Goal: Task Accomplishment & Management: Complete application form

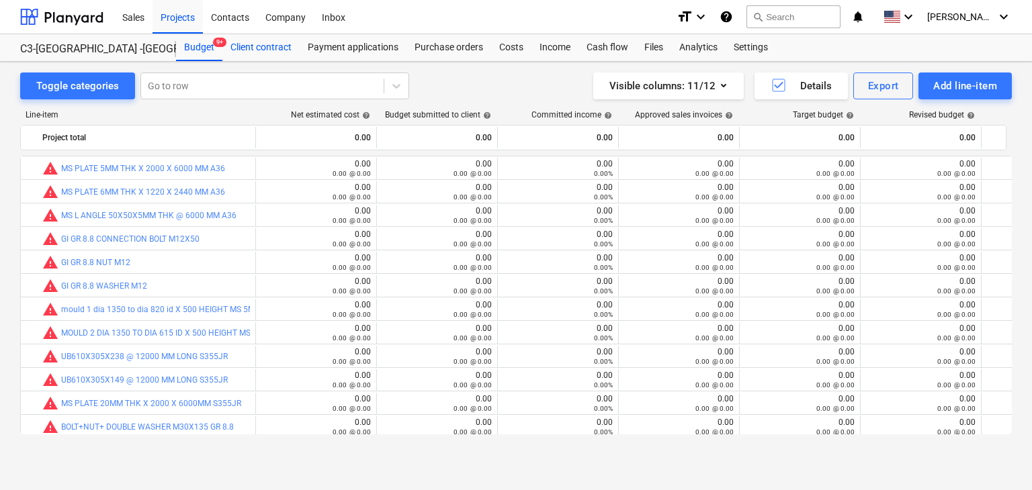
scroll to position [288, 0]
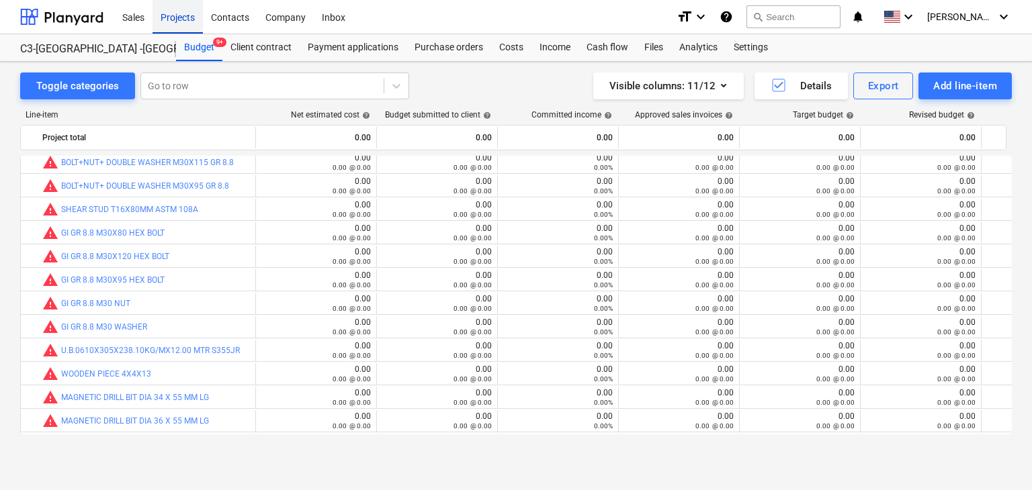
click at [175, 24] on div "Projects" at bounding box center [177, 16] width 50 height 34
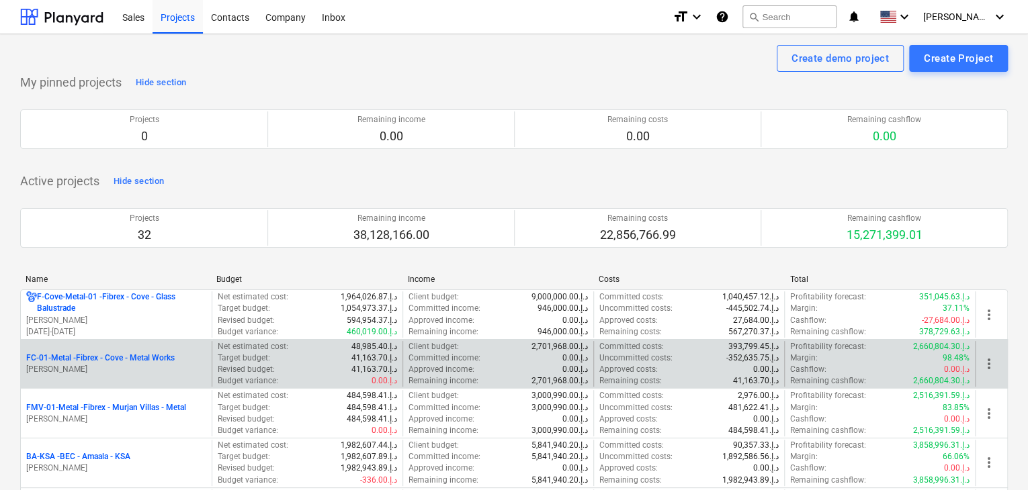
click at [99, 362] on p "FC-01-Metal - Fibrex - Cove - Metal Works" at bounding box center [100, 358] width 148 height 11
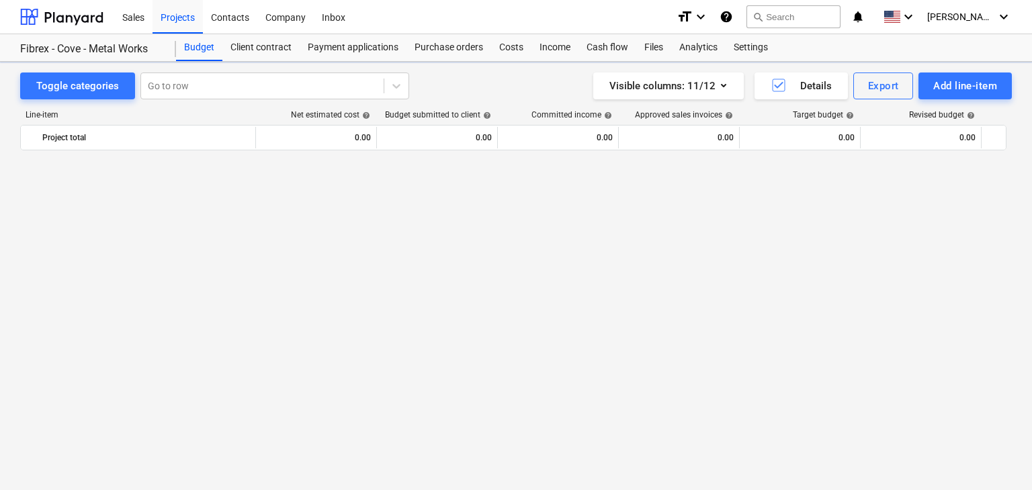
scroll to position [15238, 0]
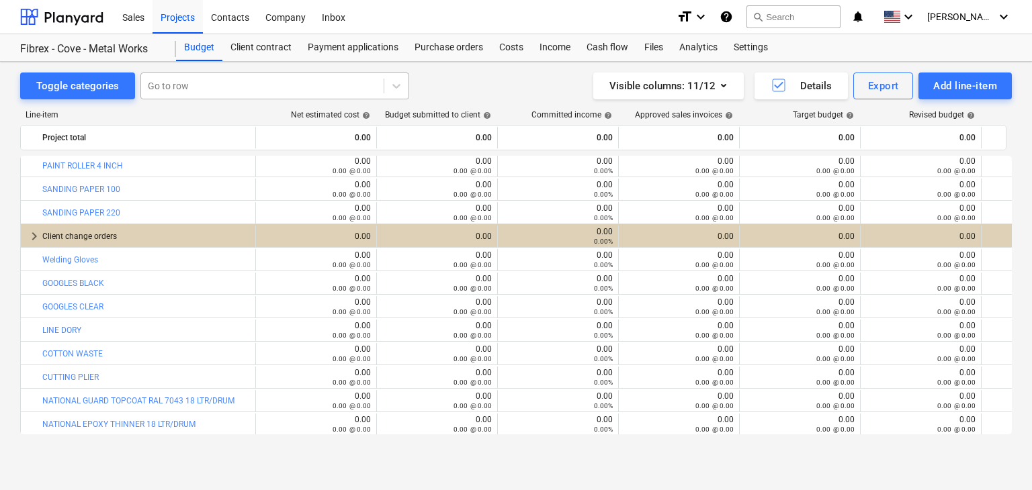
click at [187, 85] on div at bounding box center [262, 85] width 229 height 13
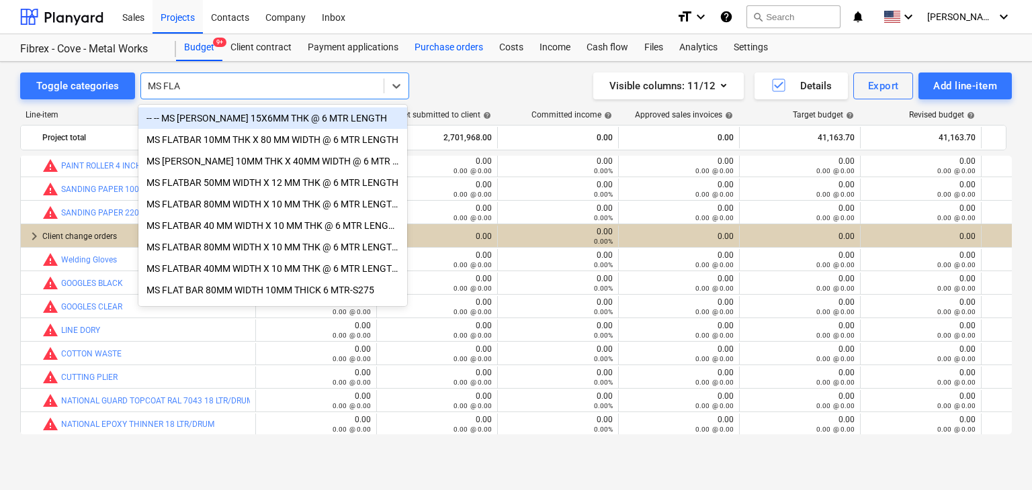
type input "MS FLA"
click at [431, 40] on div "Purchase orders" at bounding box center [448, 47] width 85 height 27
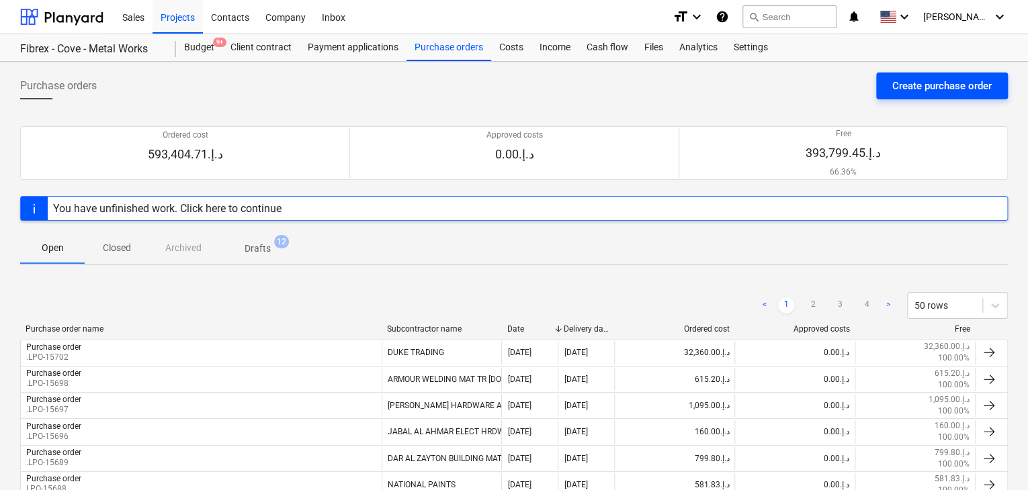
click at [940, 87] on div "Create purchase order" at bounding box center [941, 85] width 99 height 17
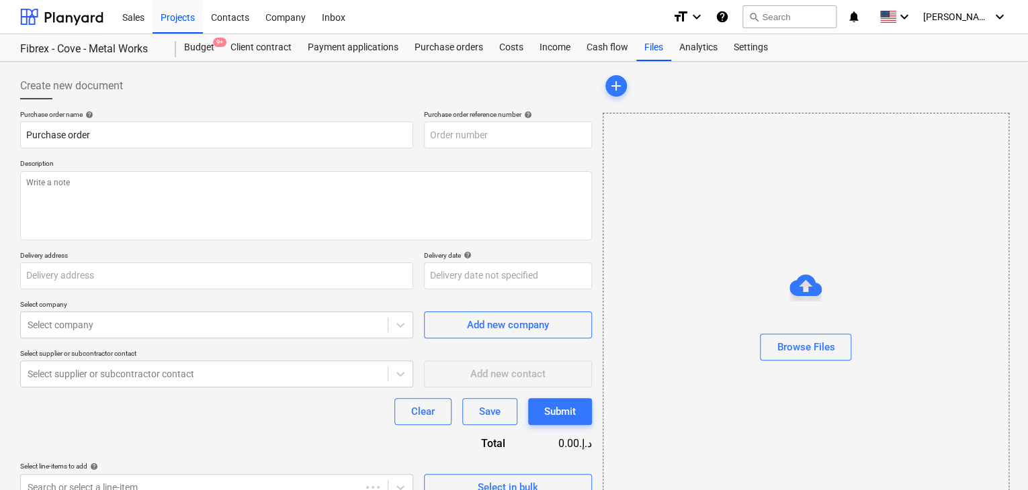
type textarea "x"
type input "[GEOGRAPHIC_DATA]"
type textarea "x"
type input "FC-01-Metal-PO-313"
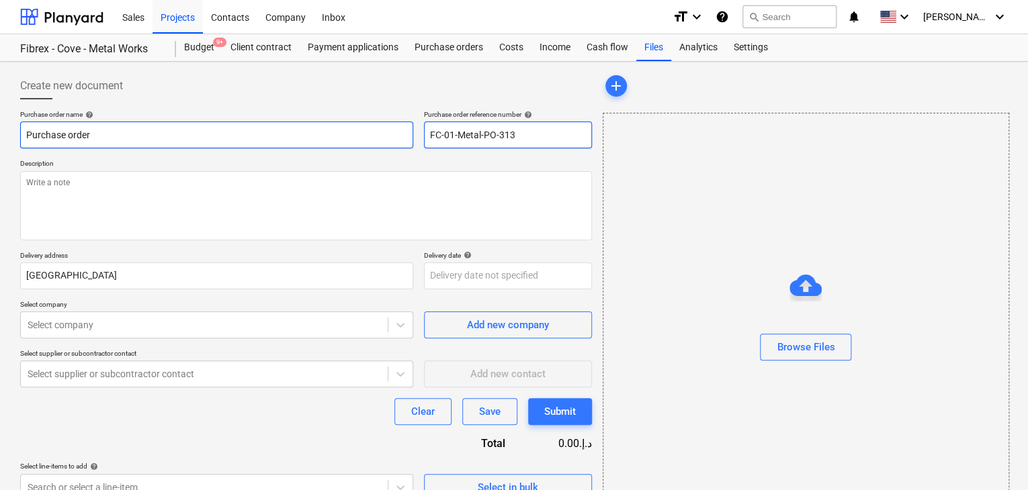
drag, startPoint x: 528, startPoint y: 138, endPoint x: 398, endPoint y: 129, distance: 130.0
click at [398, 129] on div "Purchase order name help Purchase order Purchase order reference number help FC…" at bounding box center [306, 129] width 572 height 38
type textarea "x"
type input "."
type textarea "x"
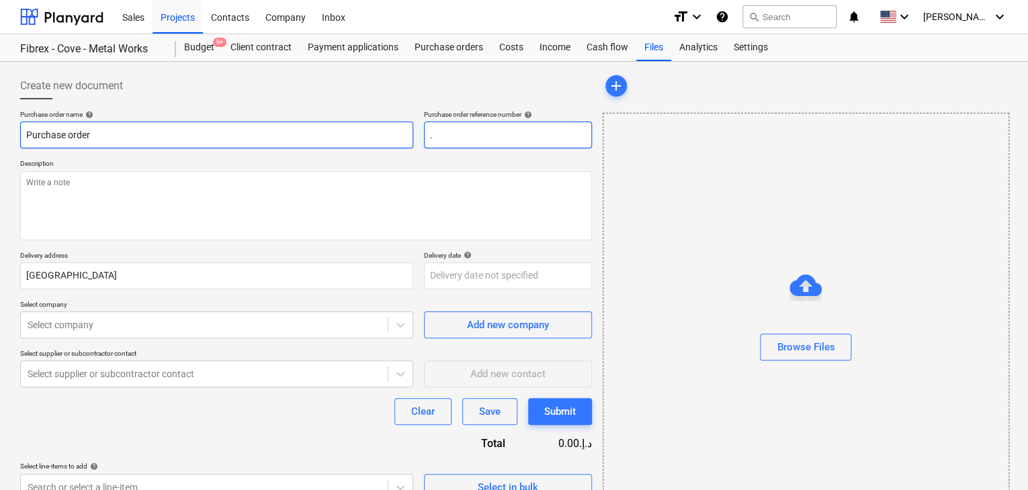
type input ".L"
type textarea "x"
type input ".LP"
type textarea "x"
type input ".LPO"
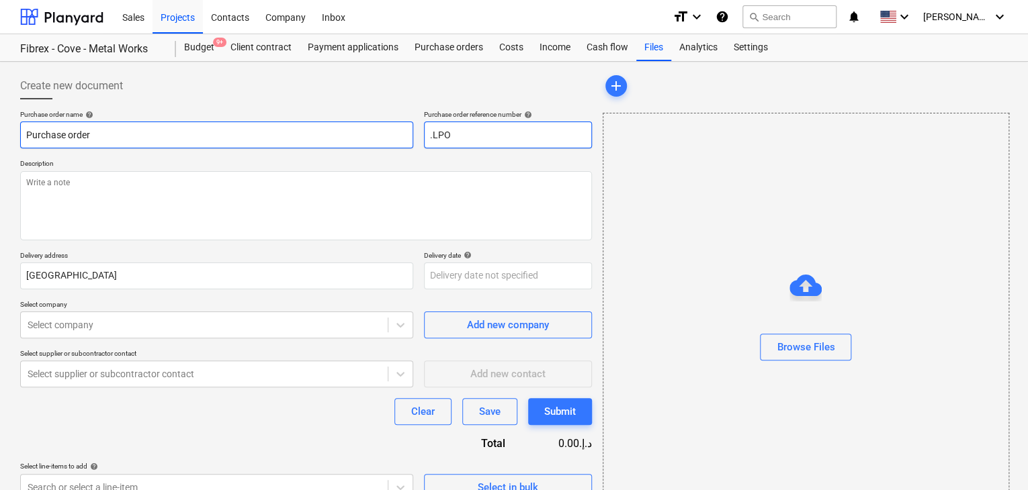
type textarea "x"
type input ".LPO-"
type textarea "x"
type input ".LPO-1"
type textarea "x"
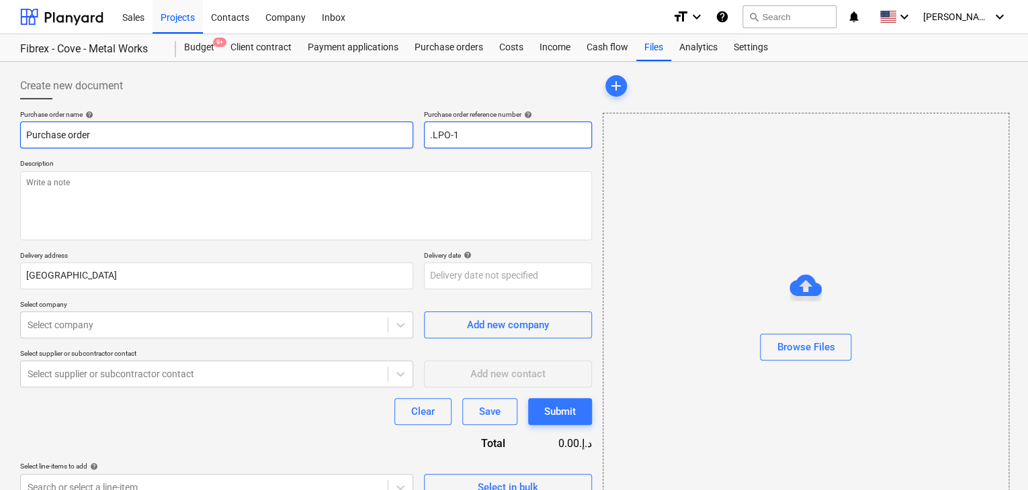
type input ".LPO-15"
type textarea "x"
type input ".LPO-157"
type textarea "x"
type input ".LPO-1571"
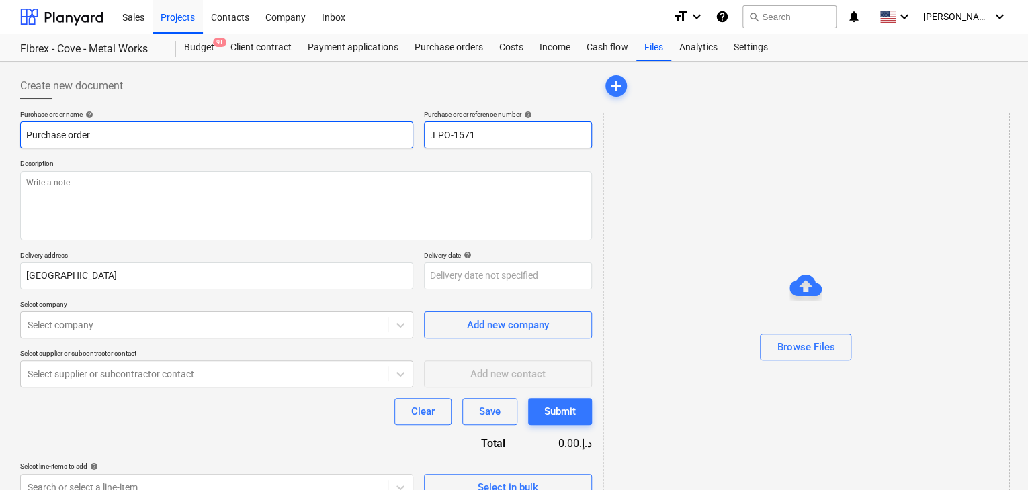
type textarea "x"
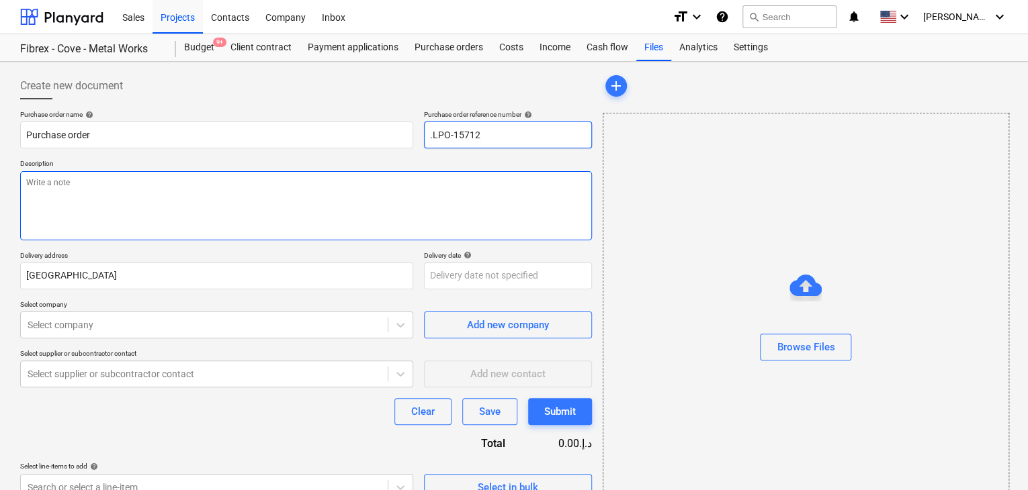
type input ".LPO-15712"
click at [245, 191] on textarea at bounding box center [306, 205] width 572 height 69
type textarea "x"
type textarea "0"
type textarea "x"
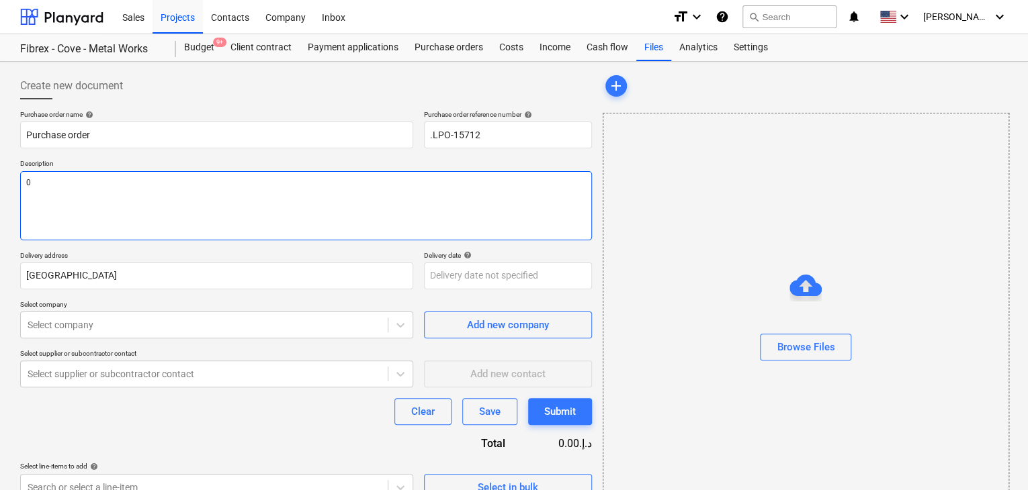
type textarea "08"
type textarea "x"
type textarea "08/"
type textarea "x"
type textarea "08/O"
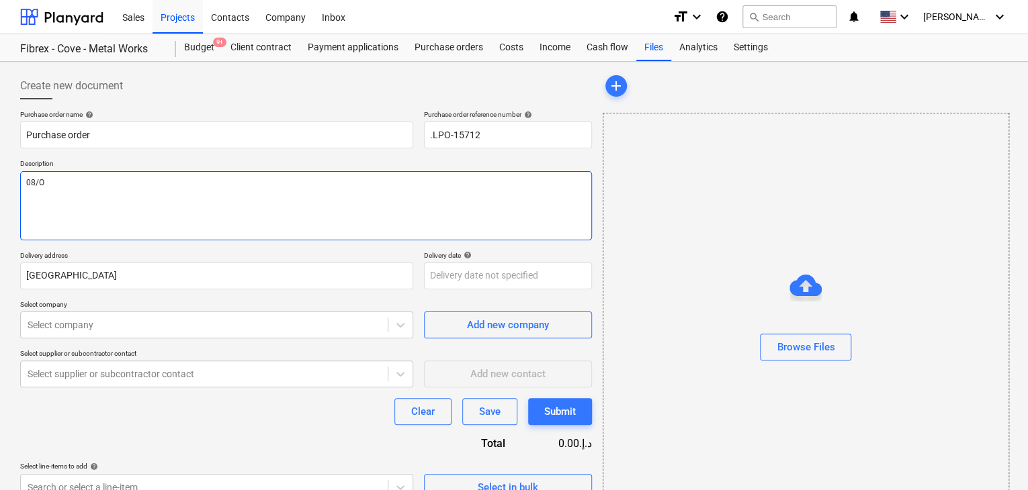
type textarea "x"
type textarea "08/OC"
type textarea "x"
type textarea "08/OCT"
type textarea "x"
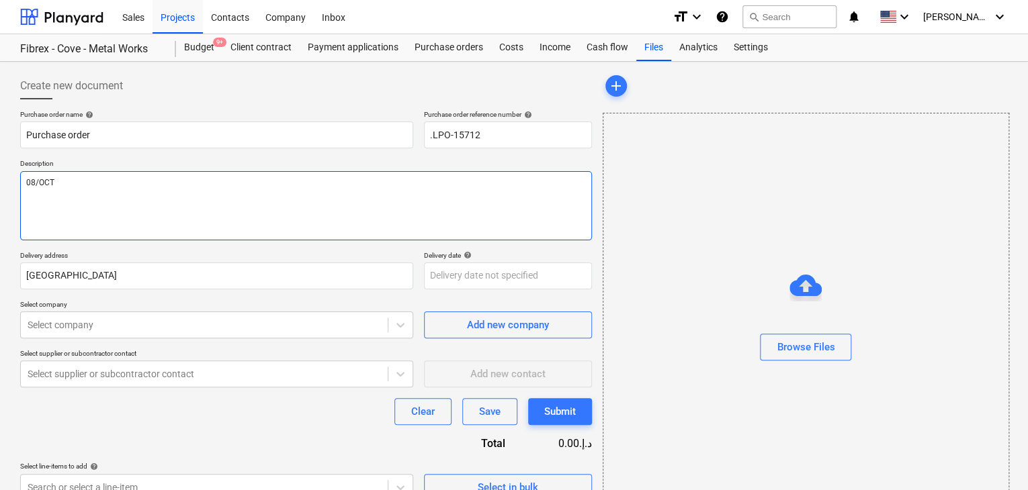
type textarea "08/OCT/"
type textarea "x"
type textarea "08/[DATE]"
type textarea "x"
type textarea "[DATE]"
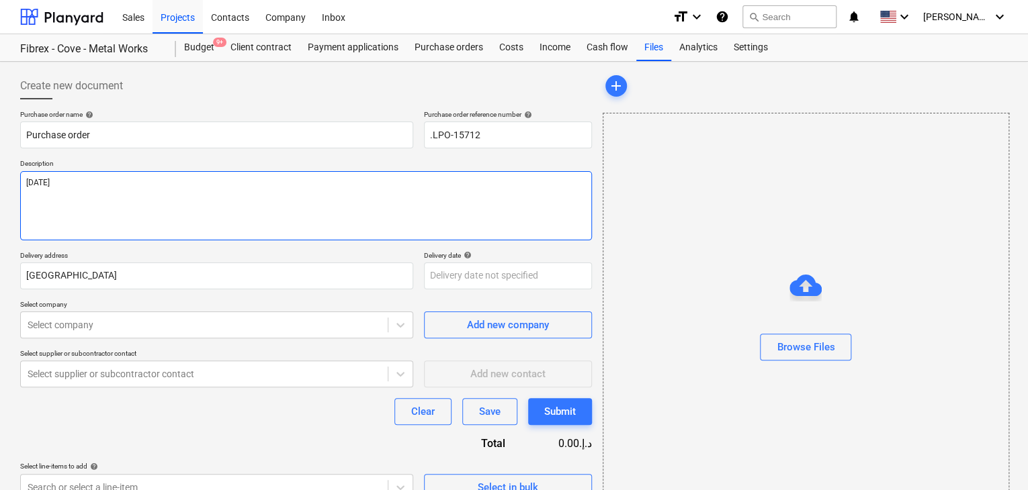
type textarea "x"
type textarea "[DATE]"
type textarea "x"
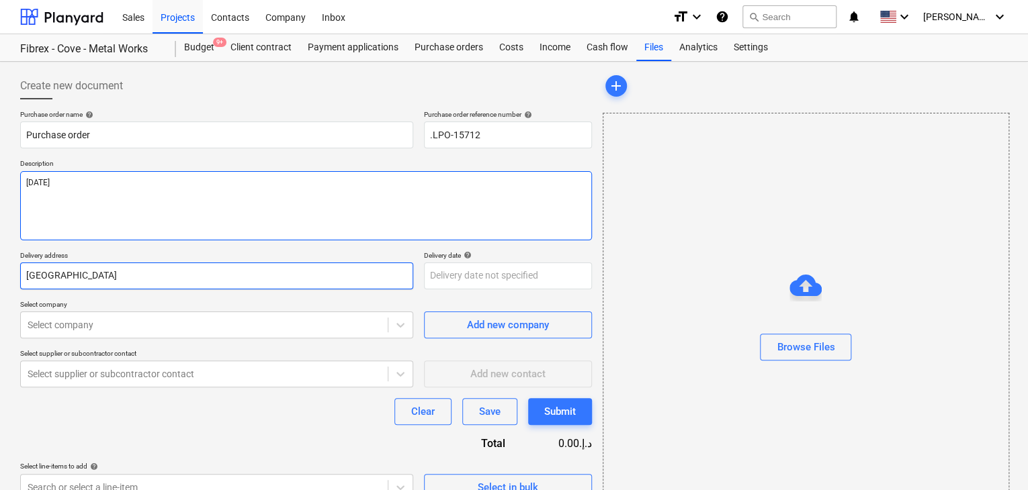
type textarea "[DATE]"
click at [117, 269] on input "[GEOGRAPHIC_DATA]" at bounding box center [216, 276] width 393 height 27
type textarea "x"
type input "Duba"
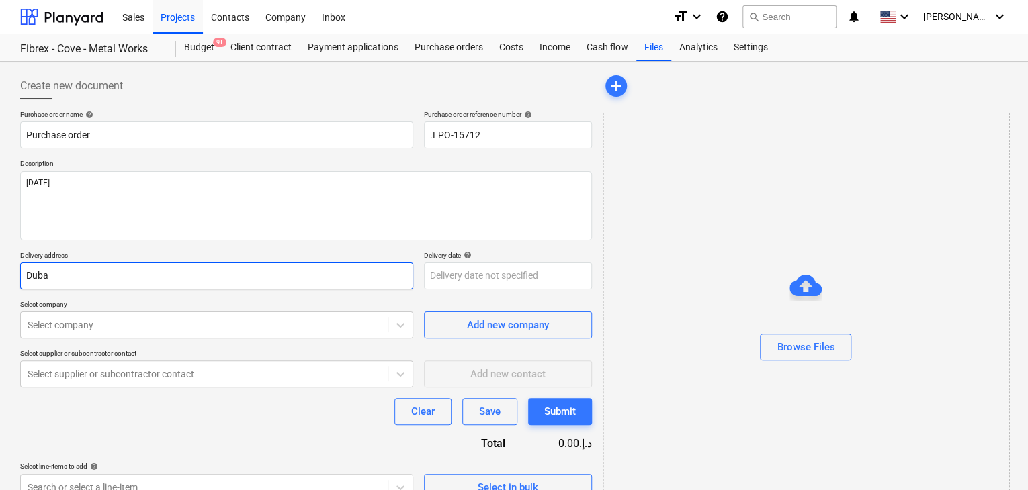
type textarea "x"
type input "Dub"
type textarea "x"
type input "Du"
type textarea "x"
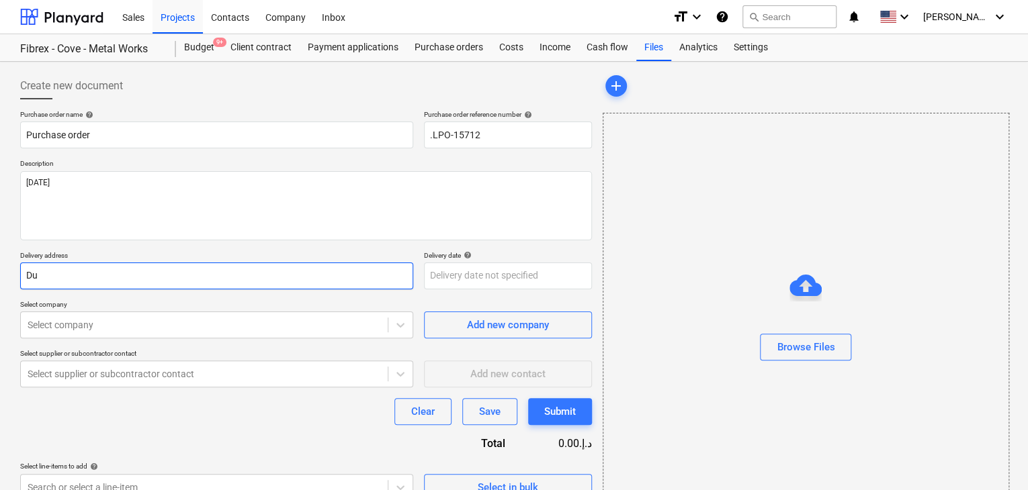
type input "D"
type textarea "x"
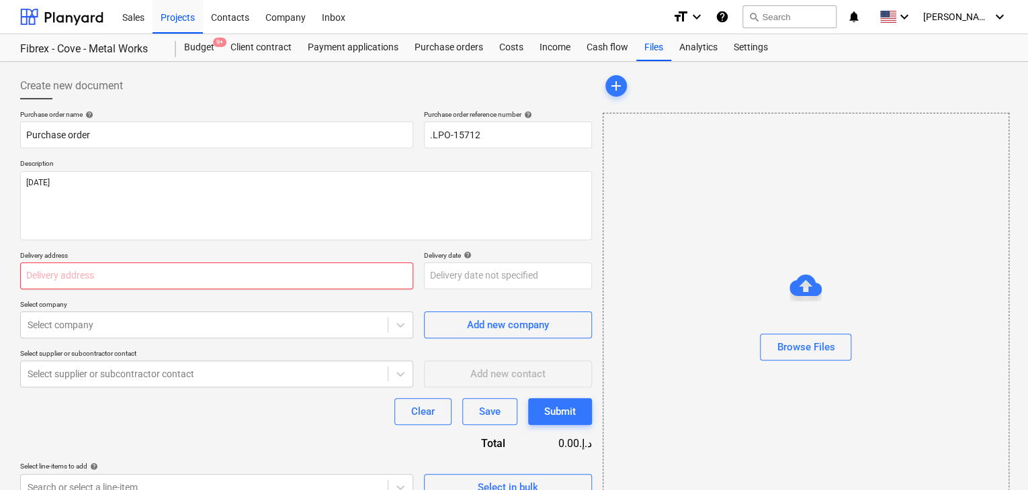
type textarea "x"
type input "L"
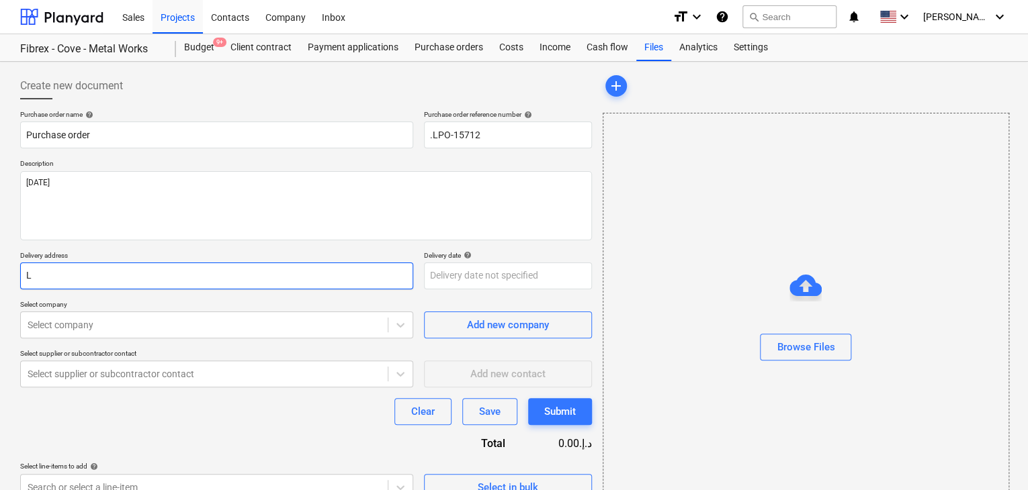
type textarea "x"
type input "LU"
type textarea "x"
type input "LUC"
type textarea "x"
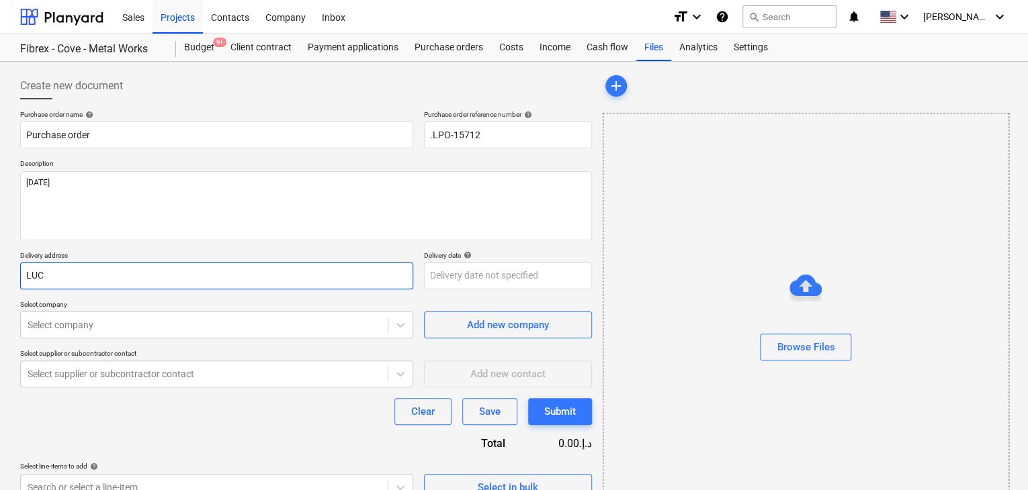
type input "LUCK"
type textarea "x"
type input "LUCKY"
type textarea "x"
type input "LUCKY"
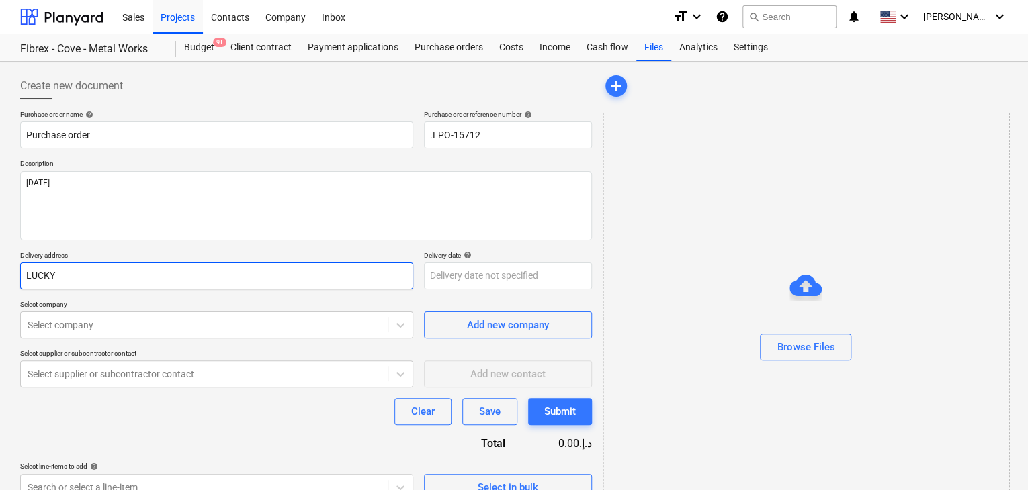
type textarea "x"
type input "LUCKY E"
type textarea "x"
type input "LUCKY EN"
type textarea "x"
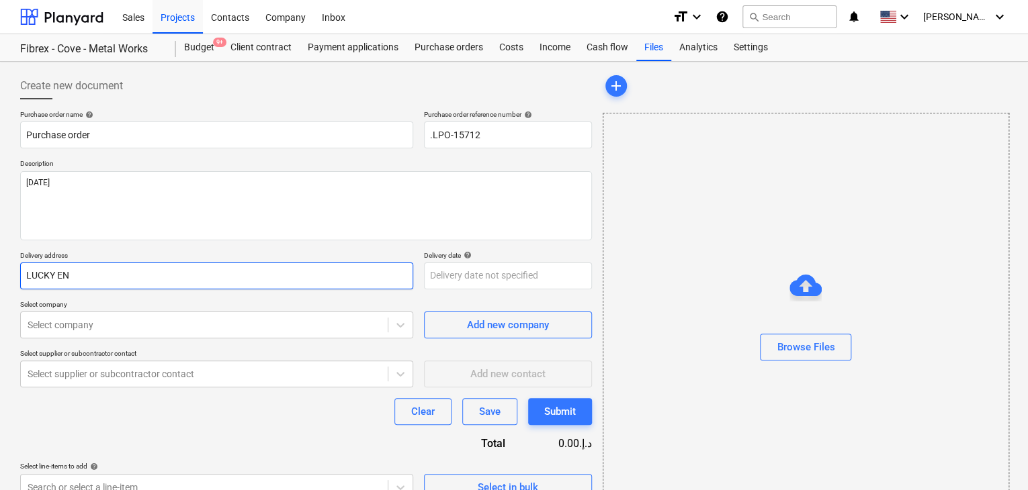
type input "LUCKY ENG"
type textarea "x"
type input "LUCKY ENGI"
type textarea "x"
type input "LUCKY ENGIN"
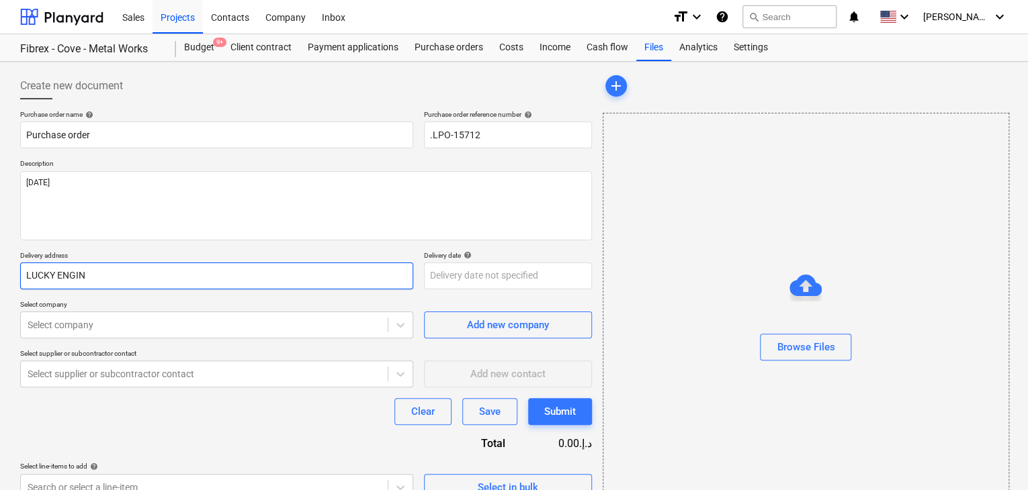
type textarea "x"
type input "LUCKY ENGINE"
type textarea "x"
type input "LUCKY ENGINEE"
type textarea "x"
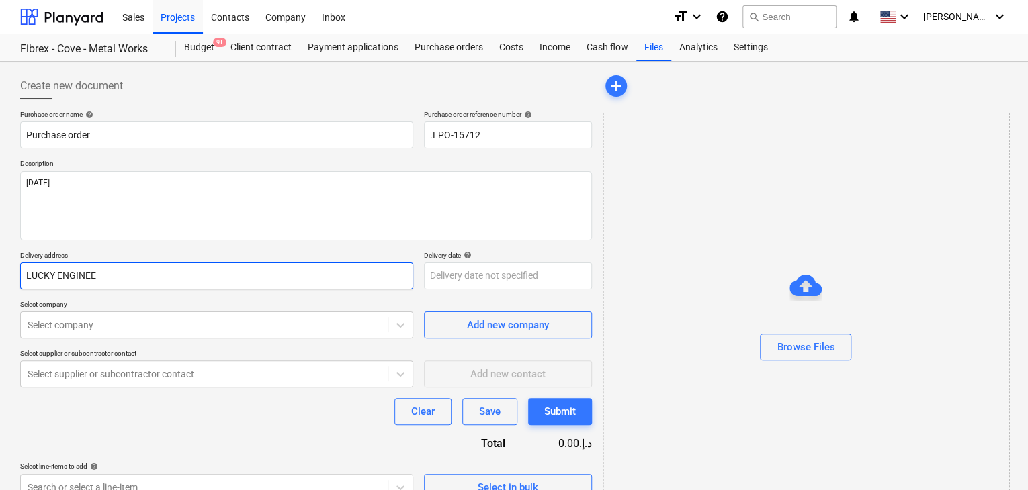
type input "LUCKY ENGINEER"
type textarea "x"
type input "LUCKY ENGINEERI"
type textarea "x"
type input "LUCKY ENGINEERIN"
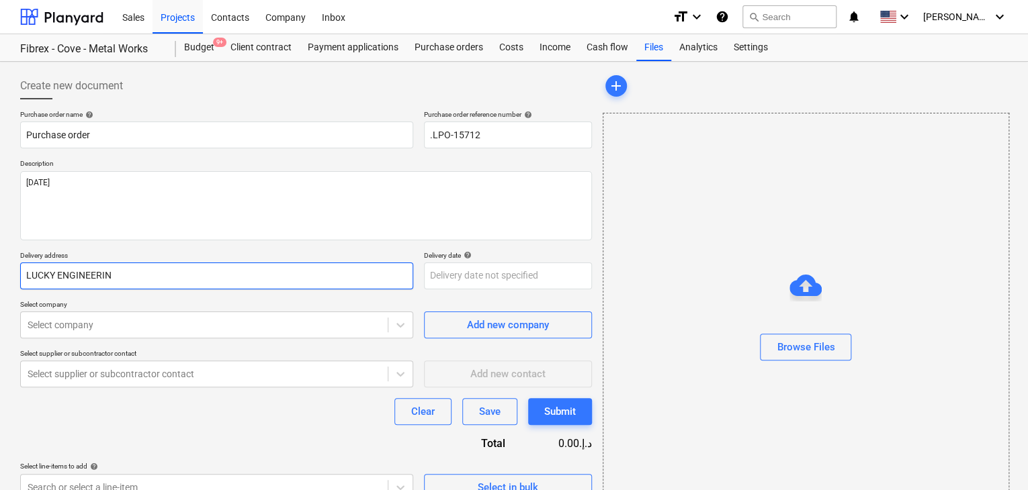
type textarea "x"
type input "LUCKY ENGINEERING"
type textarea "x"
type input "LUCKY ENGINEERING"
type textarea "x"
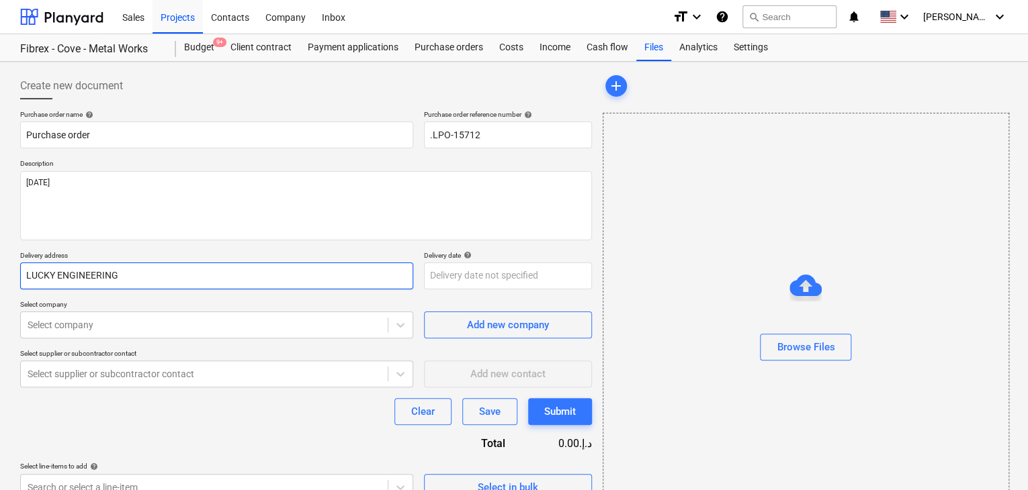
type input "LUCKY ENGINEERING S"
type textarea "x"
type input "LUCKY ENGINEERING SE"
type textarea "x"
type input "LUCKY ENGINEERING SER"
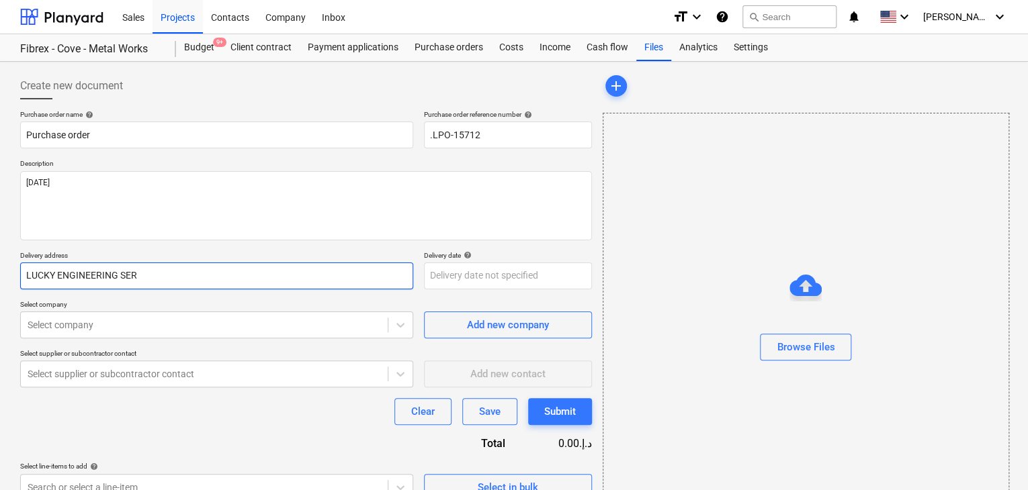
type textarea "x"
type input "LUCKY ENGINEERING SERV"
type textarea "x"
type input "LUCKY ENGINEERING SERVI"
type textarea "x"
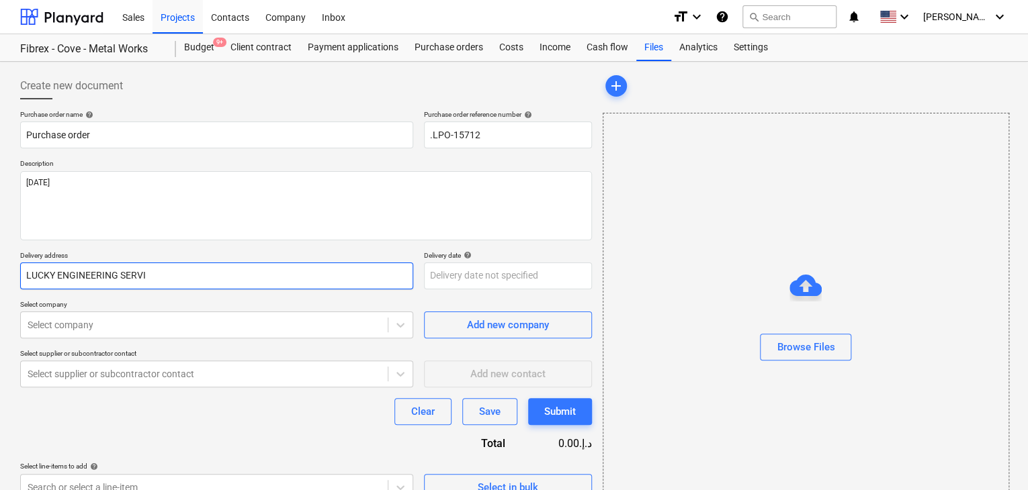
type input "LUCKY ENGINEERING SERVIC"
type textarea "x"
type input "LUCKY ENGINEERING SERVICE"
type textarea "x"
type input "LUCKY ENGINEERING SERVICES"
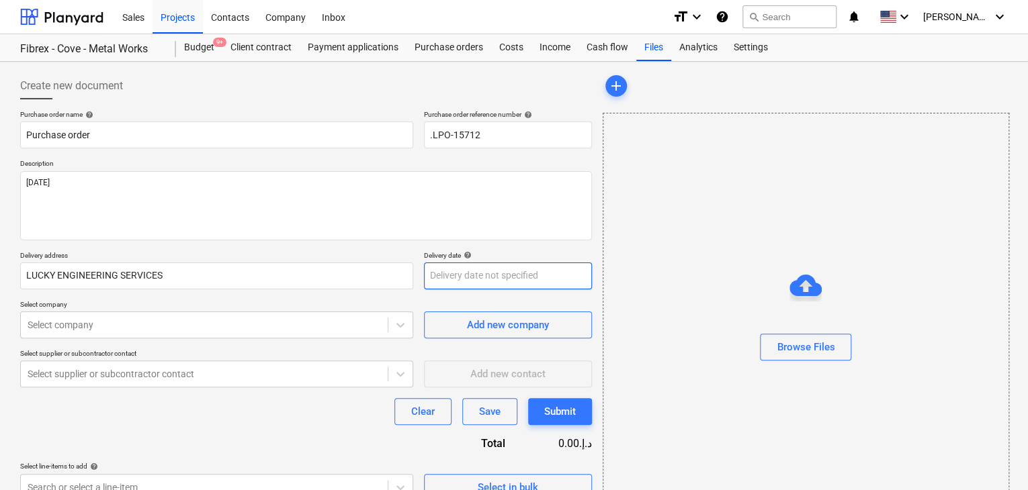
click at [424, 276] on body "Sales Projects Contacts Company Inbox format_size keyboard_arrow_down help sear…" at bounding box center [514, 245] width 1028 height 490
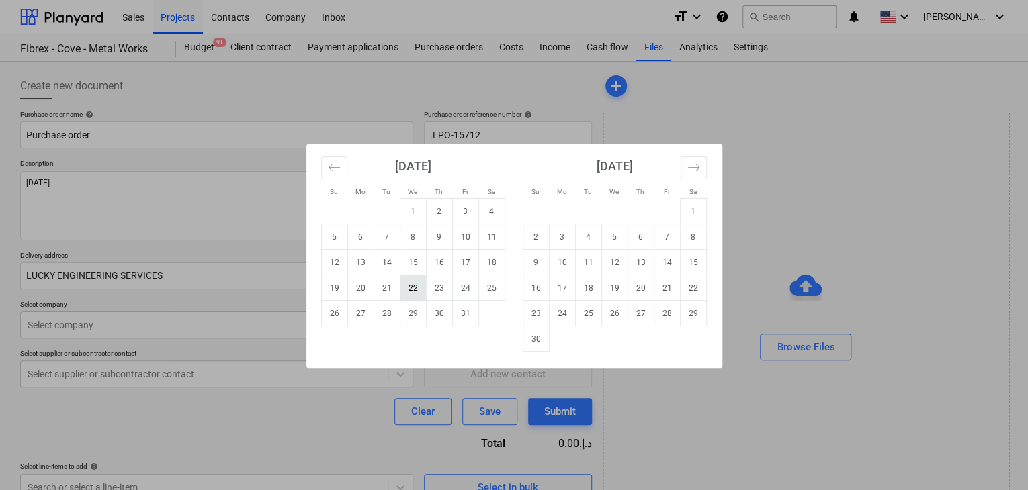
click at [424, 277] on td "22" at bounding box center [413, 288] width 26 height 26
type textarea "x"
type input "[DATE]"
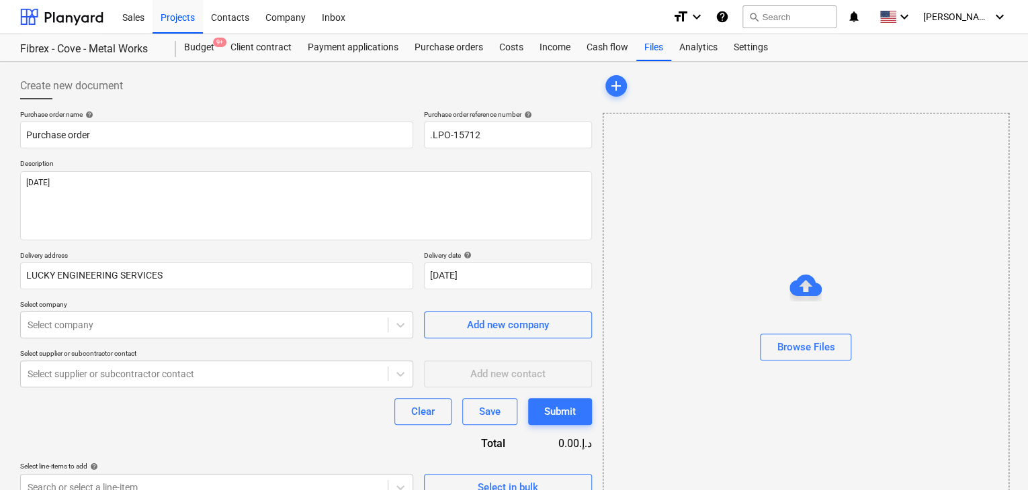
click at [104, 296] on div "Purchase order name help Purchase order Purchase order reference number help .L…" at bounding box center [306, 305] width 572 height 391
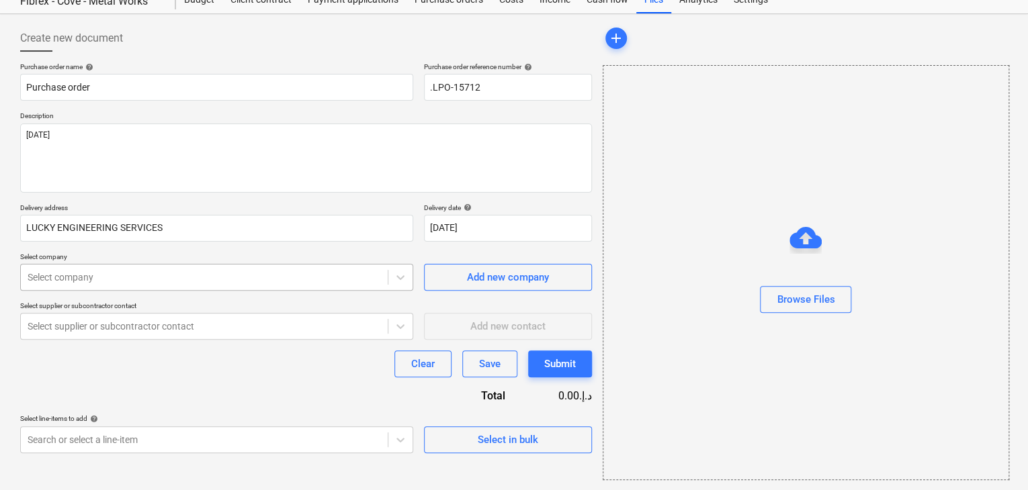
click at [58, 324] on body "Sales Projects Contacts Company Inbox format_size keyboard_arrow_down help sear…" at bounding box center [514, 197] width 1028 height 490
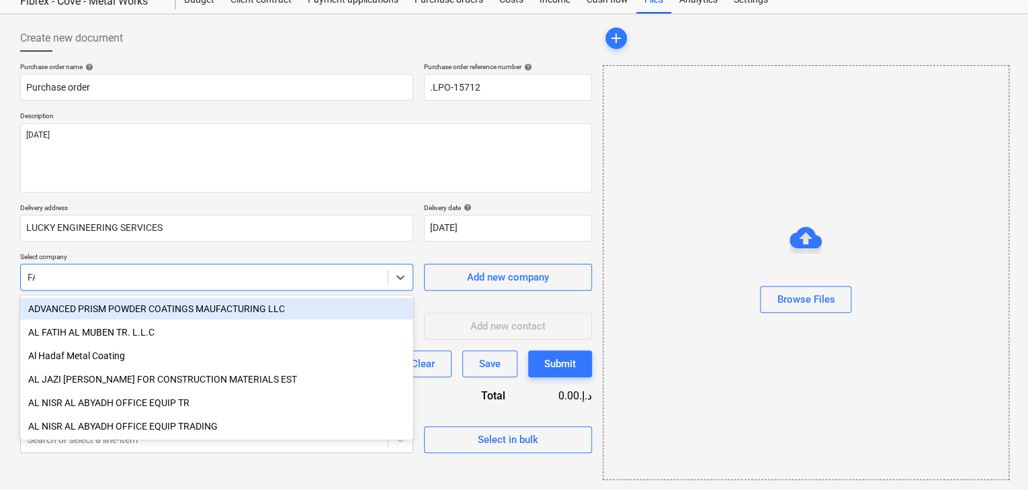
type input "FAR"
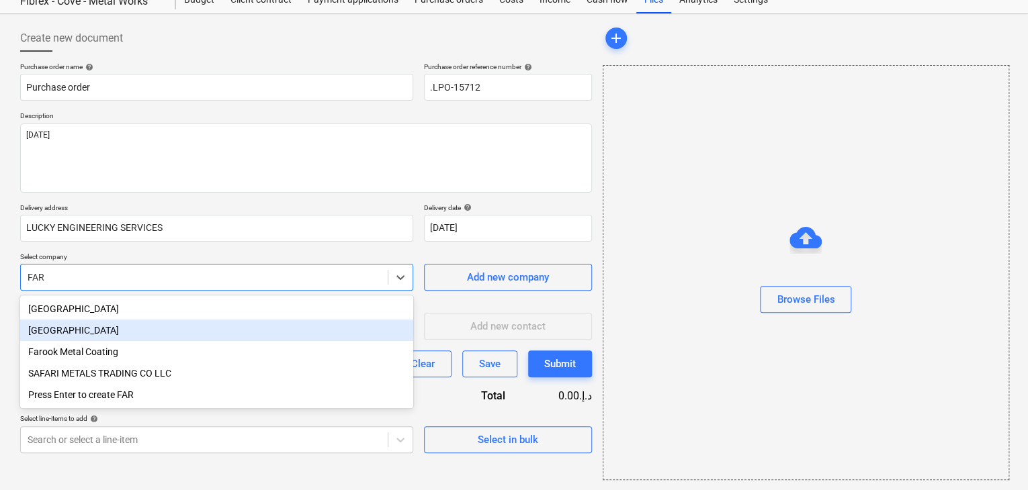
click at [59, 338] on div "[GEOGRAPHIC_DATA]" at bounding box center [216, 330] width 393 height 21
type textarea "x"
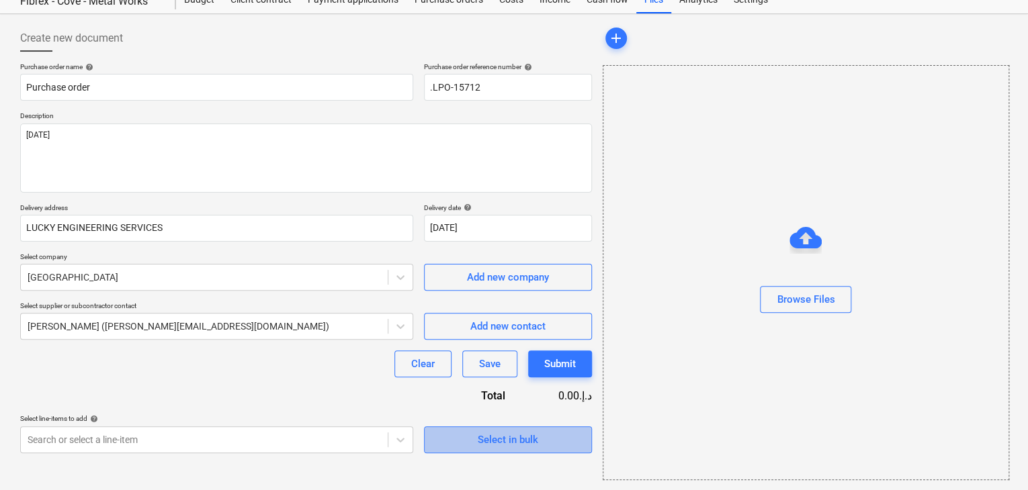
click at [476, 445] on span "Select in bulk" at bounding box center [508, 439] width 134 height 17
type textarea "x"
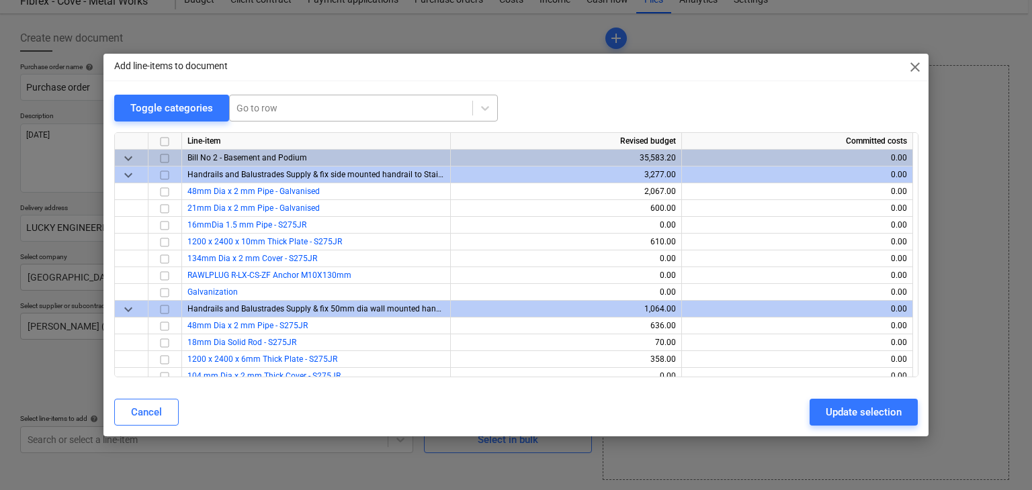
click at [255, 100] on div "Go to row" at bounding box center [351, 108] width 242 height 19
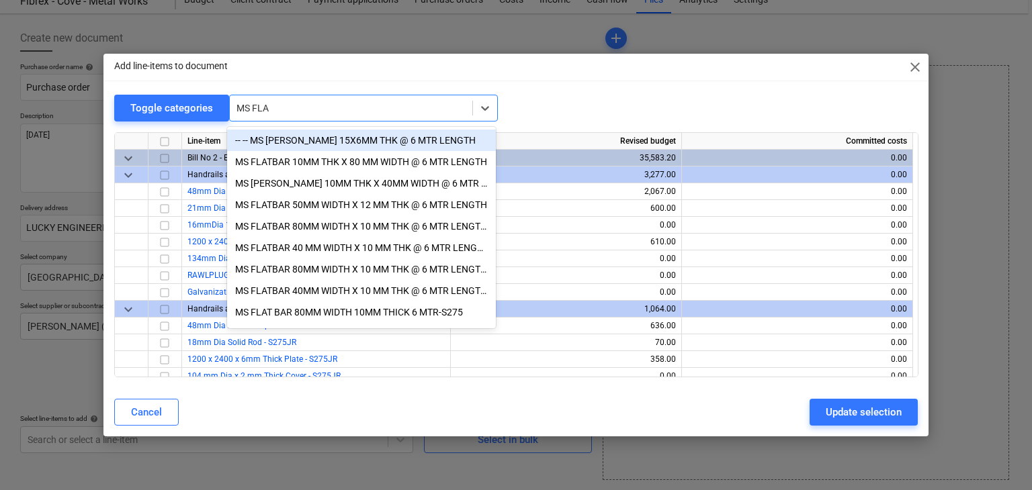
type input "MS FLAT"
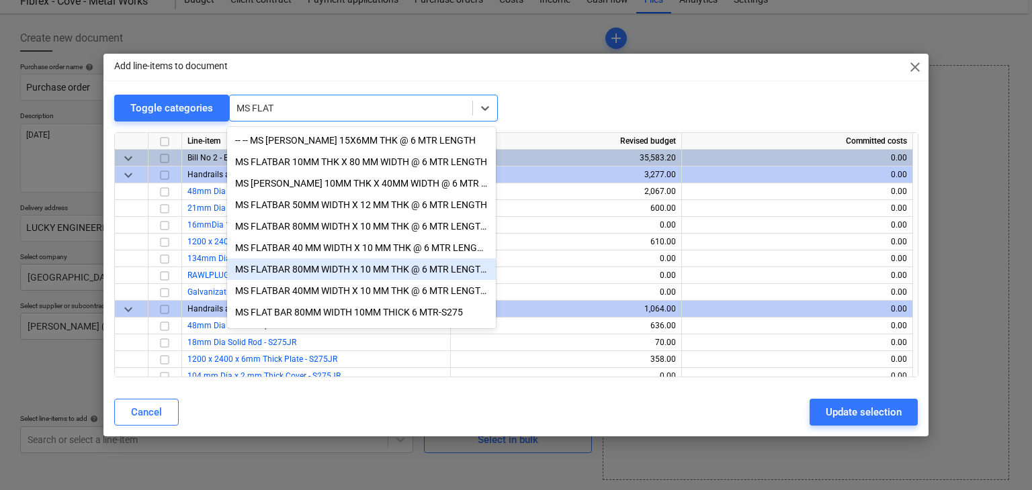
click at [310, 272] on div "MS FLATBAR 80MM WIDTH X 10 MM THK @ 6 MTR LENGTH S275" at bounding box center [361, 269] width 269 height 21
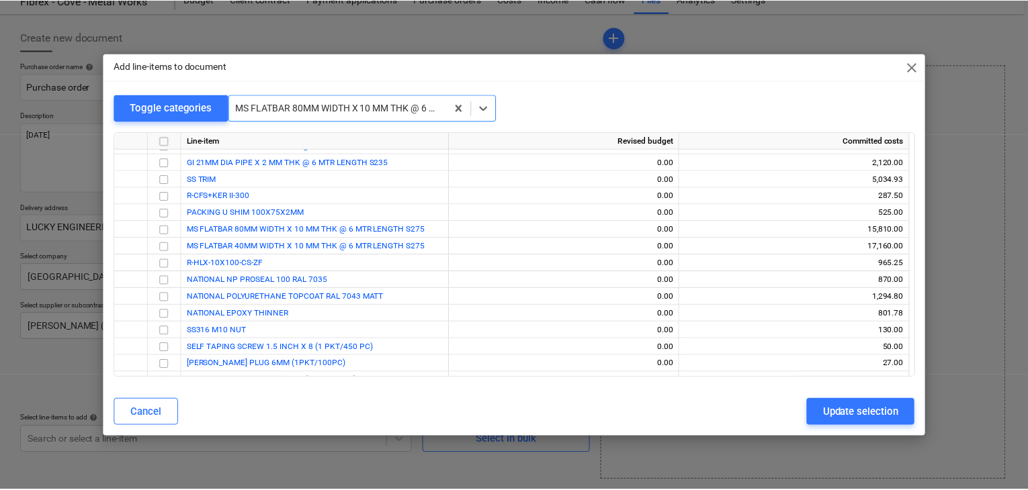
scroll to position [15920, 0]
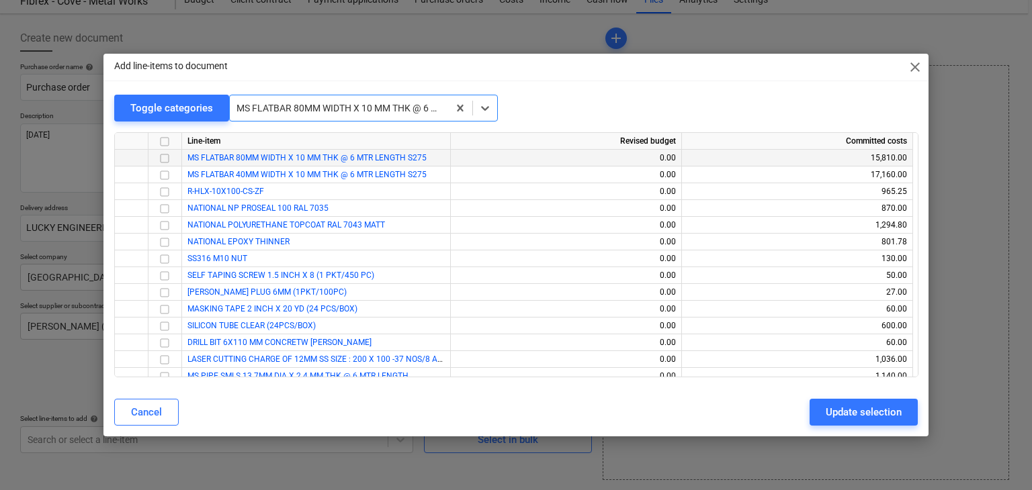
click at [166, 161] on input "checkbox" at bounding box center [165, 158] width 16 height 16
click at [167, 183] on input "checkbox" at bounding box center [165, 175] width 16 height 16
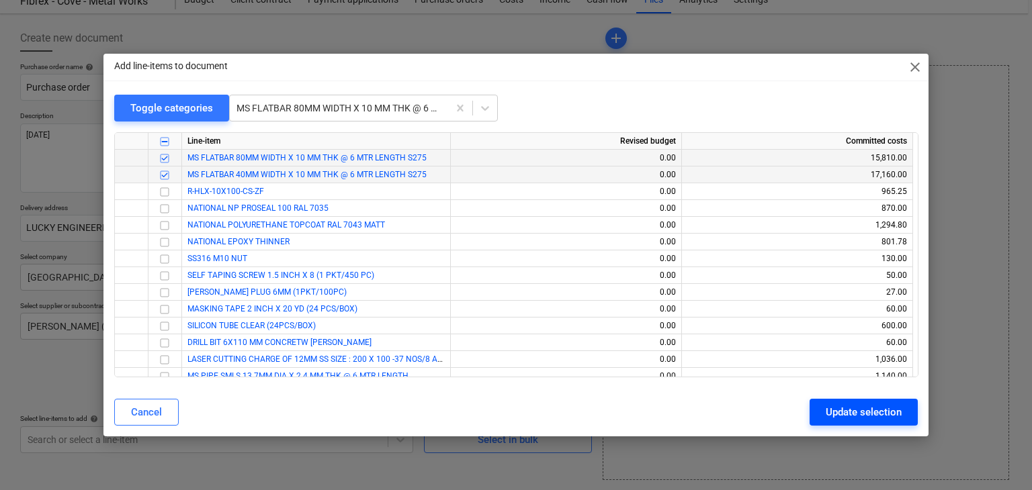
drag, startPoint x: 881, startPoint y: 411, endPoint x: 231, endPoint y: 358, distance: 651.7
click at [877, 411] on div "Update selection" at bounding box center [864, 412] width 76 height 17
type textarea "x"
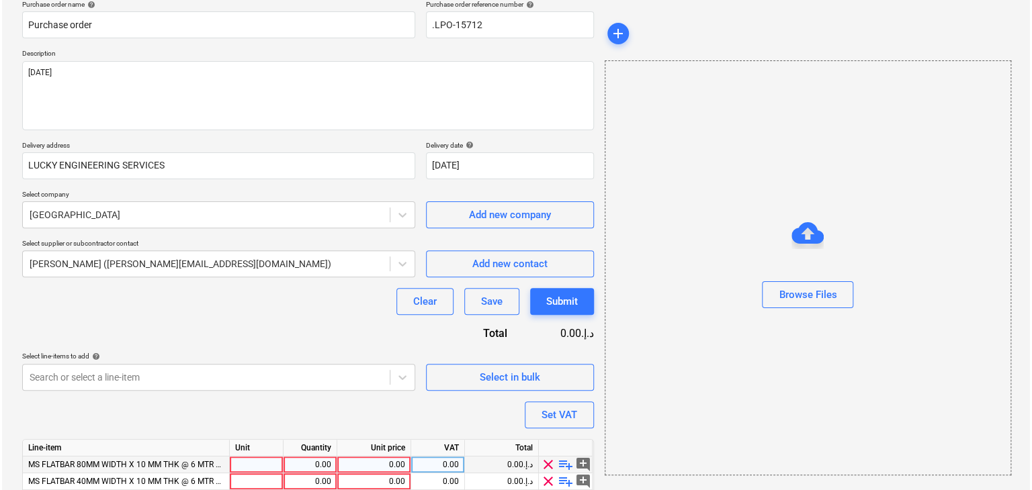
scroll to position [164, 0]
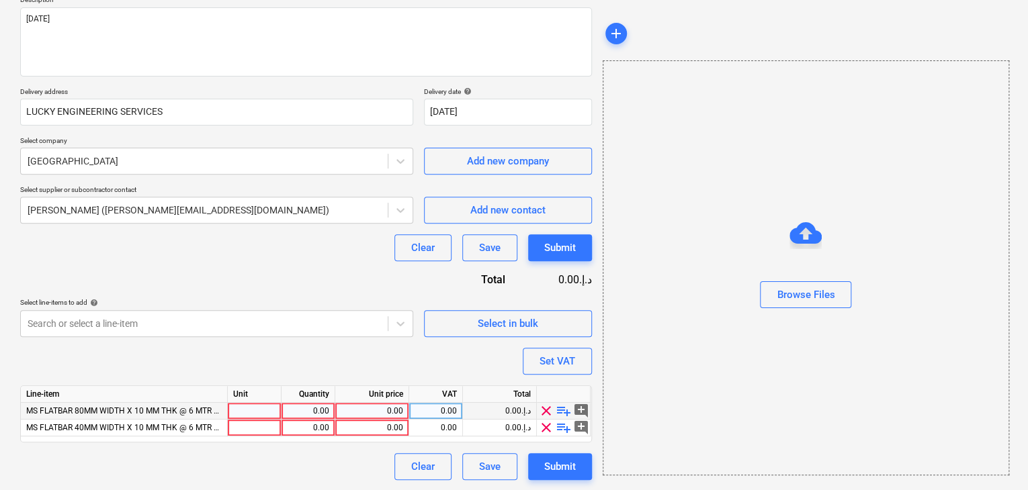
click at [238, 405] on div at bounding box center [255, 411] width 54 height 17
type input "NOS"
type textarea "x"
type input "NOS"
type textarea "x"
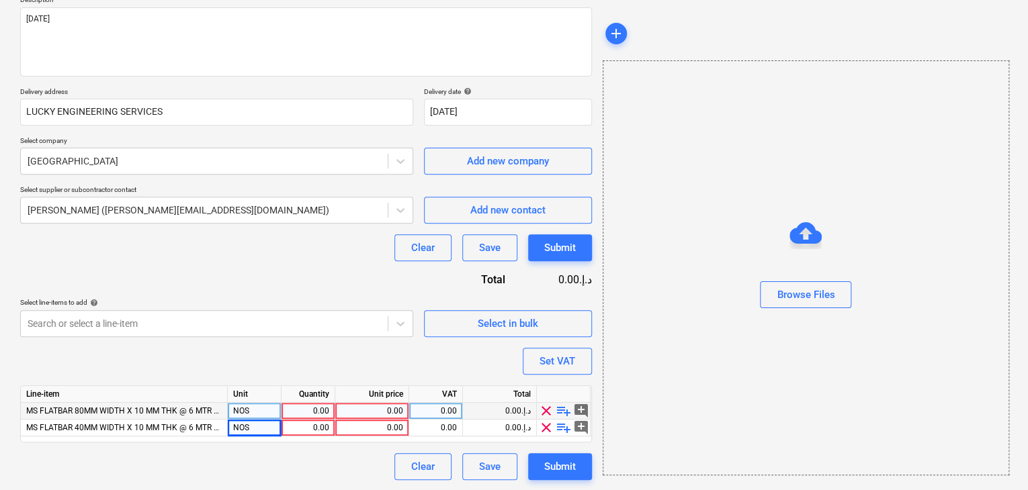
click at [289, 409] on div "0.00" at bounding box center [308, 411] width 42 height 17
type input "0"
type input "100"
type textarea "x"
type input "170"
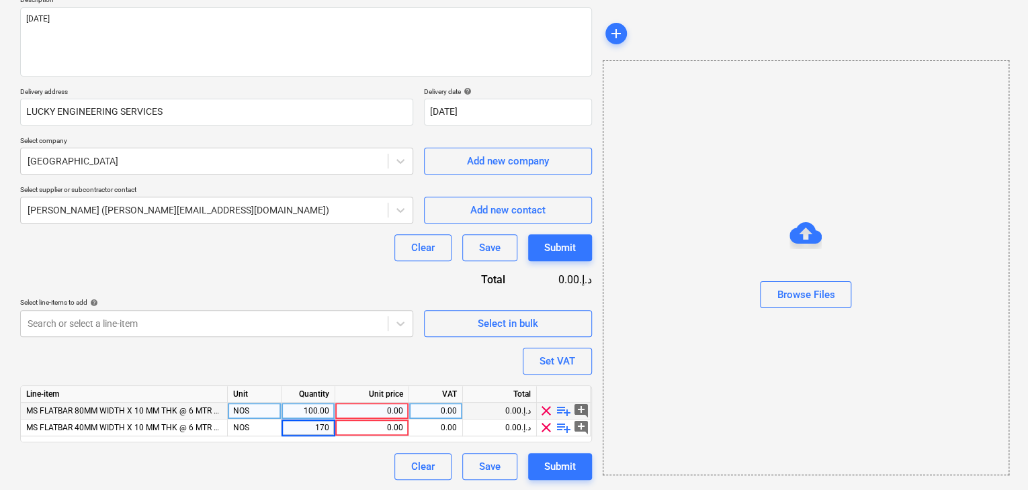
type textarea "x"
click at [365, 412] on div "0.00" at bounding box center [372, 411] width 62 height 17
type input "100"
type textarea "x"
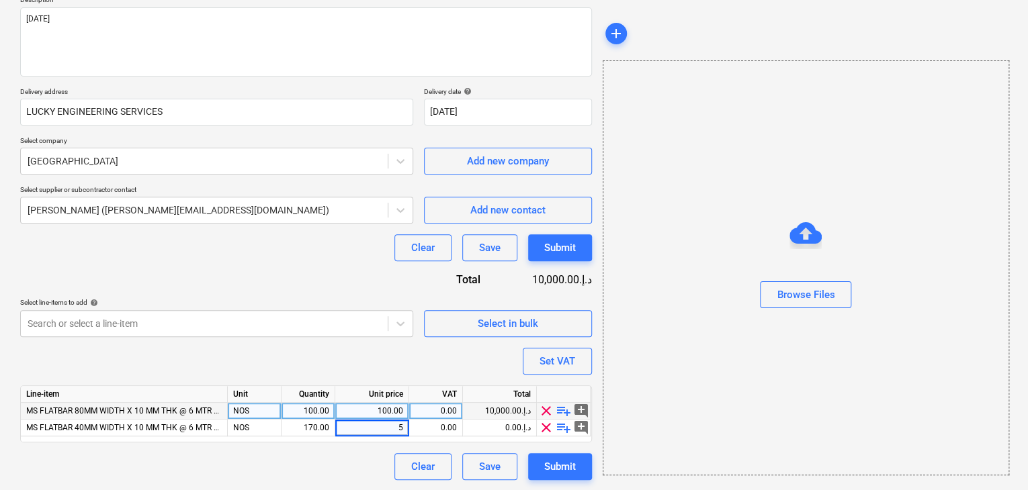
type input "50"
type textarea "x"
drag, startPoint x: 723, startPoint y: 345, endPoint x: 566, endPoint y: 350, distance: 158.0
click at [701, 347] on div "Browse Files" at bounding box center [806, 267] width 406 height 415
click at [549, 357] on div "Set VAT" at bounding box center [557, 361] width 36 height 17
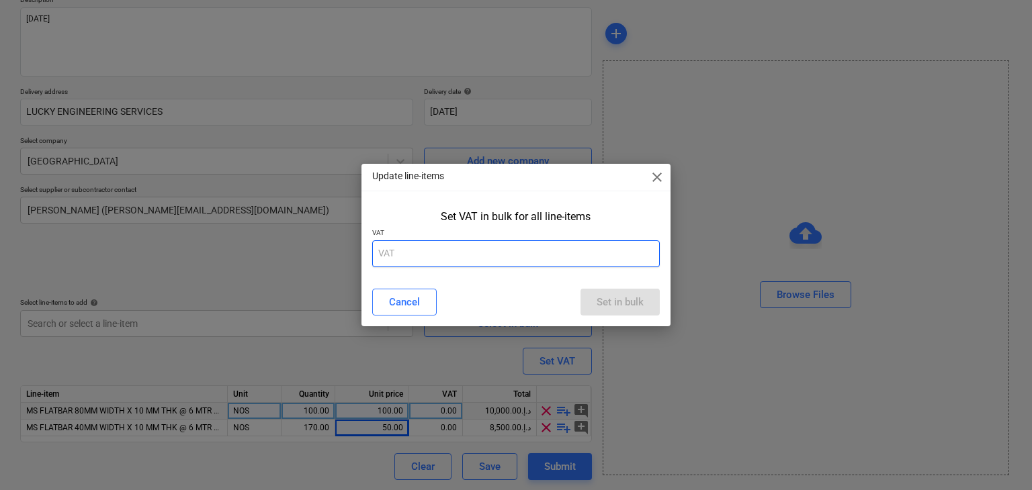
click at [411, 252] on input "text" at bounding box center [516, 253] width 288 height 27
type input "5"
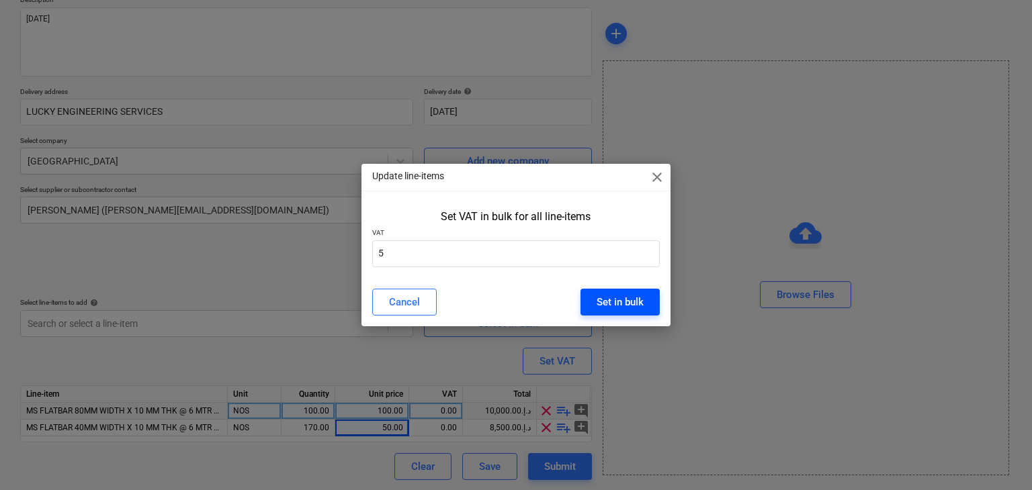
click at [621, 296] on div "Set in bulk" at bounding box center [620, 302] width 47 height 17
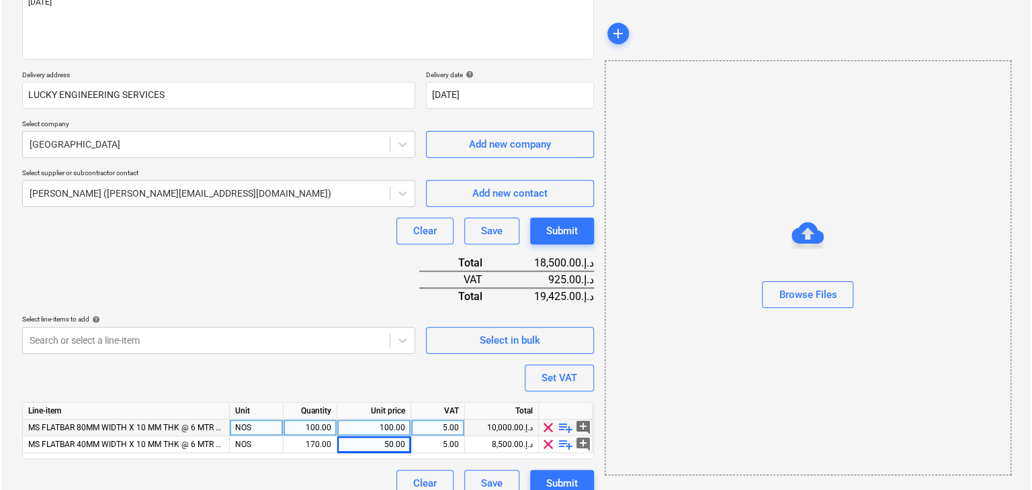
scroll to position [197, 0]
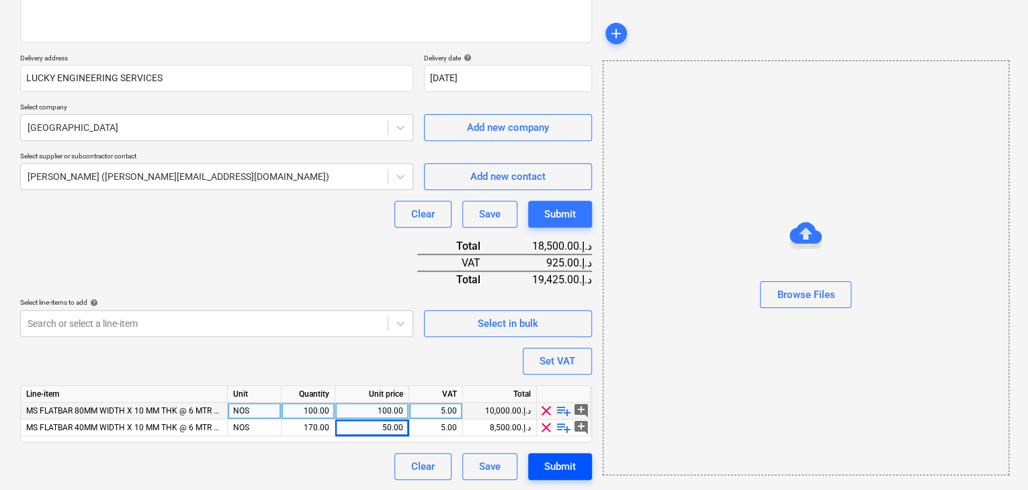
click at [574, 470] on div "Submit" at bounding box center [560, 466] width 32 height 17
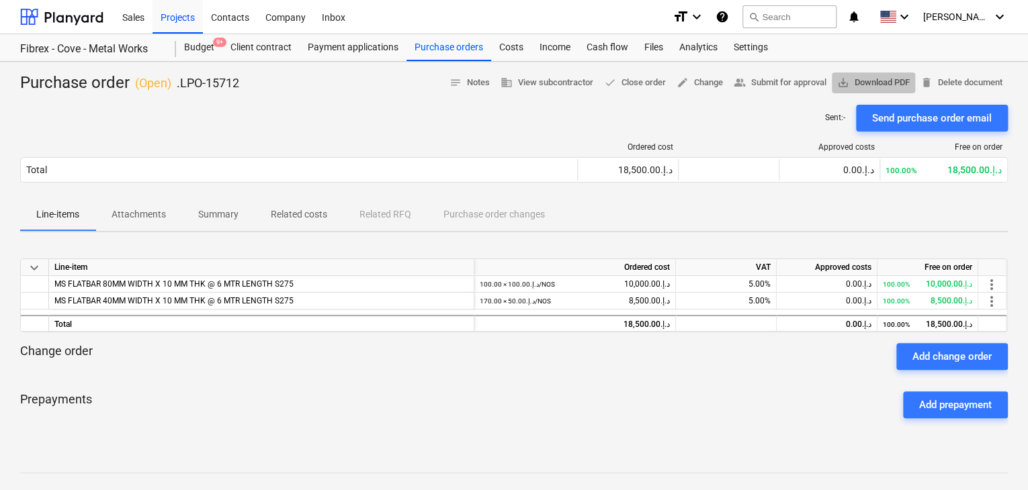
click at [873, 75] on span "save_alt Download PDF" at bounding box center [873, 82] width 73 height 15
click at [430, 52] on div "Purchase orders" at bounding box center [448, 47] width 85 height 27
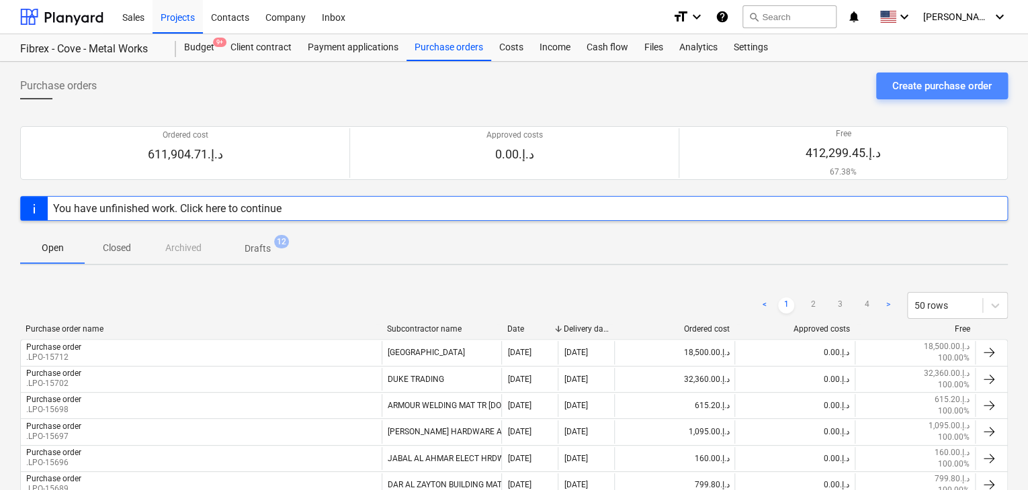
click at [918, 95] on button "Create purchase order" at bounding box center [942, 86] width 132 height 27
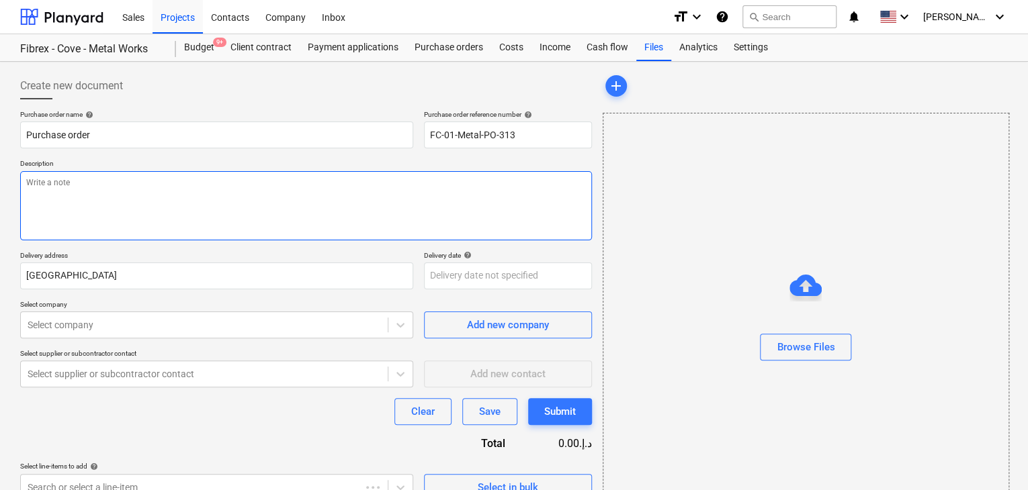
click at [497, 189] on textarea at bounding box center [306, 205] width 572 height 69
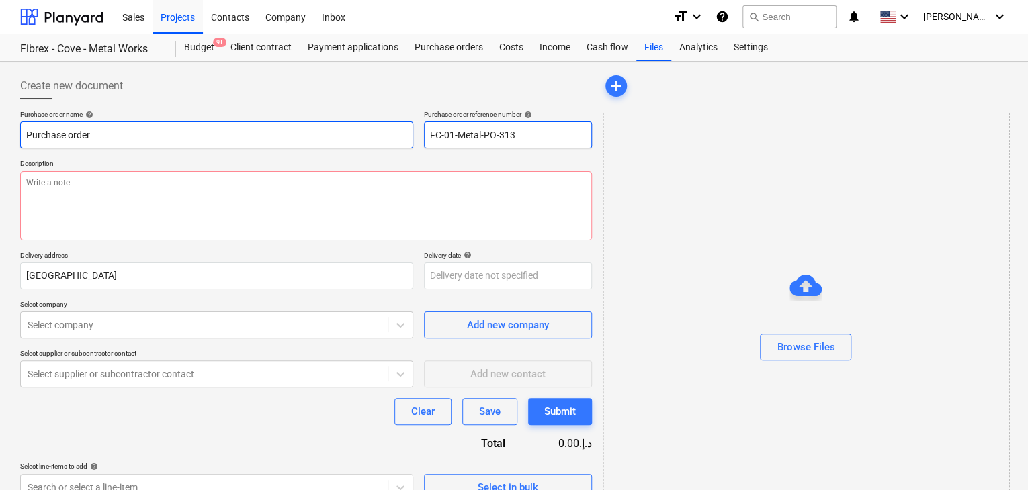
drag, startPoint x: 526, startPoint y: 132, endPoint x: 388, endPoint y: 124, distance: 137.9
click at [388, 124] on div "Purchase order name help Purchase order Purchase order reference number help FC…" at bounding box center [306, 129] width 572 height 38
type textarea "x"
type input "."
type textarea "x"
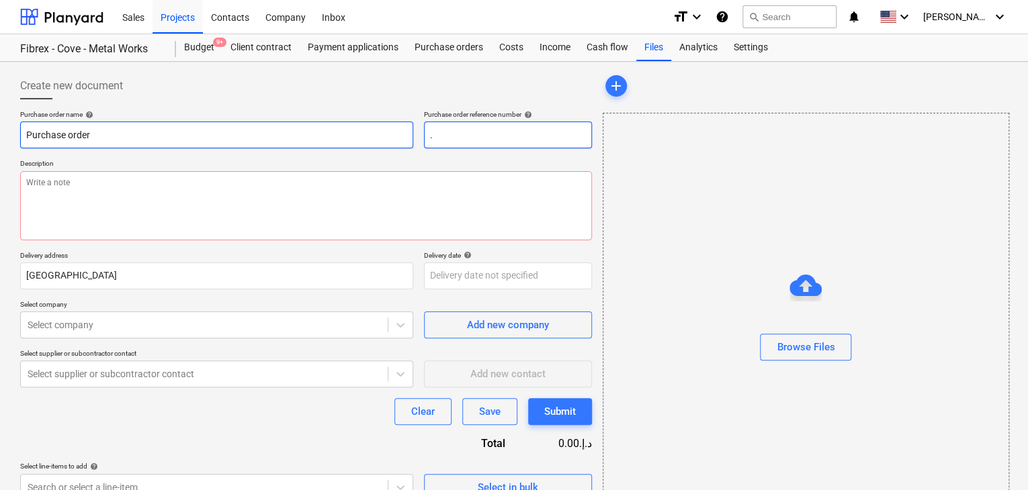
type input ".L"
type textarea "x"
type input ".LP"
type textarea "x"
type input ".LPO"
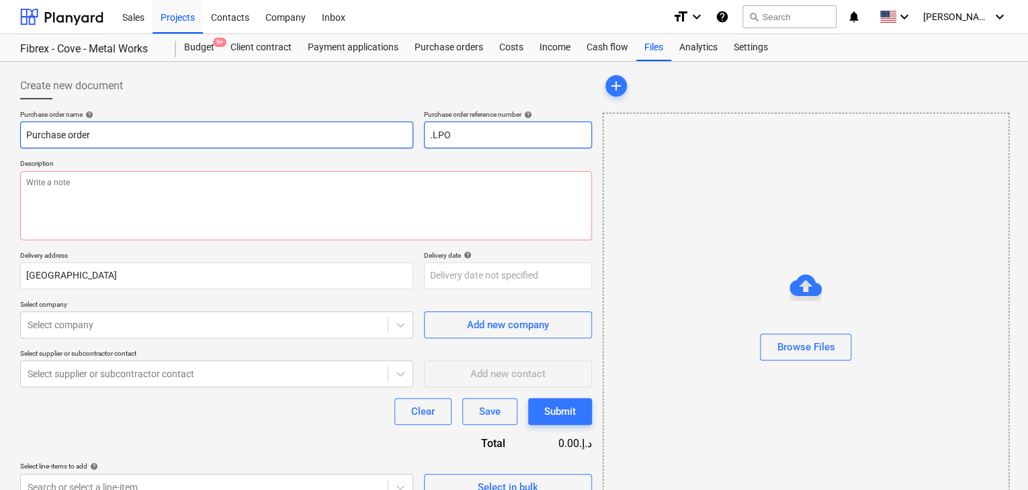
type textarea "x"
type input ".LPO-"
type textarea "x"
type input ".LPO-1"
type textarea "x"
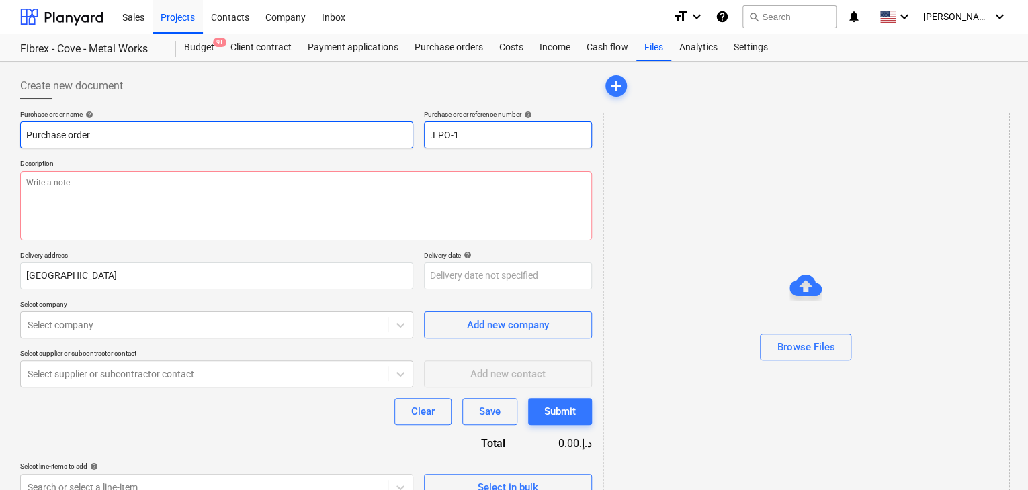
type input ".LPO-15"
type textarea "x"
type input ".LPO-157"
type textarea "x"
type input ".LPO-1571"
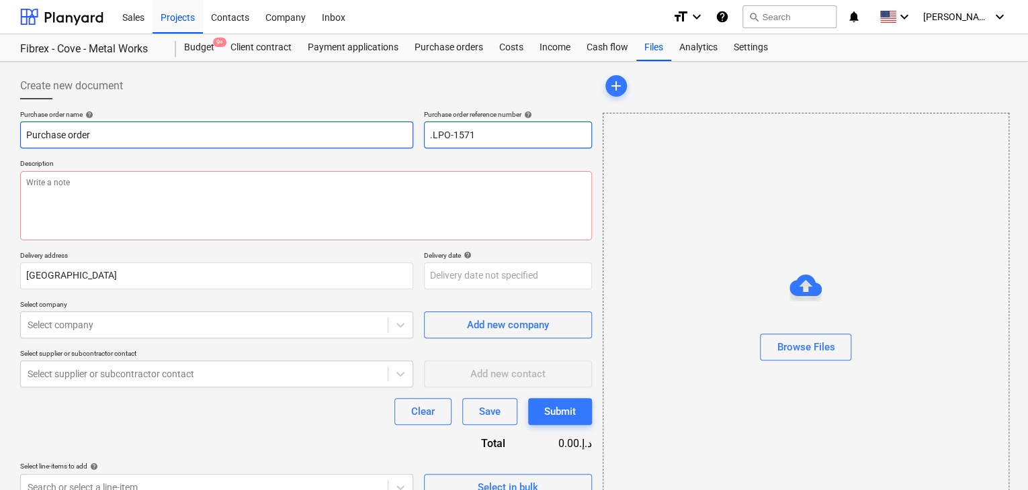
type textarea "x"
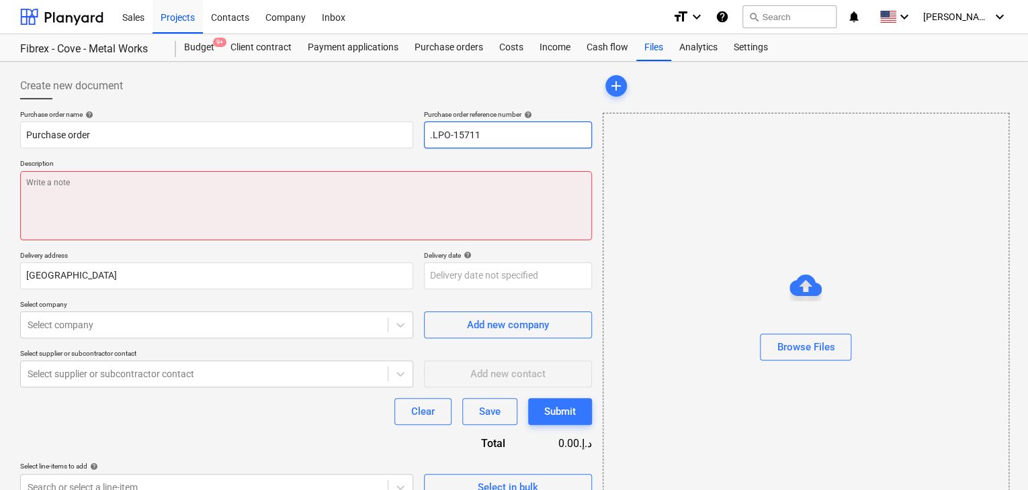
type input ".LPO-15711"
click at [89, 194] on textarea at bounding box center [306, 205] width 572 height 69
type textarea "x"
type textarea "0"
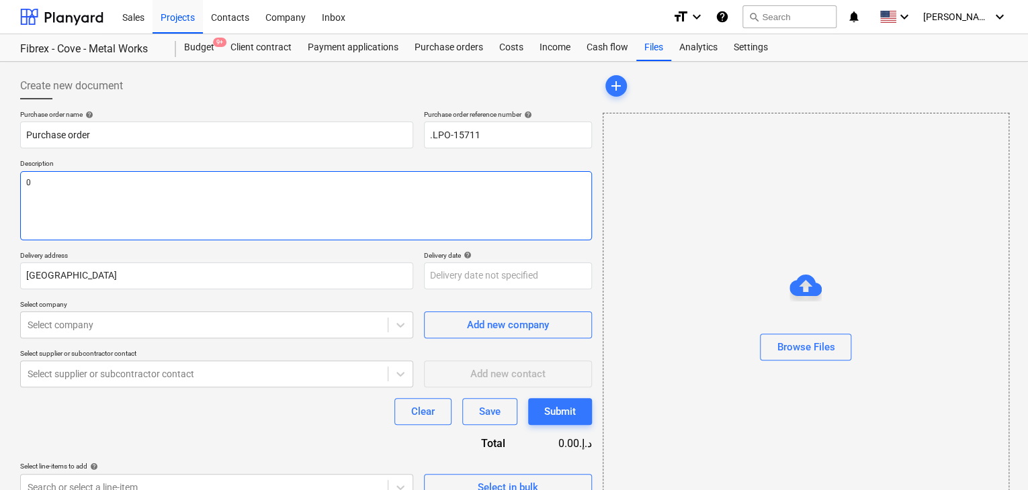
type textarea "x"
type textarea "08"
type textarea "x"
type textarea "08/"
type textarea "x"
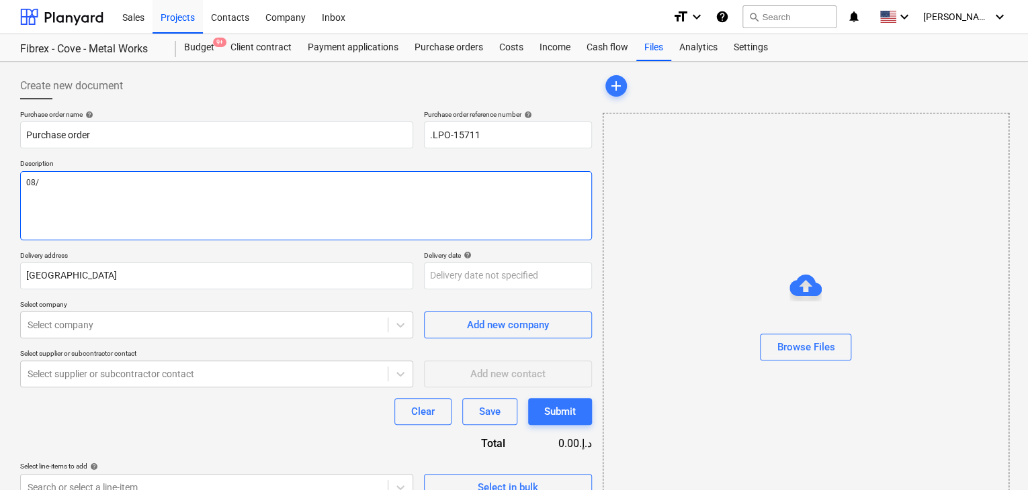
type textarea "08/O"
type textarea "x"
type textarea "08/OC"
type textarea "x"
type textarea "08/OCT"
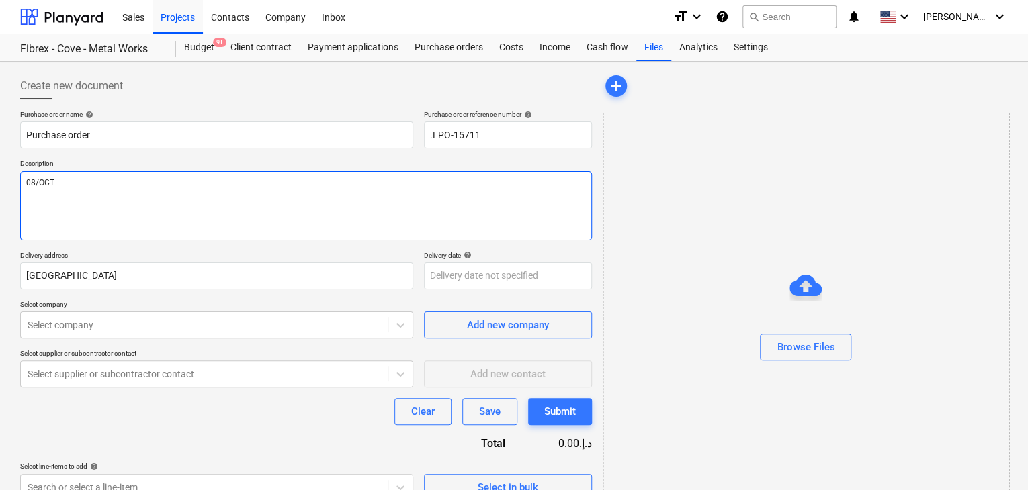
type textarea "x"
type textarea "08/OCT/"
type textarea "x"
type textarea "08/[DATE]"
type textarea "x"
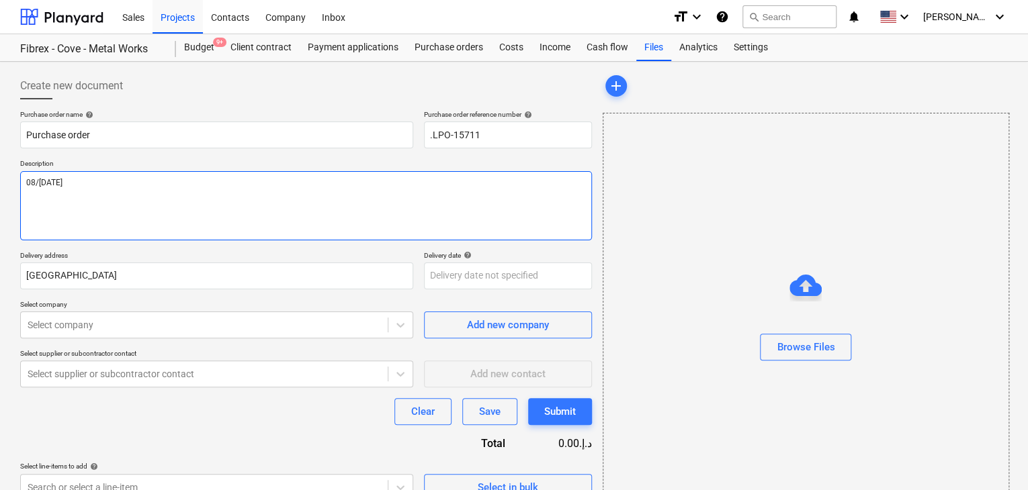
type textarea "[DATE]"
type textarea "x"
type textarea "[DATE]"
type textarea "x"
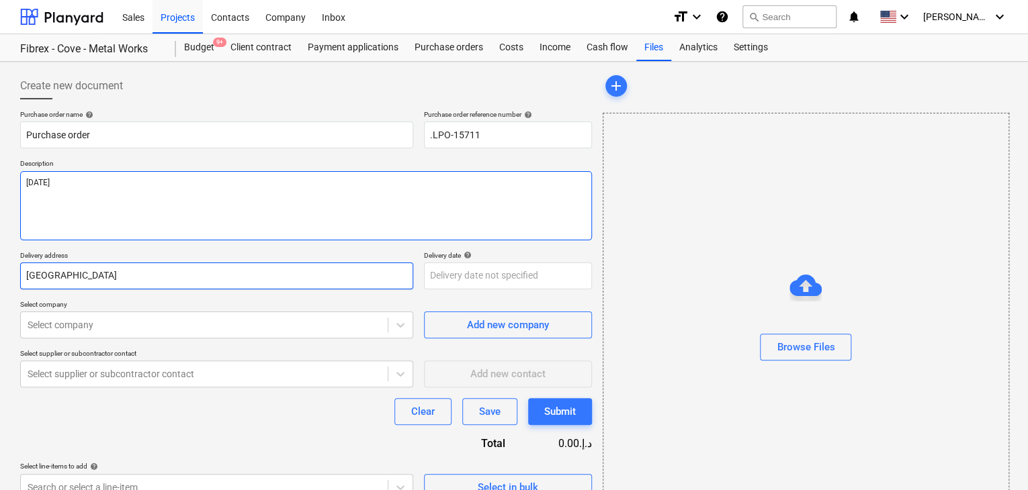
type textarea "[DATE]"
click at [56, 283] on input "[GEOGRAPHIC_DATA]" at bounding box center [216, 276] width 393 height 27
type textarea "x"
type input "Duba"
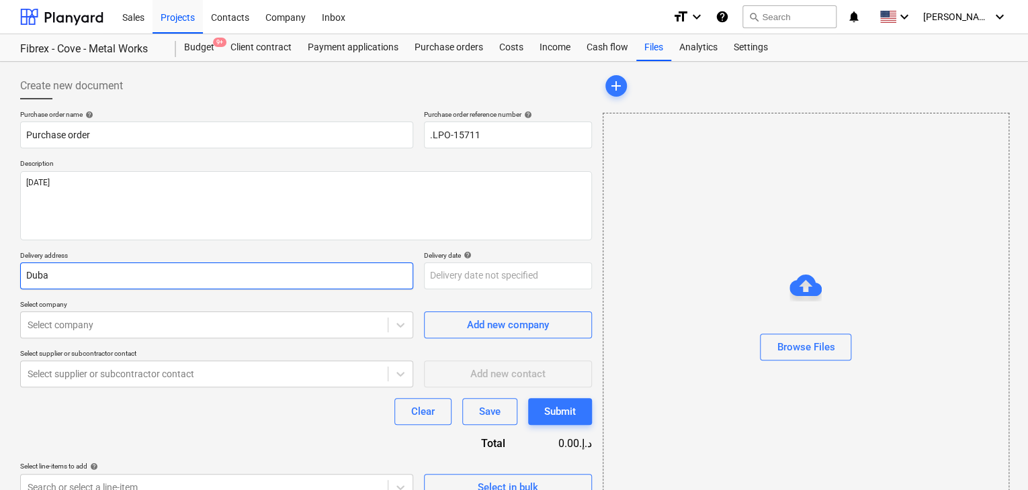
type textarea "x"
type input "Dub"
type textarea "x"
type input "Du"
type textarea "x"
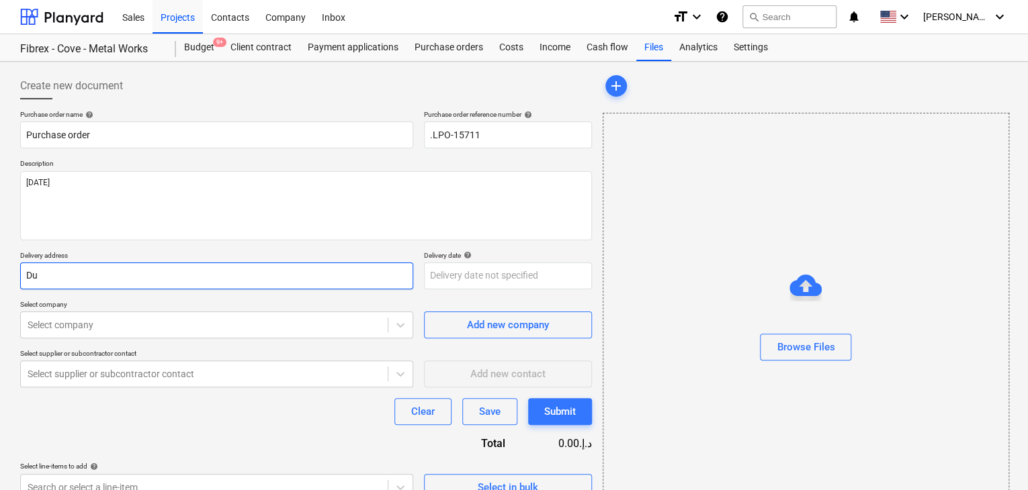
type input "D"
type textarea "x"
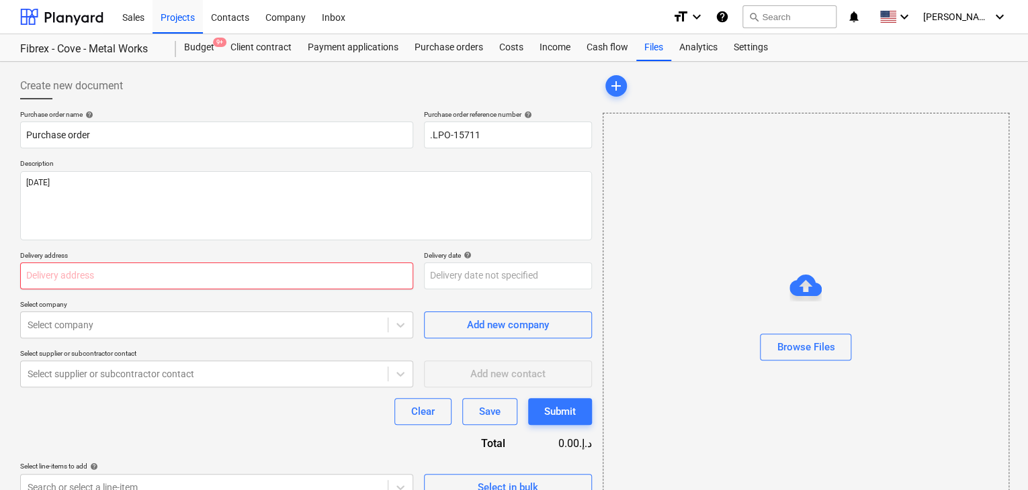
type textarea "x"
type input "L"
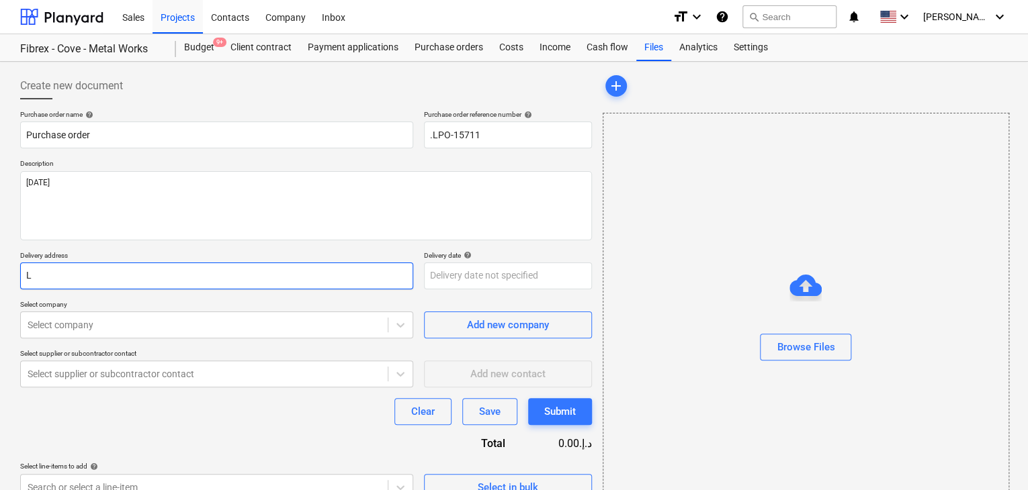
type textarea "x"
type input "LU"
type textarea "x"
type input "LUC"
type textarea "x"
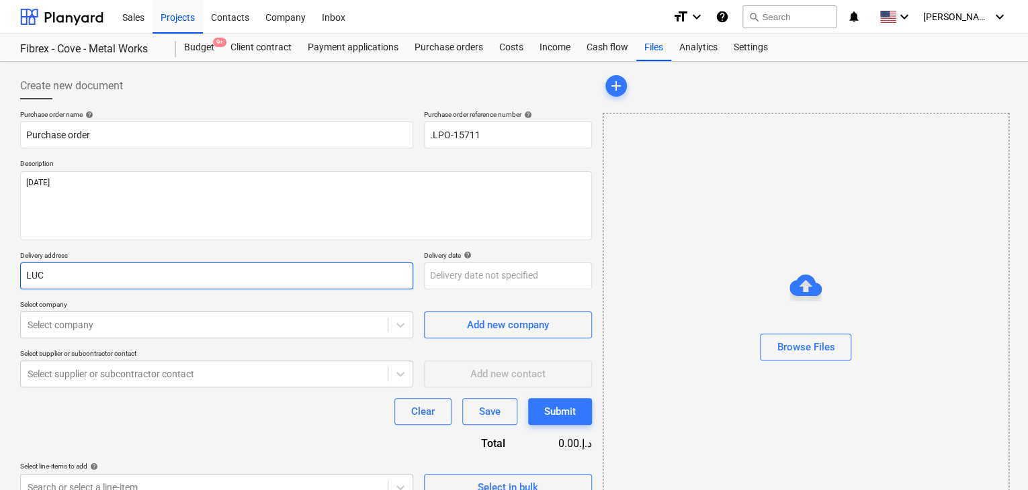
type input "LUCK"
type textarea "x"
type input "LUCKY"
type textarea "x"
type input "LUCKY"
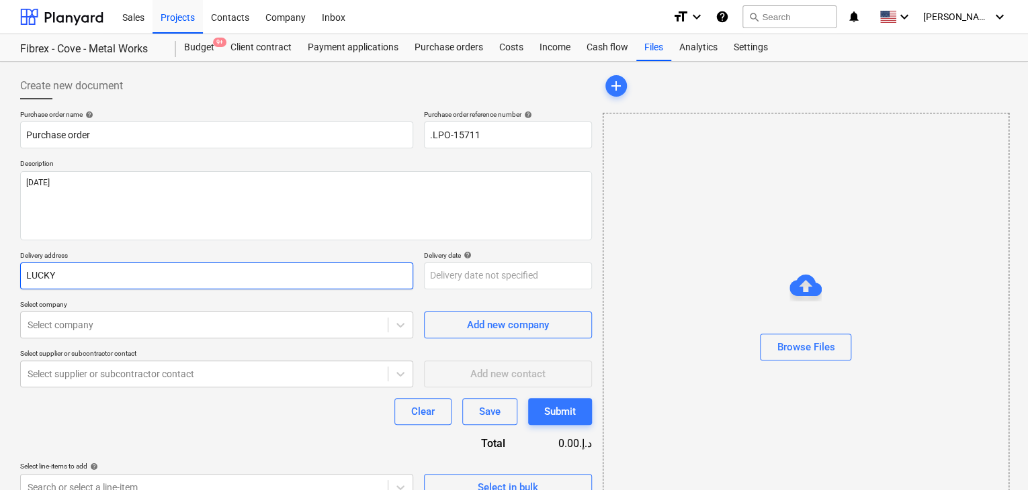
type textarea "x"
type input "LUCKY E"
type textarea "x"
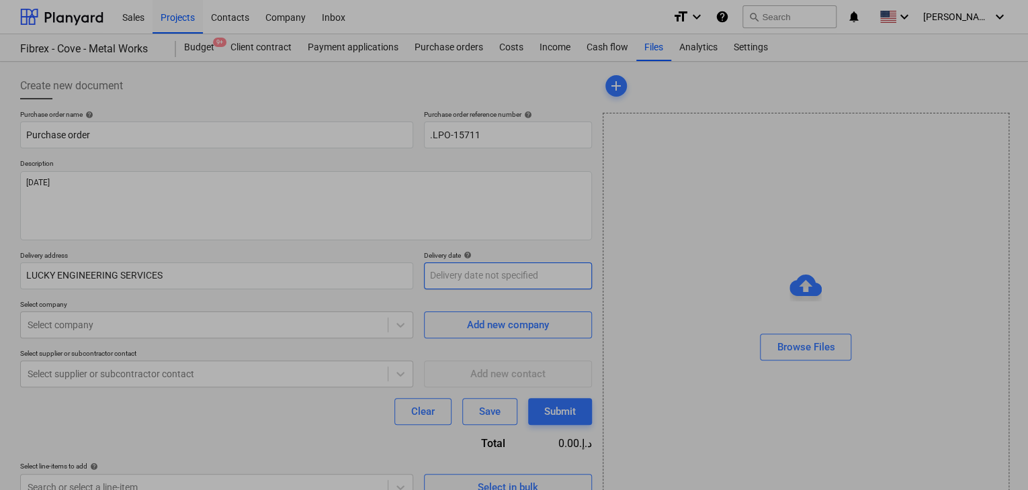
click at [423, 279] on body "Sales Projects Contacts Company Inbox format_size keyboard_arrow_down help sear…" at bounding box center [514, 245] width 1028 height 490
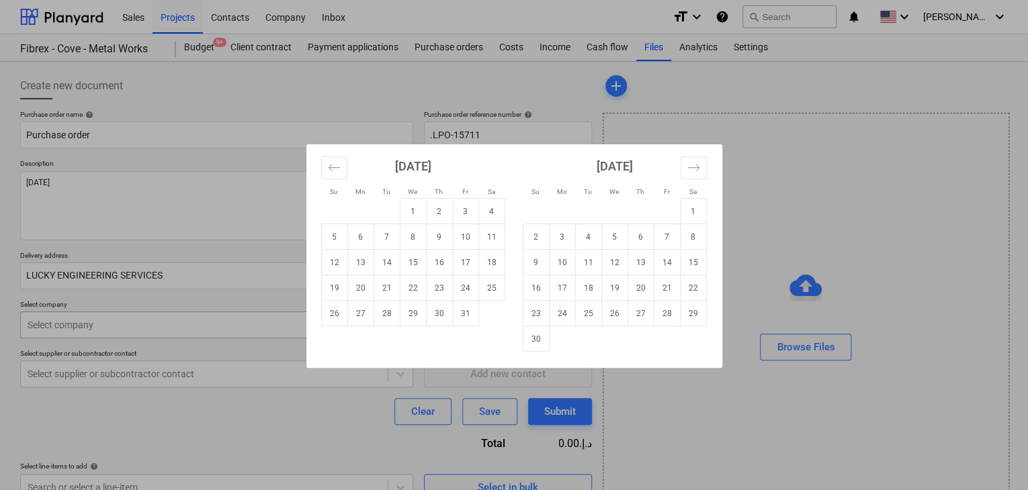
drag, startPoint x: 383, startPoint y: 315, endPoint x: 171, endPoint y: 321, distance: 211.7
click at [382, 315] on td "28" at bounding box center [386, 314] width 26 height 26
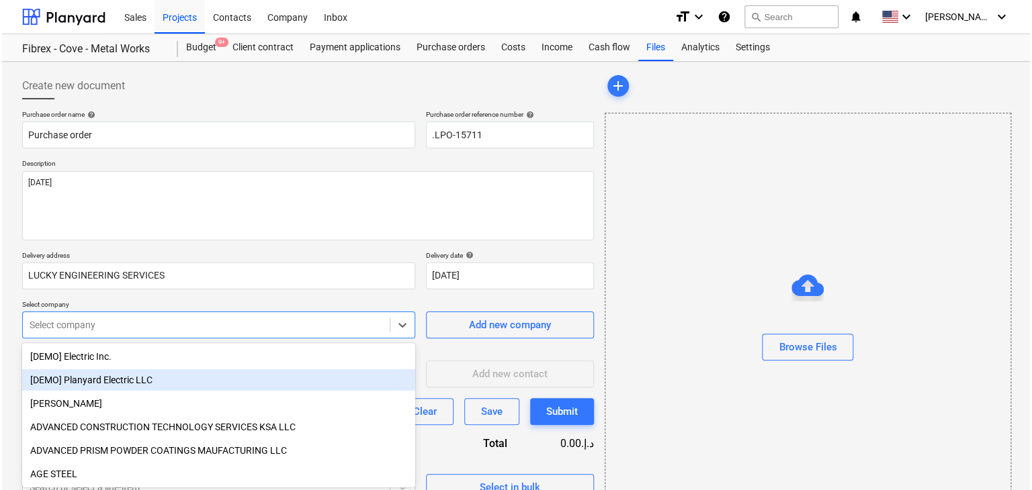
scroll to position [48, 0]
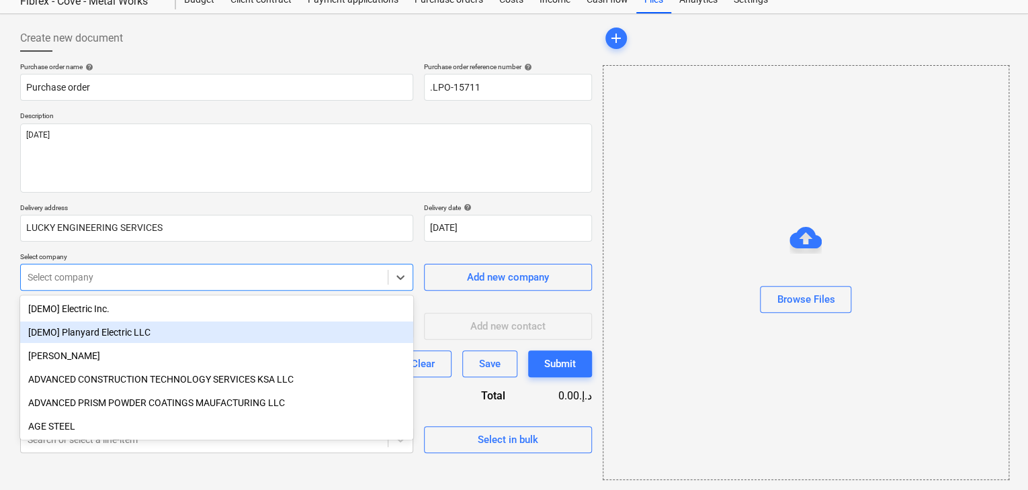
click at [141, 326] on body "Sales Projects Contacts Company Inbox format_size keyboard_arrow_down help sear…" at bounding box center [514, 197] width 1028 height 490
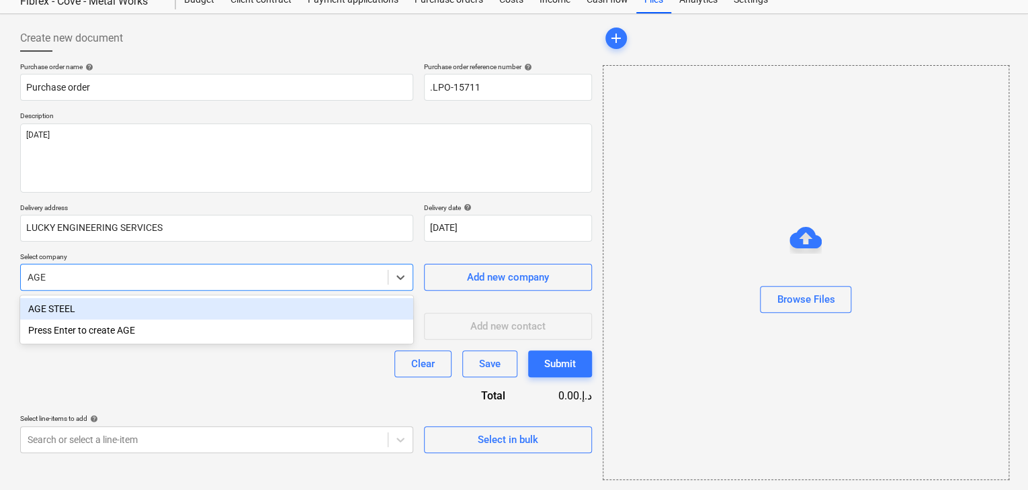
click at [143, 317] on div "AGE STEEL" at bounding box center [216, 308] width 393 height 21
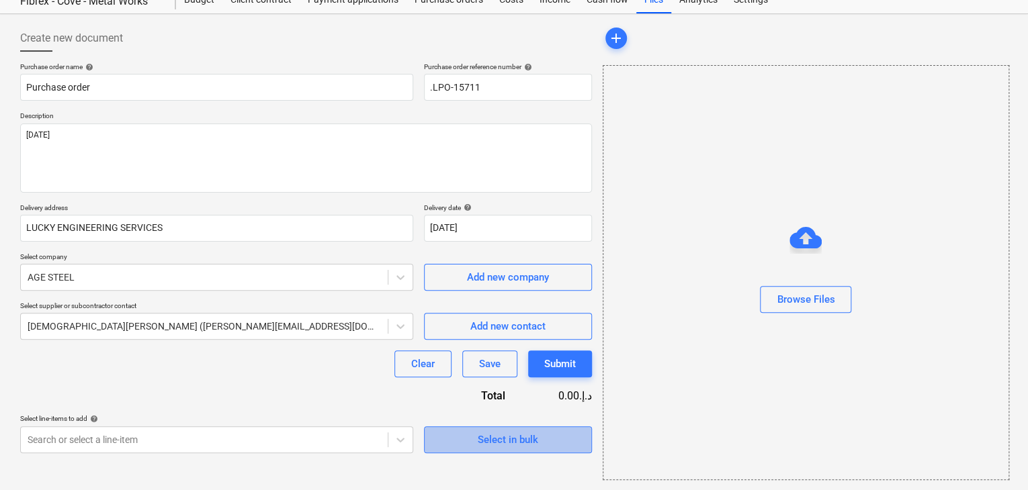
click at [492, 436] on div "Select in bulk" at bounding box center [508, 439] width 60 height 17
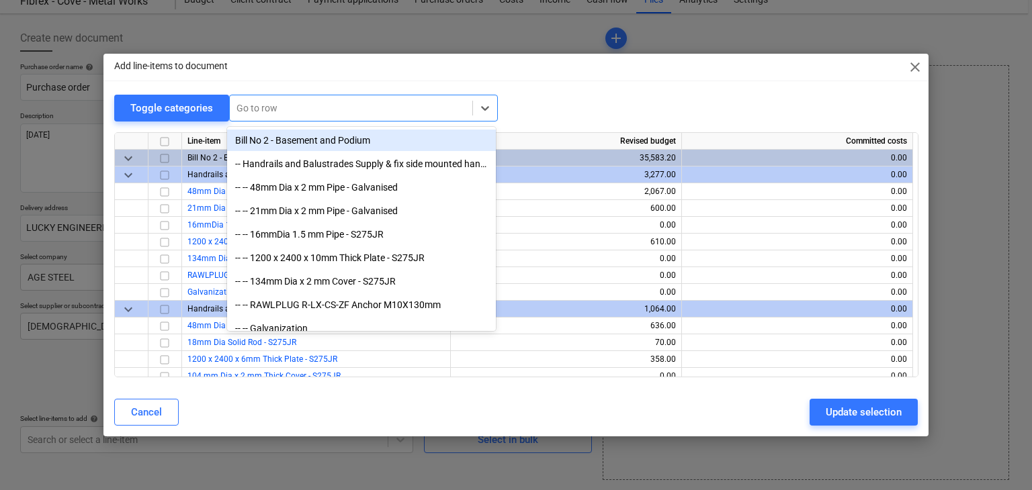
click at [298, 114] on div at bounding box center [350, 107] width 229 height 13
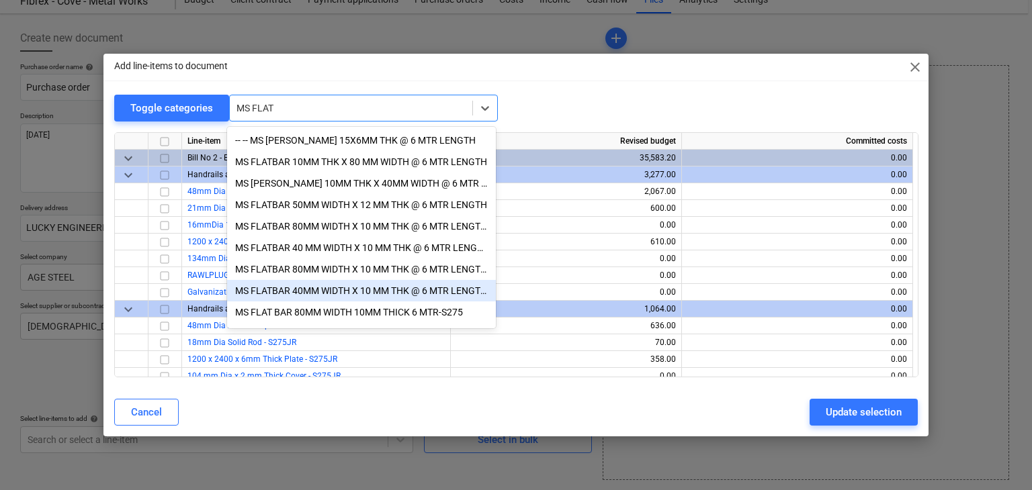
click at [312, 295] on div "MS FLATBAR 40MM WIDTH X 10 MM THK @ 6 MTR LENGTH S275" at bounding box center [361, 290] width 269 height 21
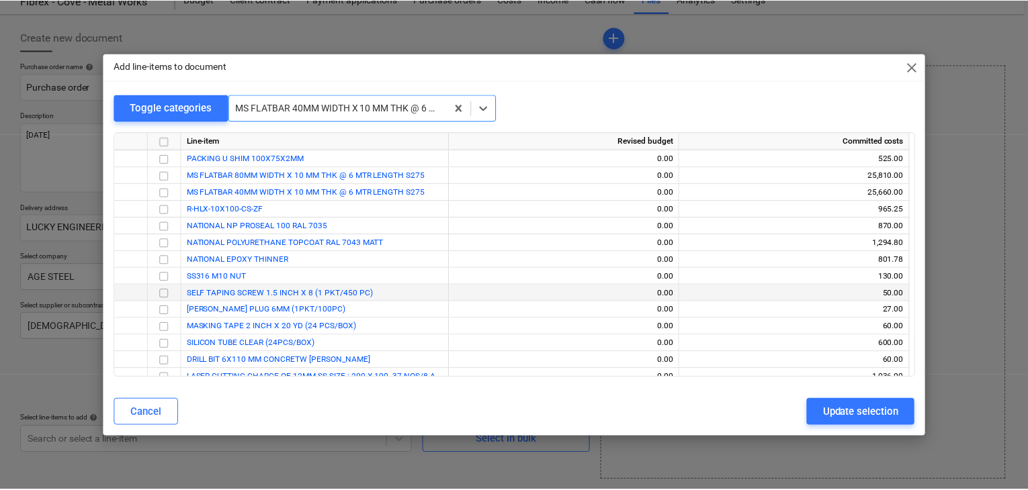
scroll to position [15936, 0]
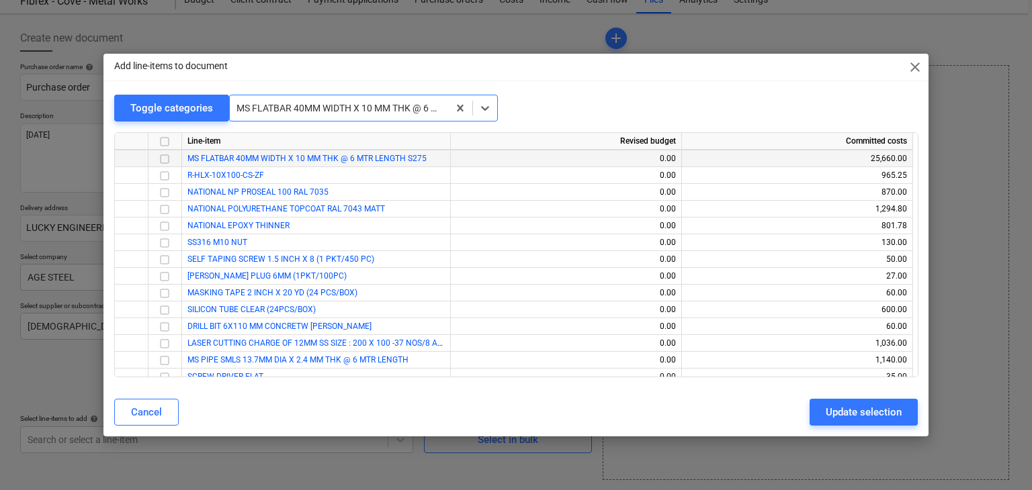
click at [169, 153] on input "checkbox" at bounding box center [165, 159] width 16 height 16
click at [857, 410] on div "Update selection" at bounding box center [864, 412] width 76 height 17
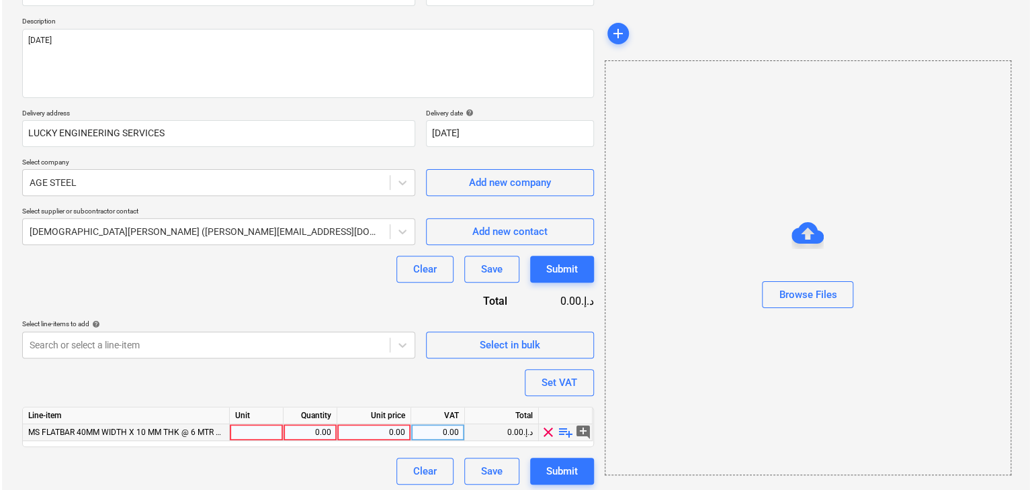
scroll to position [148, 0]
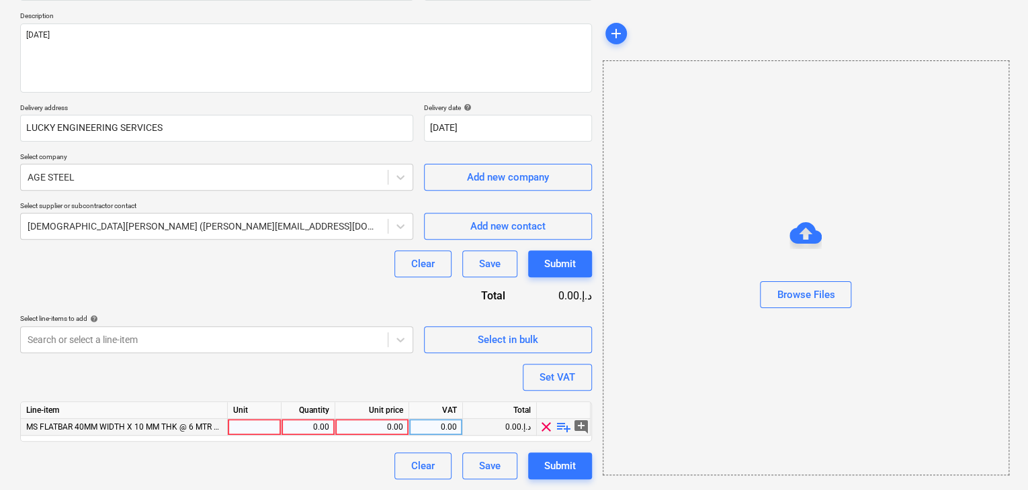
click at [236, 429] on div at bounding box center [255, 427] width 54 height 17
click at [303, 425] on div "0.00" at bounding box center [308, 427] width 42 height 17
click at [367, 419] on div "0.00" at bounding box center [372, 427] width 62 height 17
drag, startPoint x: 672, startPoint y: 359, endPoint x: 527, endPoint y: 380, distance: 145.9
click at [654, 363] on div "Browse Files" at bounding box center [806, 267] width 406 height 415
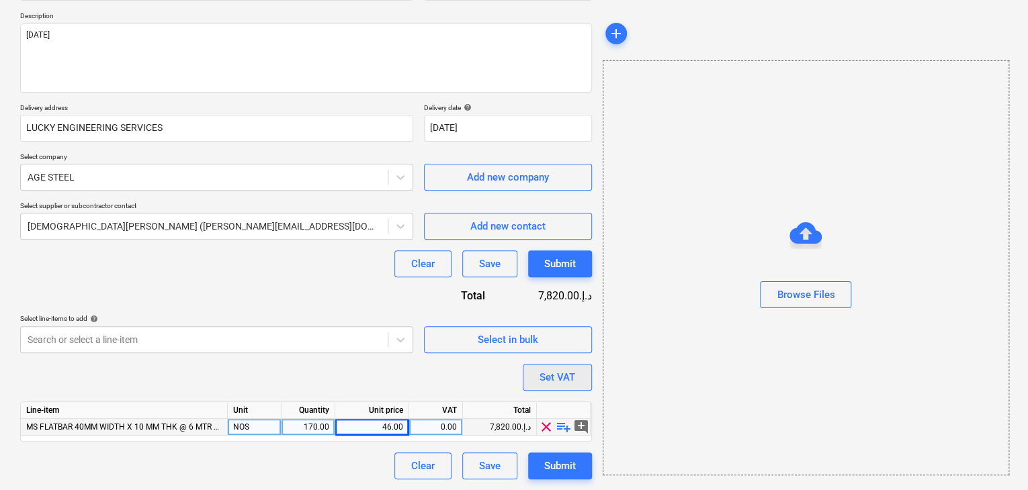
click at [533, 380] on button "Set VAT" at bounding box center [557, 377] width 69 height 27
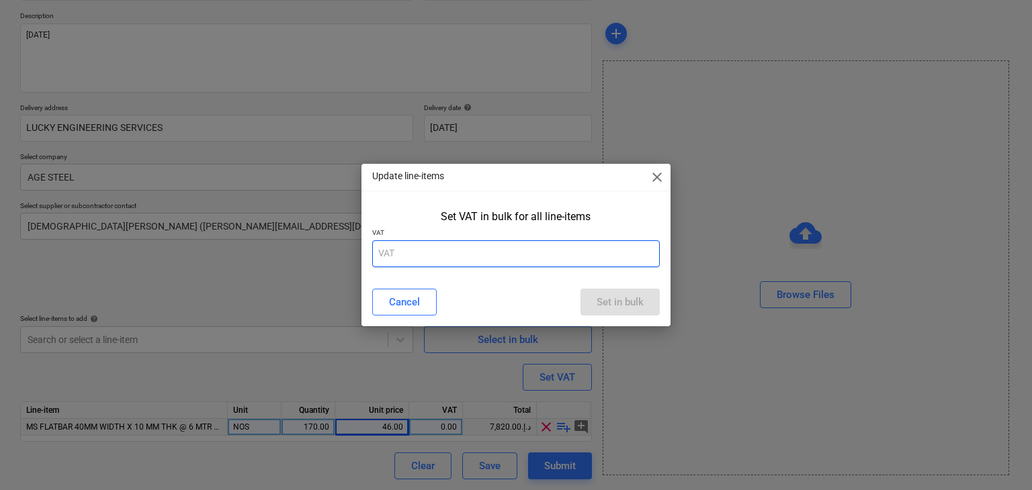
click at [430, 263] on input "text" at bounding box center [516, 253] width 288 height 27
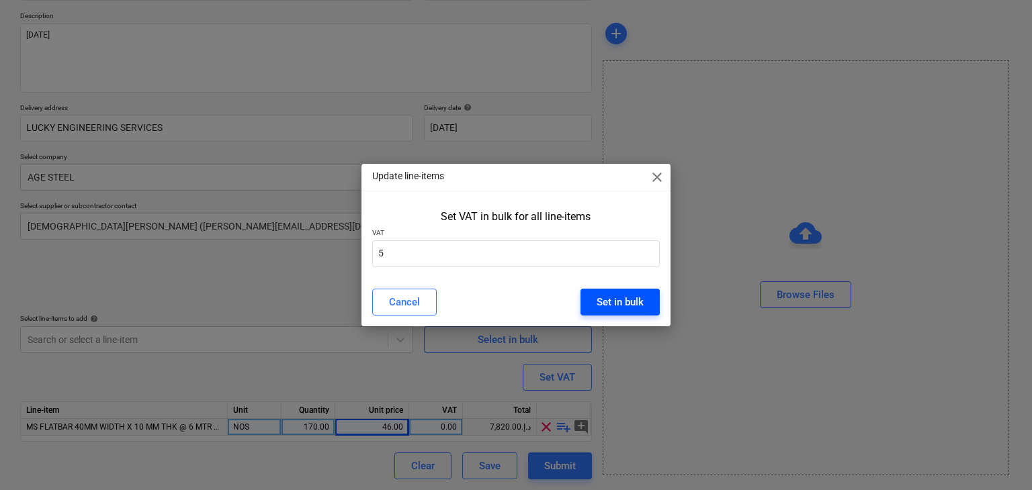
click at [596, 291] on button "Set in bulk" at bounding box center [619, 302] width 79 height 27
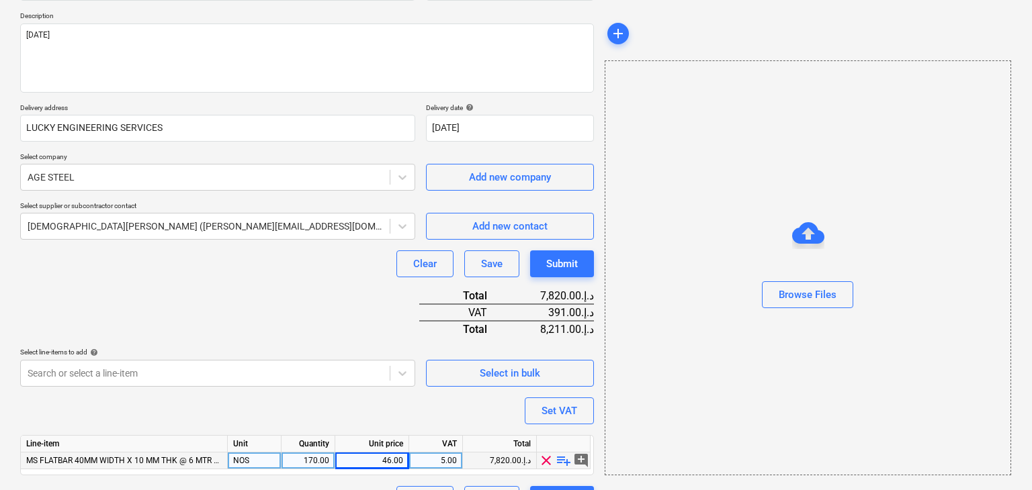
scroll to position [181, 0]
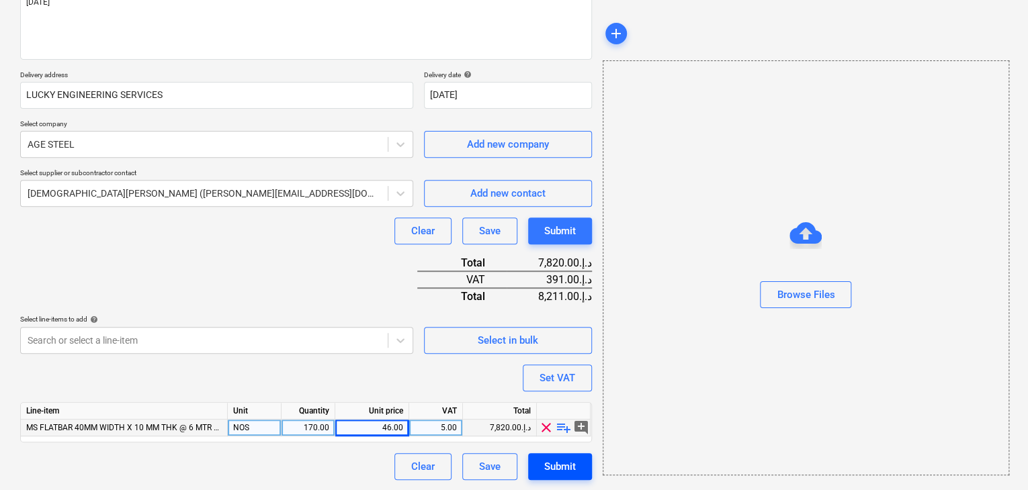
click at [563, 465] on div "Submit" at bounding box center [560, 466] width 32 height 17
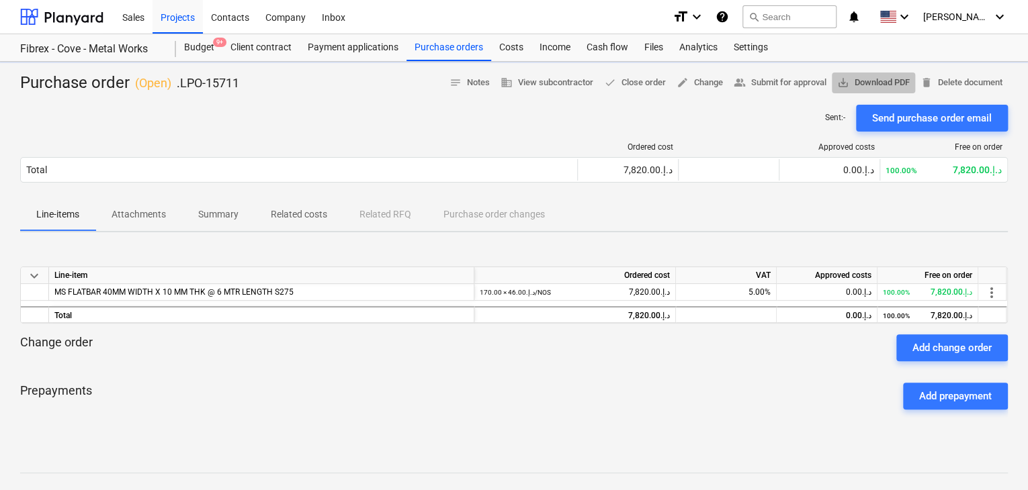
click at [852, 79] on span "save_alt Download PDF" at bounding box center [873, 82] width 73 height 15
click at [188, 17] on div "Projects" at bounding box center [177, 16] width 50 height 34
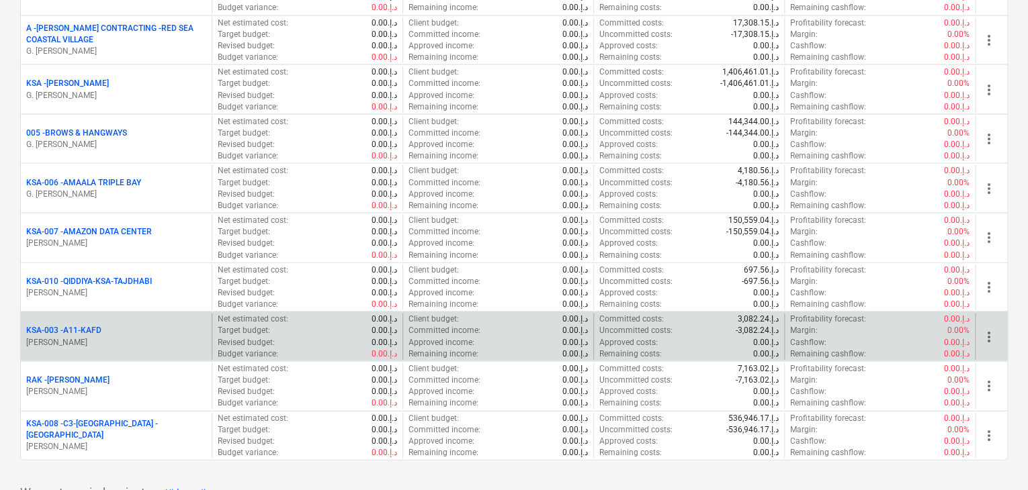
scroll to position [1478, 0]
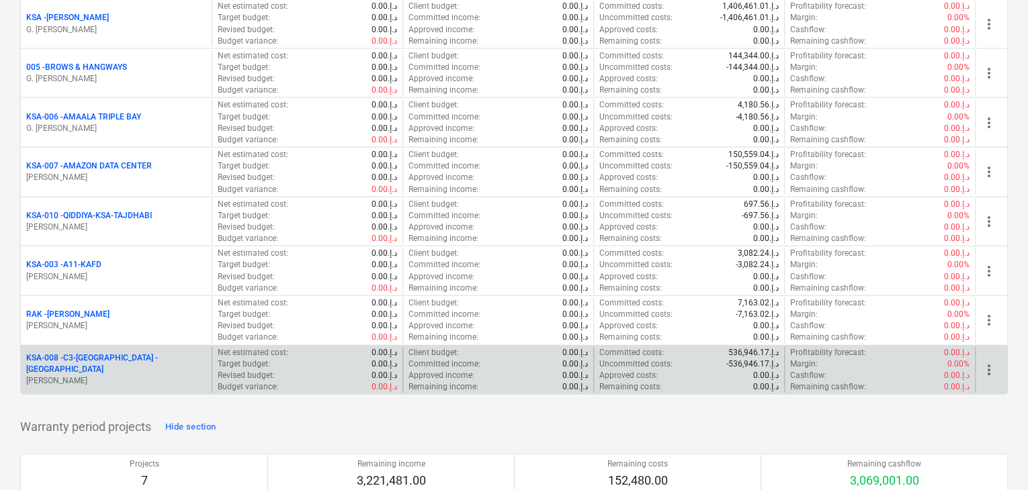
click at [108, 377] on div "KSA-008 - C3-[GEOGRAPHIC_DATA] -KSA [PERSON_NAME]" at bounding box center [116, 370] width 191 height 46
click at [122, 363] on p "KSA-008 - C3-[GEOGRAPHIC_DATA] -[GEOGRAPHIC_DATA]" at bounding box center [116, 364] width 180 height 23
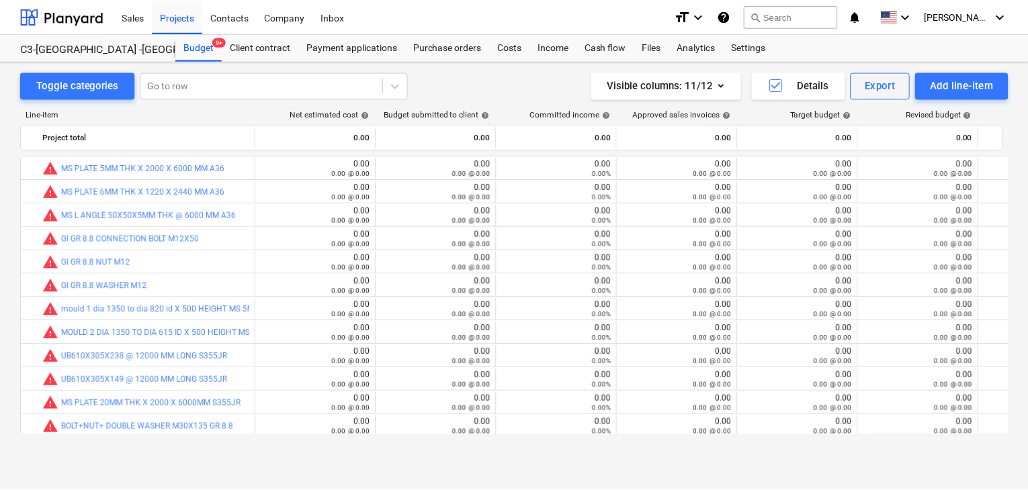
scroll to position [288, 0]
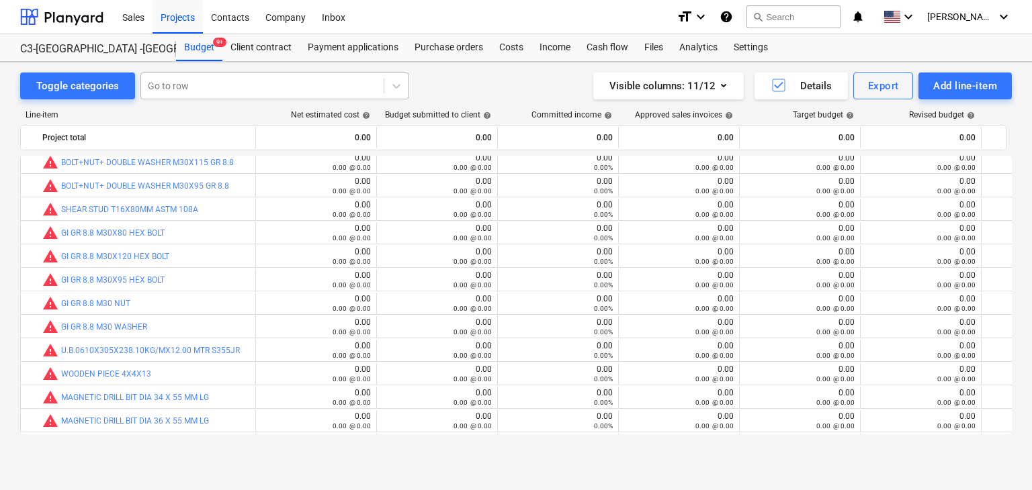
click at [289, 83] on div at bounding box center [262, 85] width 229 height 13
click at [427, 44] on div "Purchase orders" at bounding box center [448, 47] width 85 height 27
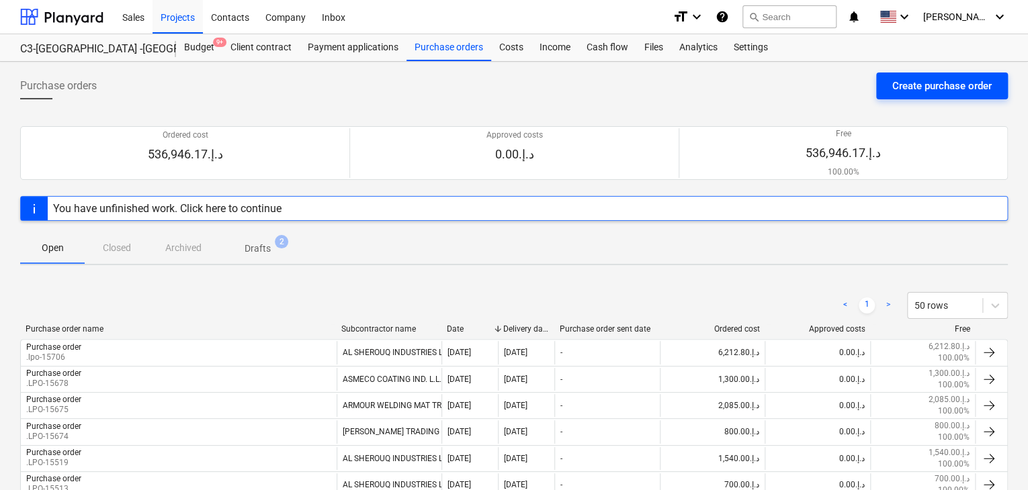
click at [936, 87] on div "Create purchase order" at bounding box center [941, 85] width 99 height 17
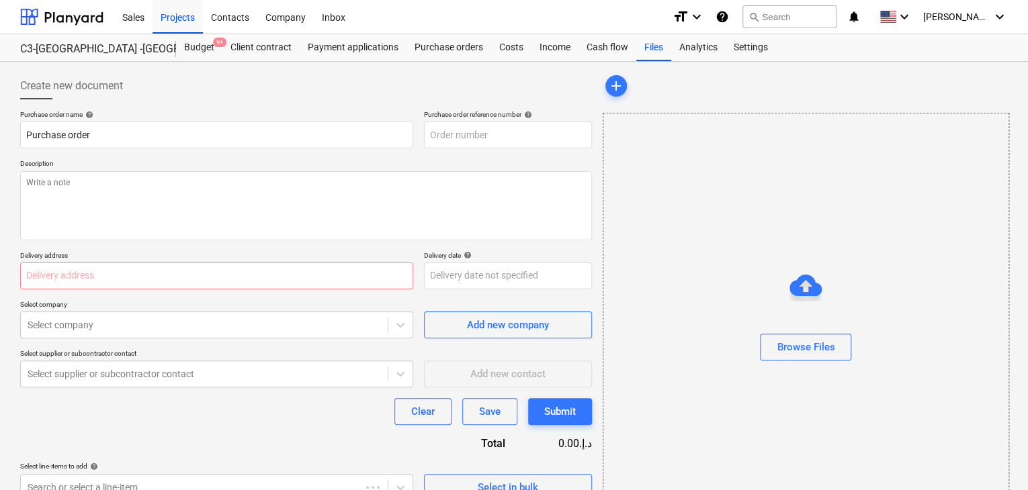
click at [537, 150] on div "Purchase order name help Purchase order Purchase order reference number help De…" at bounding box center [306, 305] width 572 height 391
drag, startPoint x: 524, startPoint y: 140, endPoint x: 414, endPoint y: 135, distance: 110.3
click at [414, 135] on div "Purchase order name help Purchase order Purchase order reference number help KS…" at bounding box center [306, 129] width 572 height 38
click at [86, 177] on textarea at bounding box center [306, 205] width 572 height 69
click at [63, 272] on input "text" at bounding box center [216, 276] width 393 height 27
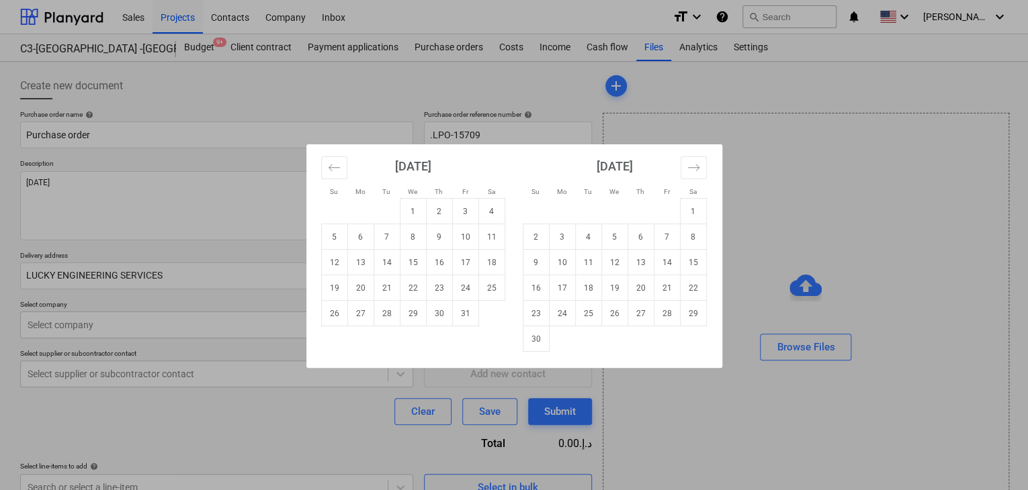
click at [449, 278] on body "Sales Projects Contacts Company Inbox format_size keyboard_arrow_down help sear…" at bounding box center [514, 245] width 1028 height 490
click at [400, 310] on td "29" at bounding box center [413, 314] width 26 height 26
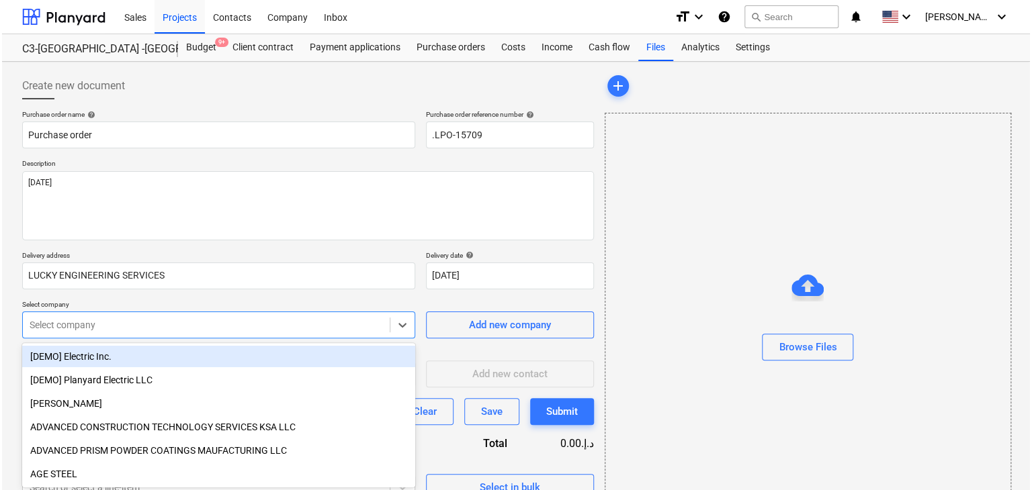
scroll to position [48, 0]
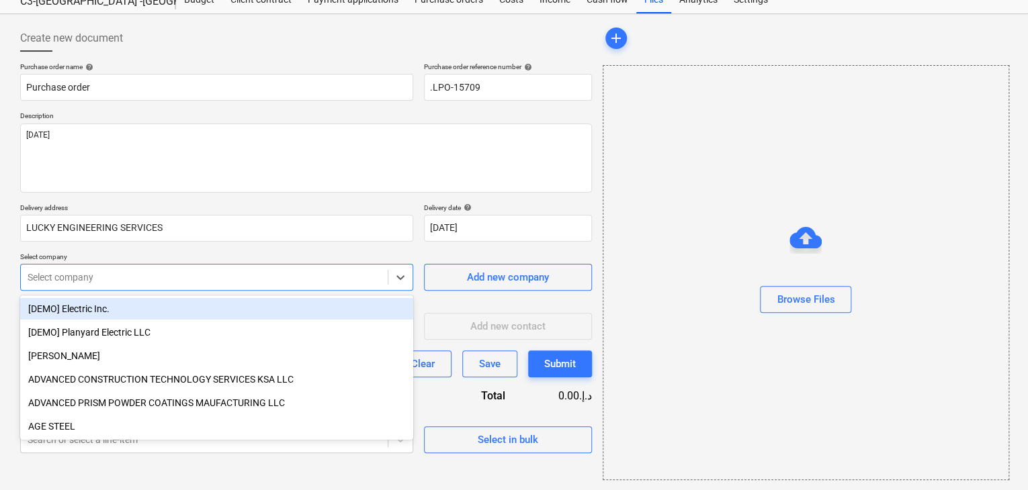
click at [169, 315] on body "Sales Projects Contacts Company Inbox format_size keyboard_arrow_down help sear…" at bounding box center [514, 197] width 1028 height 490
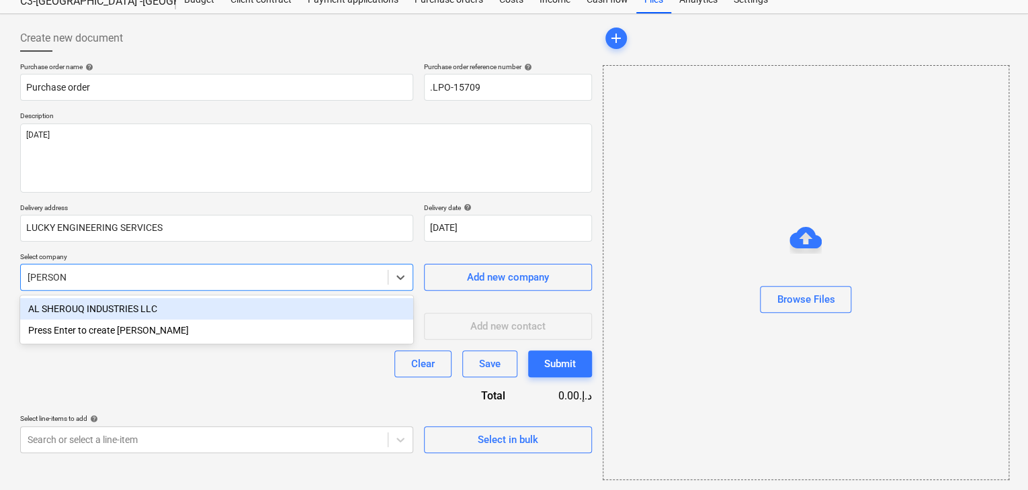
click at [173, 310] on div "AL SHEROUQ INDUSTRIES LLC" at bounding box center [216, 308] width 393 height 21
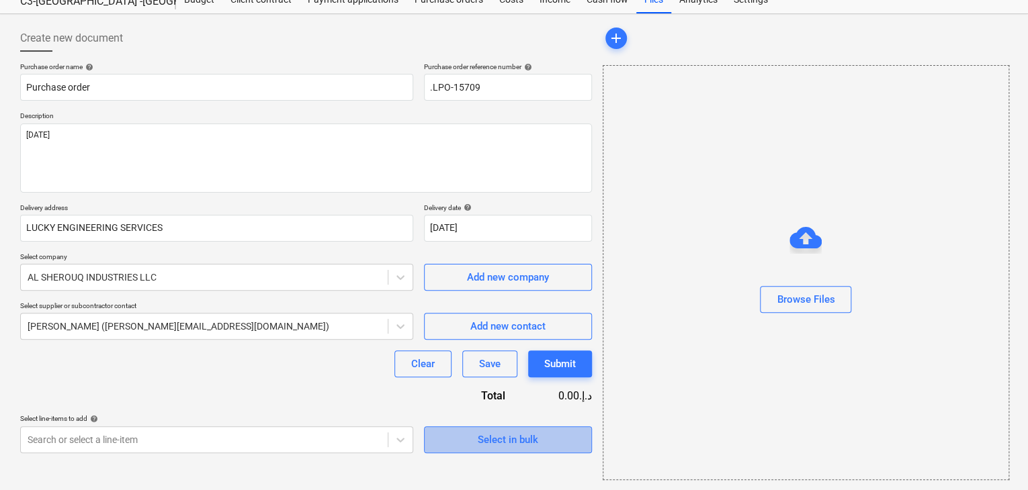
click at [457, 441] on span "Select in bulk" at bounding box center [508, 439] width 134 height 17
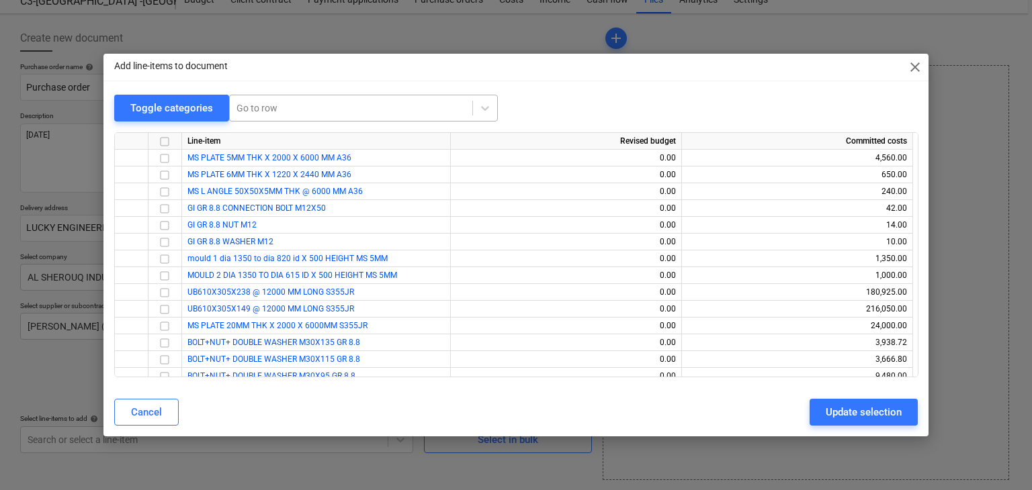
click at [245, 117] on div "Go to row" at bounding box center [351, 108] width 242 height 19
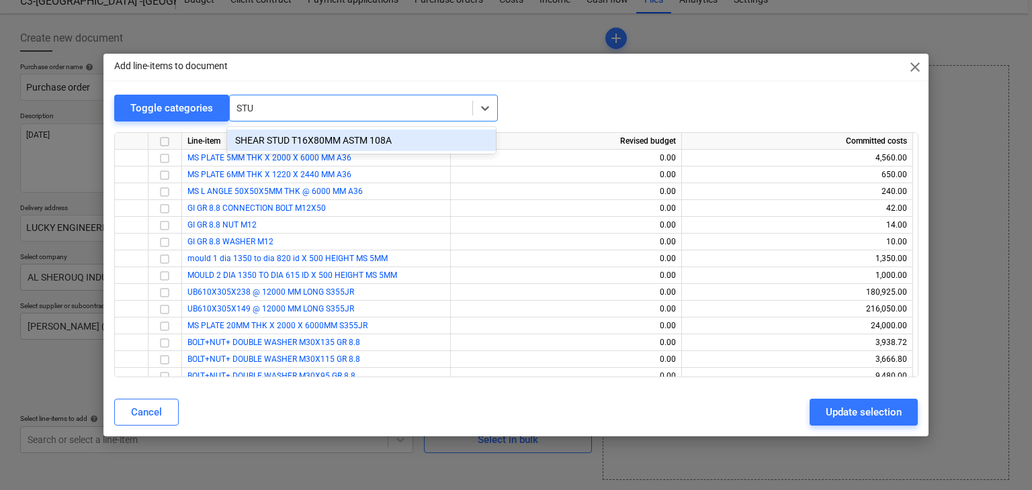
click at [258, 138] on div "SHEAR STUD T16X80MM ASTM 108A" at bounding box center [361, 140] width 269 height 21
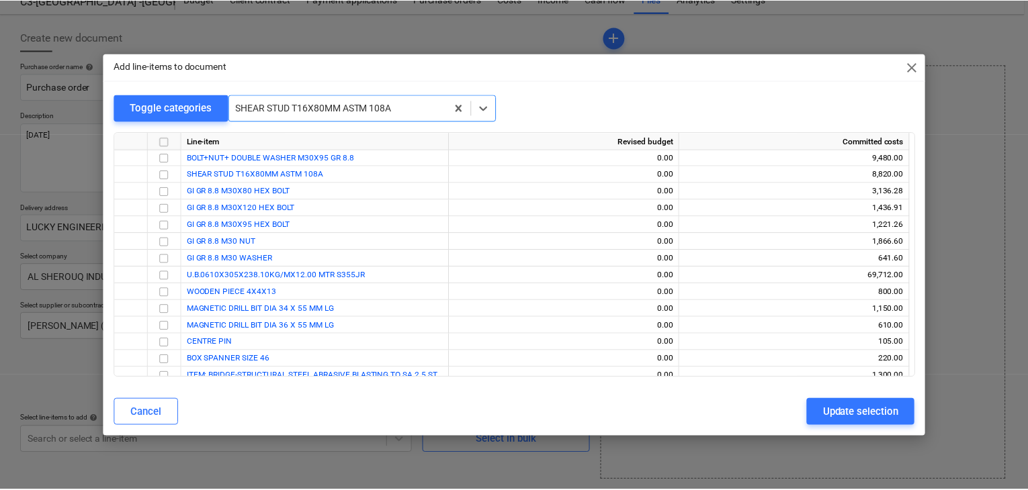
scroll to position [235, 0]
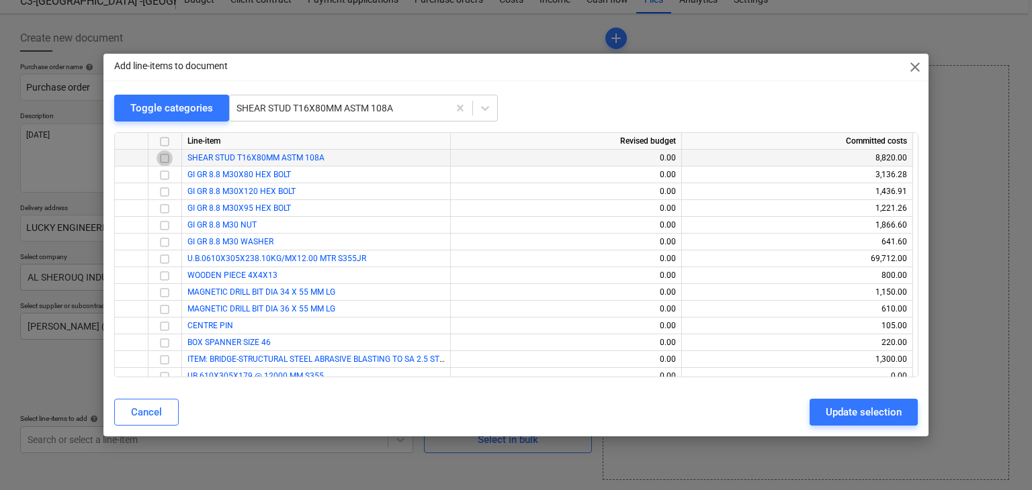
click at [171, 161] on input "checkbox" at bounding box center [165, 158] width 16 height 16
drag, startPoint x: 836, startPoint y: 412, endPoint x: 296, endPoint y: 417, distance: 540.8
click at [824, 413] on button "Update selection" at bounding box center [863, 412] width 108 height 27
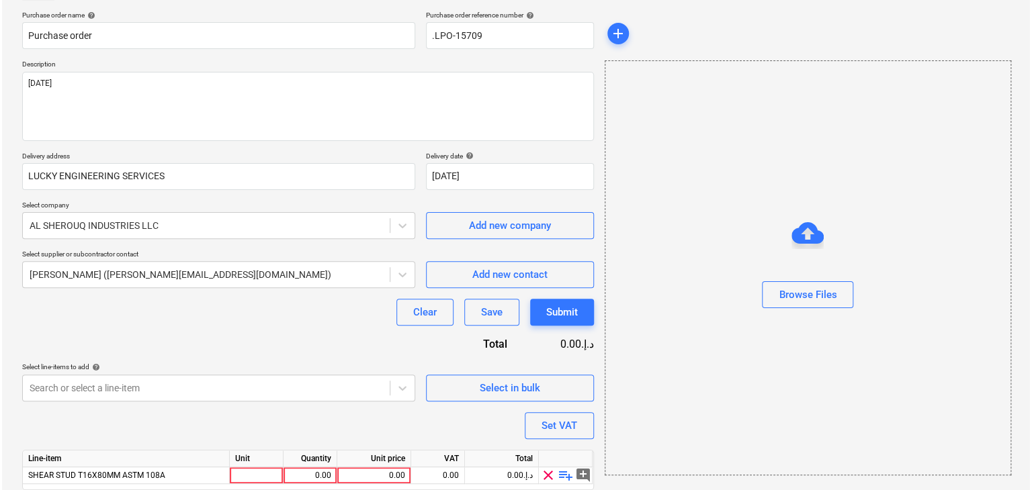
scroll to position [148, 0]
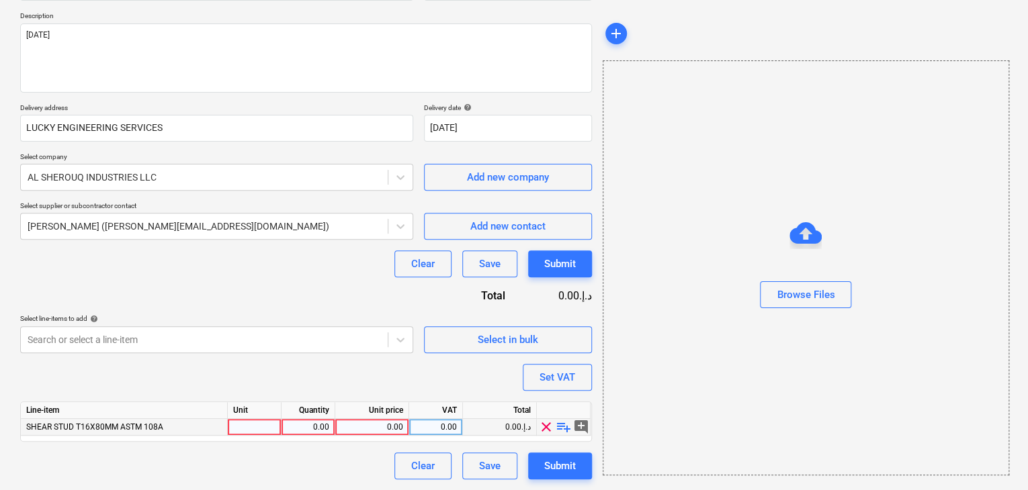
click at [257, 426] on div at bounding box center [255, 427] width 54 height 17
click at [307, 439] on div "Line-item Unit Quantity Unit price VAT Total SHEAR STUD T16X80MM ASTM 108A NOS …" at bounding box center [306, 422] width 572 height 40
click at [312, 423] on div "0.00" at bounding box center [308, 427] width 42 height 17
click at [375, 428] on div "0.00" at bounding box center [372, 427] width 62 height 17
drag, startPoint x: 742, startPoint y: 388, endPoint x: 594, endPoint y: 370, distance: 148.8
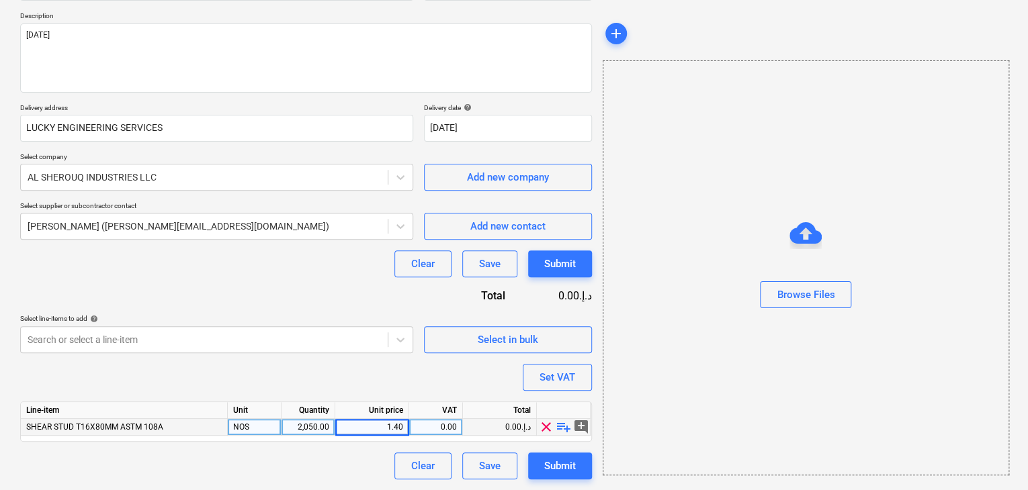
click at [712, 388] on div "Browse Files" at bounding box center [806, 267] width 406 height 415
click at [576, 371] on button "Set VAT" at bounding box center [557, 377] width 69 height 27
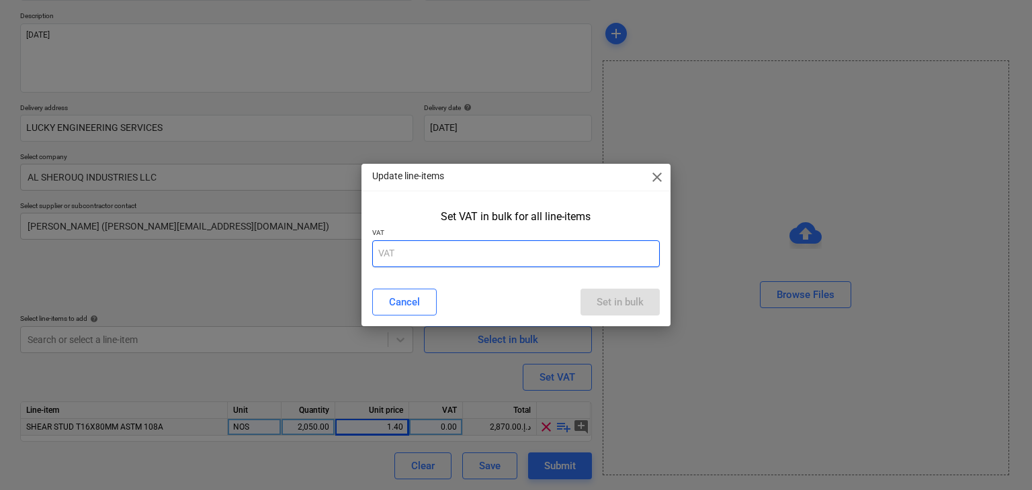
click at [431, 252] on input "text" at bounding box center [516, 253] width 288 height 27
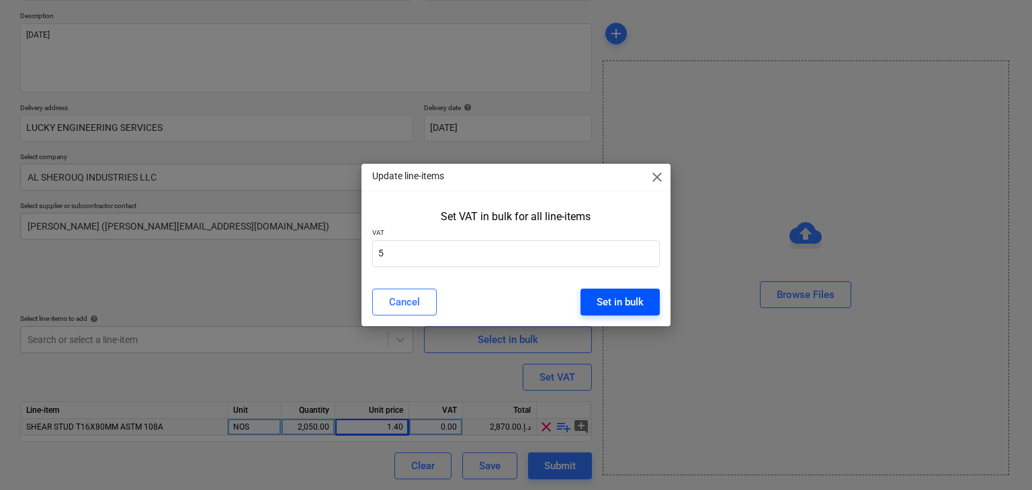
drag, startPoint x: 616, startPoint y: 306, endPoint x: 609, endPoint y: 310, distance: 7.8
click at [615, 305] on div "Set in bulk" at bounding box center [620, 302] width 47 height 17
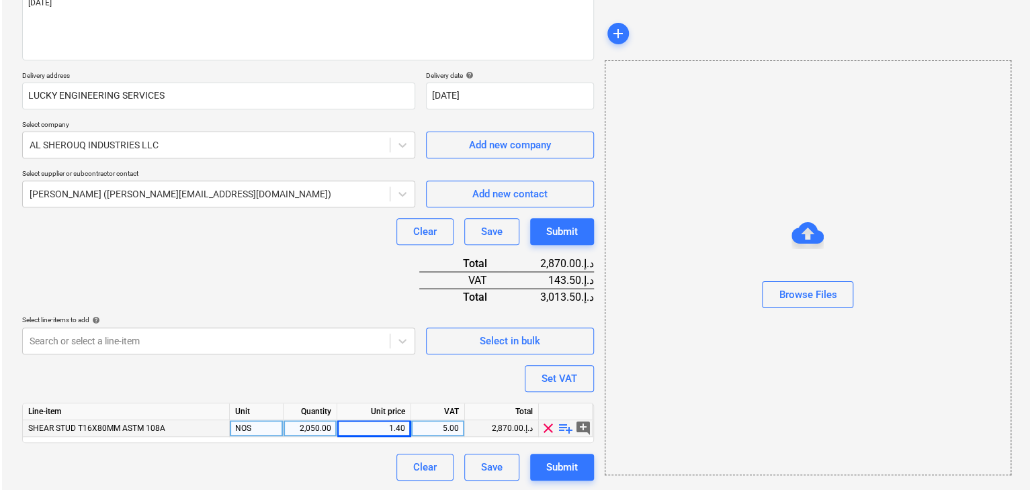
scroll to position [181, 0]
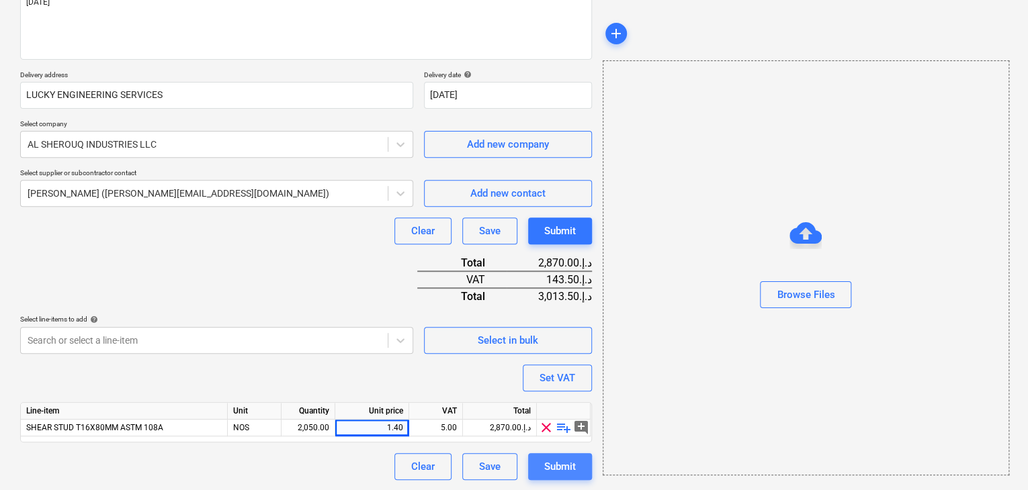
click at [555, 467] on div "Submit" at bounding box center [560, 466] width 32 height 17
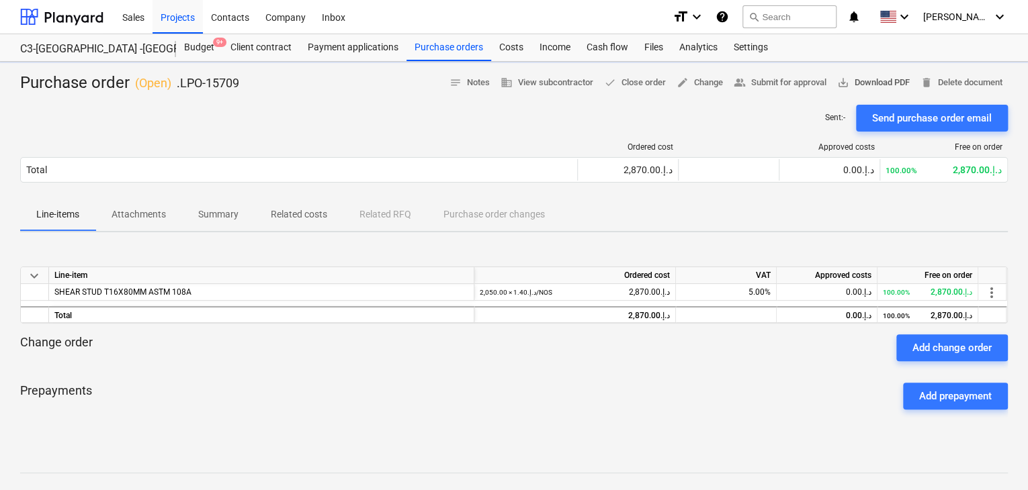
click at [881, 79] on span "save_alt Download PDF" at bounding box center [873, 82] width 73 height 15
click at [179, 27] on div "Projects" at bounding box center [177, 16] width 50 height 34
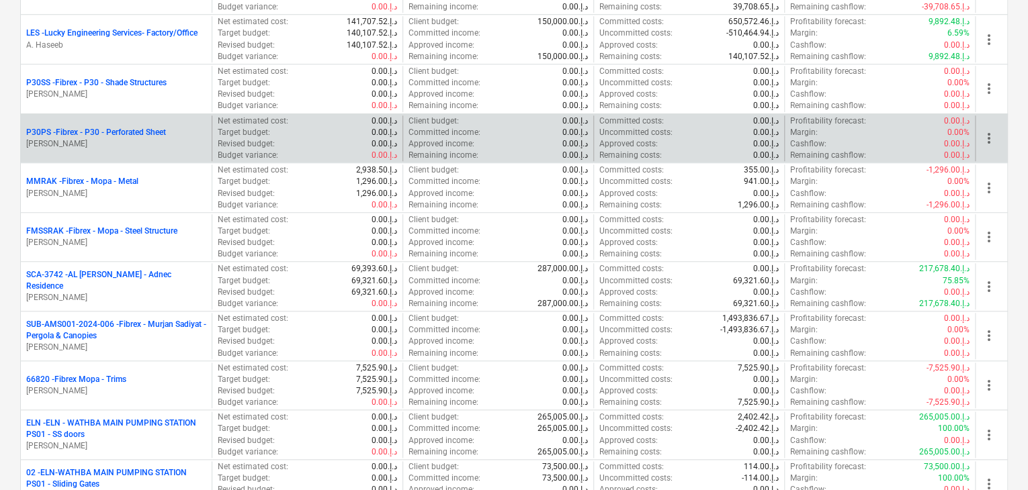
scroll to position [605, 0]
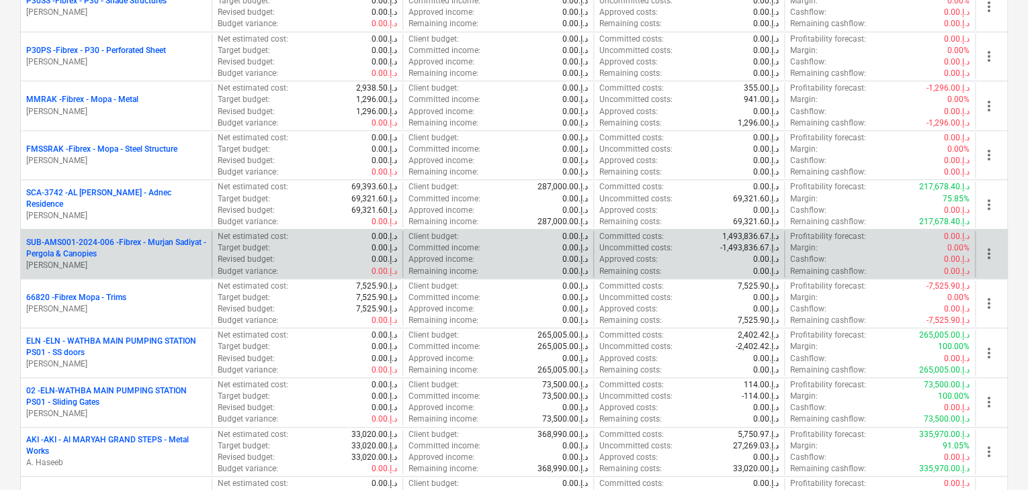
click at [124, 255] on p "SUB-AMS001-2024-006 - Fibrex - Murjan Sadiyat - Pergola & Canopies" at bounding box center [116, 248] width 180 height 23
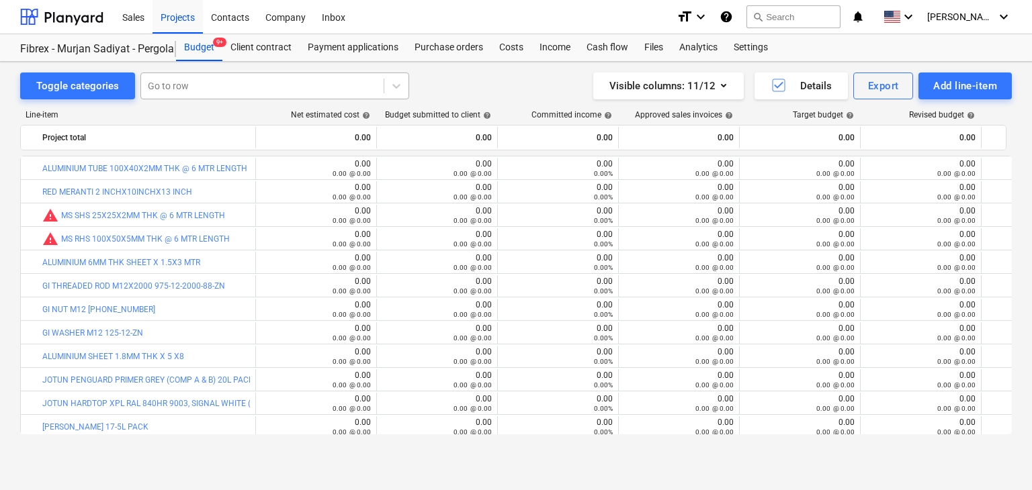
click at [212, 89] on div at bounding box center [262, 85] width 229 height 13
click at [453, 41] on div "Purchase orders" at bounding box center [448, 47] width 85 height 27
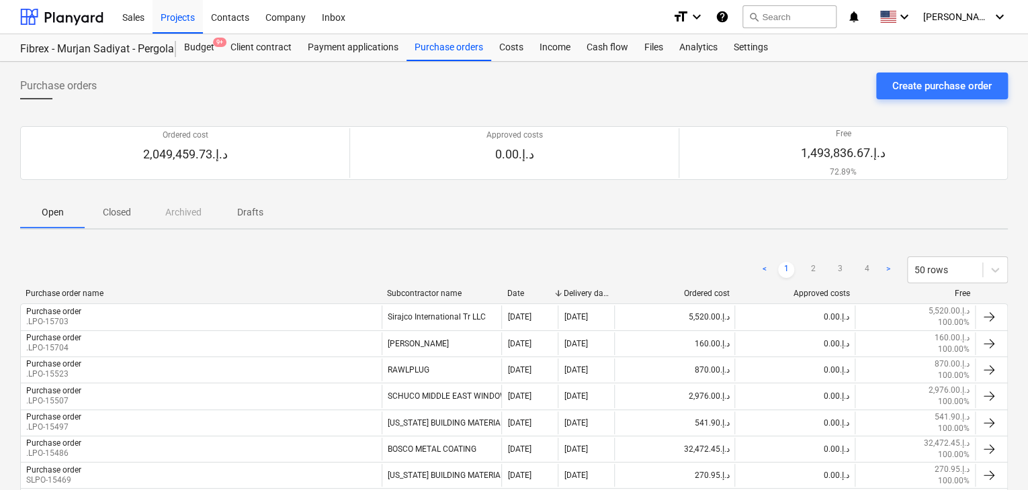
click at [936, 81] on div "Create purchase order" at bounding box center [941, 85] width 99 height 17
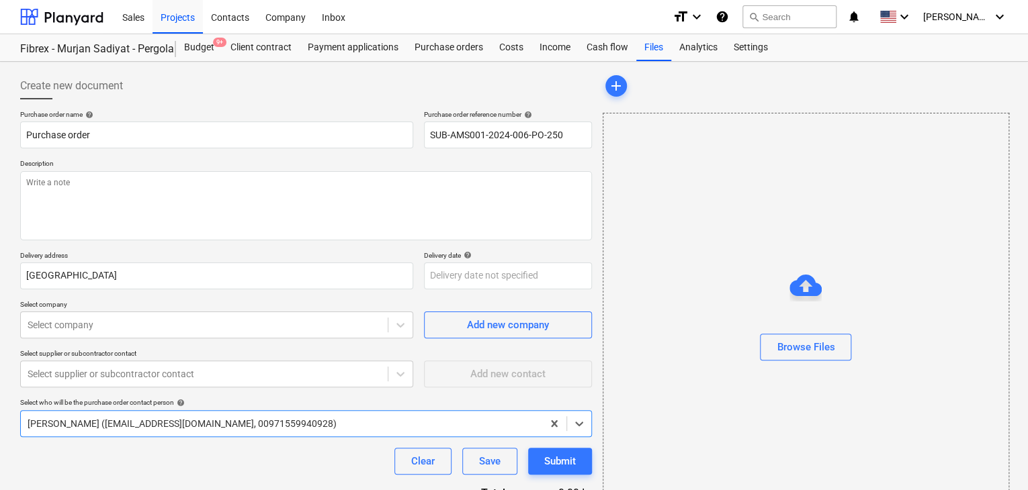
drag, startPoint x: 380, startPoint y: 162, endPoint x: 567, endPoint y: 154, distance: 186.9
click at [381, 162] on p "Description" at bounding box center [306, 164] width 572 height 11
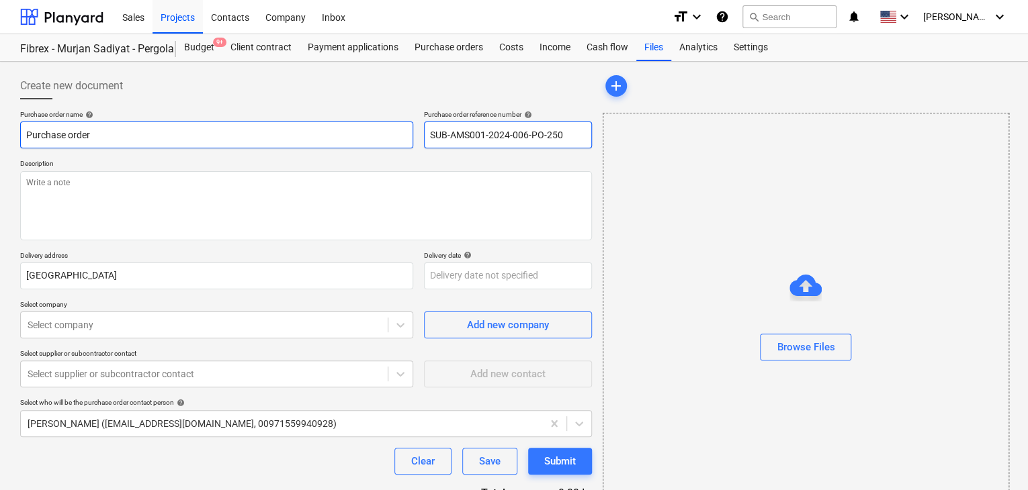
drag, startPoint x: 572, startPoint y: 132, endPoint x: 402, endPoint y: 124, distance: 169.5
click at [402, 124] on div "Purchase order name help Purchase order Purchase order reference number help SU…" at bounding box center [306, 129] width 572 height 38
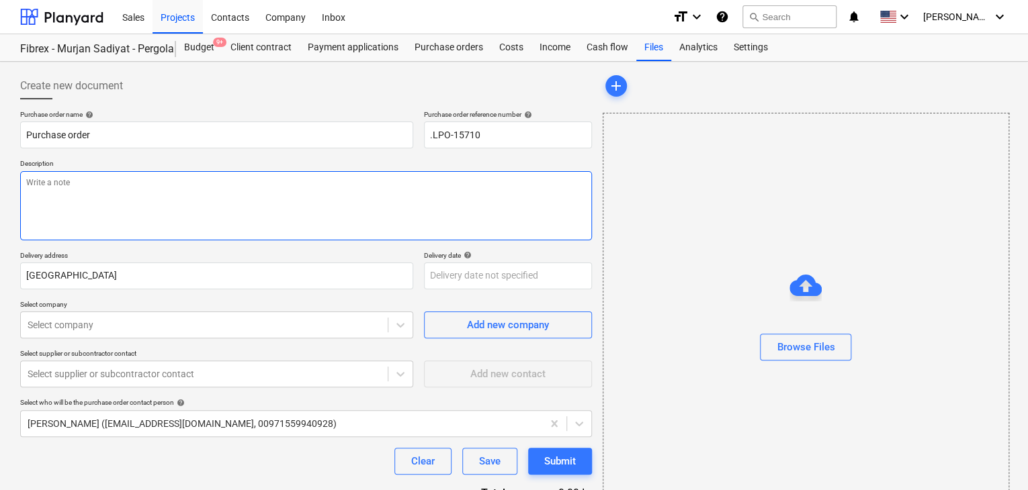
click at [242, 183] on textarea at bounding box center [306, 205] width 572 height 69
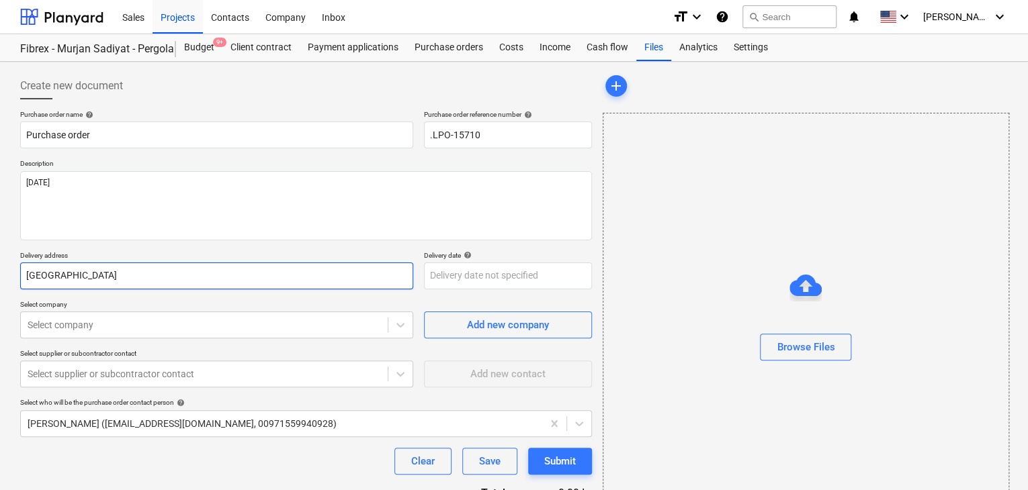
click at [97, 288] on input "[GEOGRAPHIC_DATA]" at bounding box center [216, 276] width 393 height 27
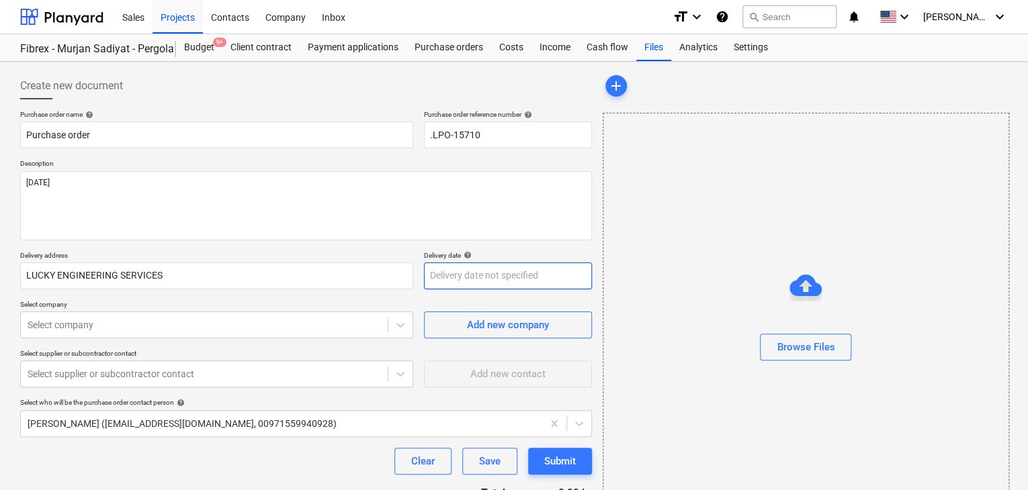
click at [457, 263] on body "Sales Projects Contacts Company Inbox format_size keyboard_arrow_down help sear…" at bounding box center [514, 245] width 1028 height 490
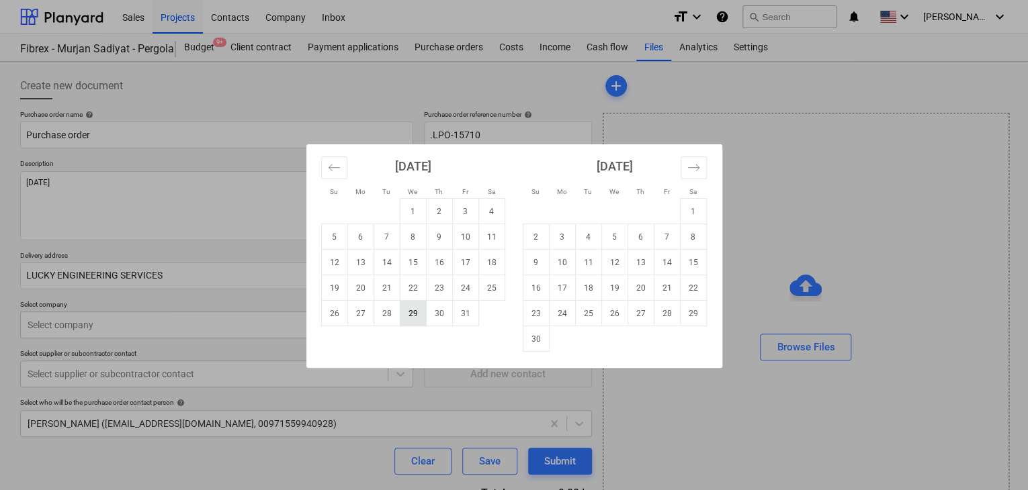
click at [410, 310] on td "29" at bounding box center [413, 314] width 26 height 26
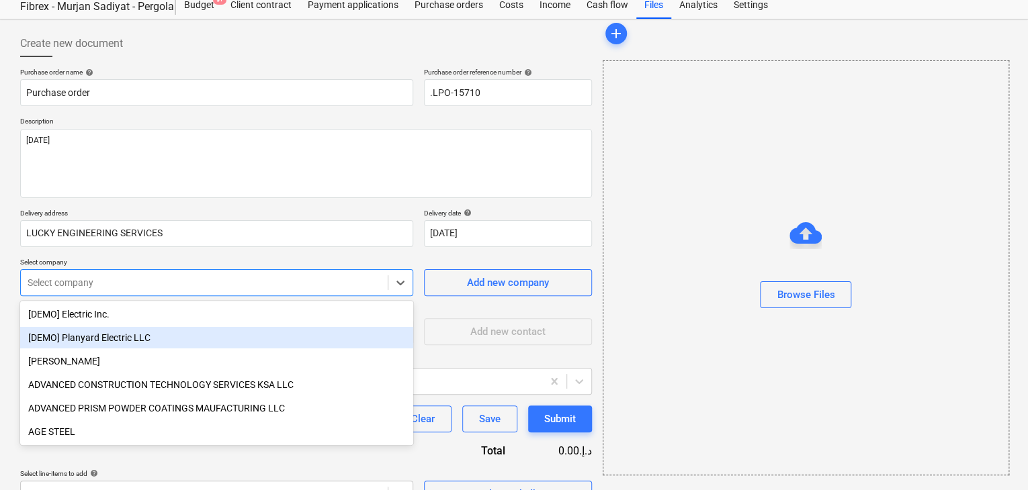
click at [164, 331] on body "Sales Projects Contacts Company Inbox format_size keyboard_arrow_down help sear…" at bounding box center [514, 203] width 1028 height 490
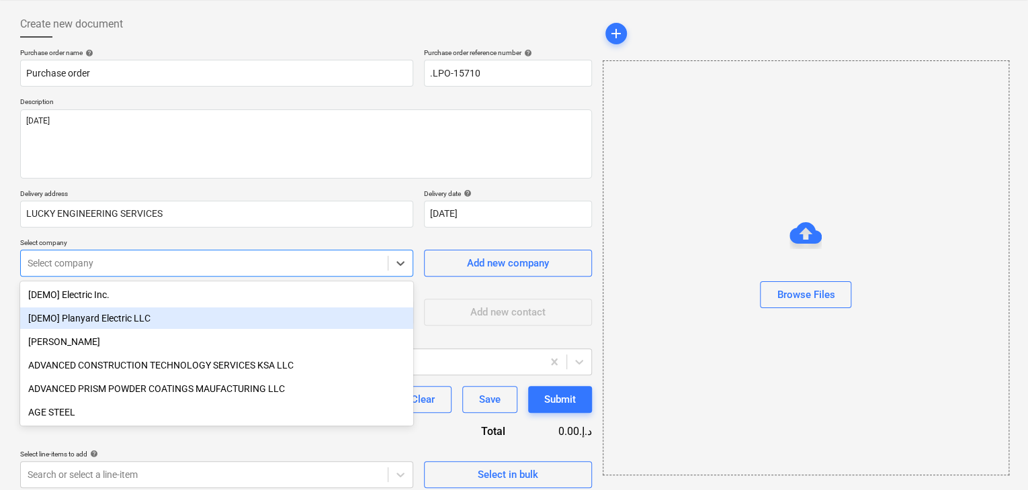
scroll to position [62, 0]
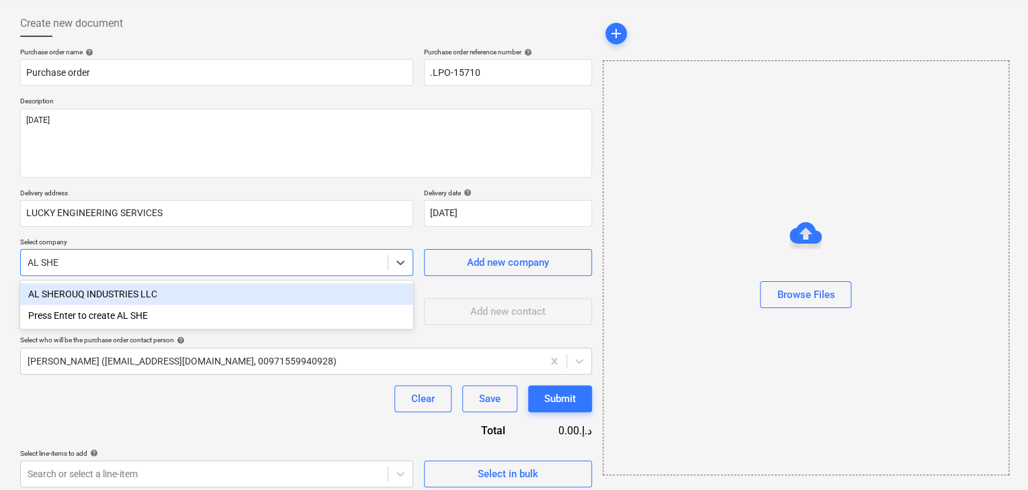
click at [160, 283] on div "AL SHEROUQ INDUSTRIES LLC" at bounding box center [216, 293] width 393 height 21
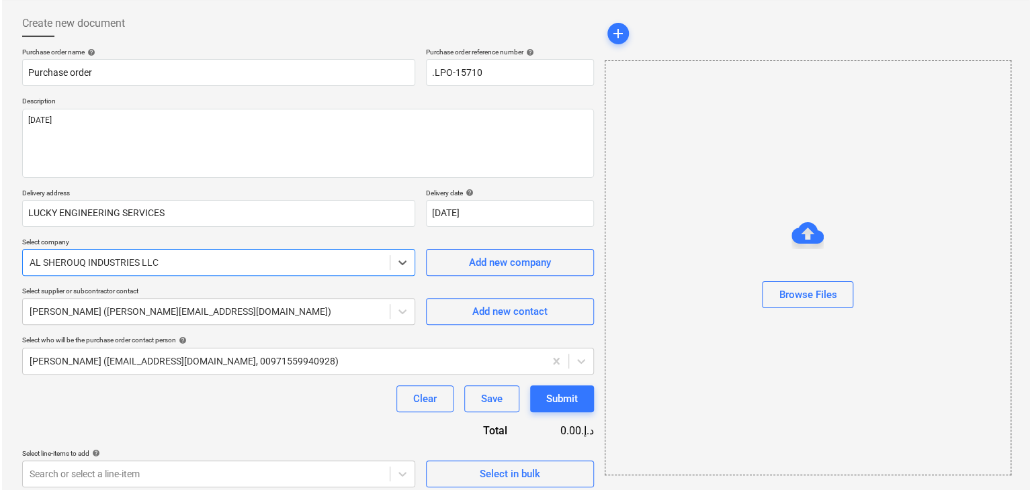
scroll to position [70, 0]
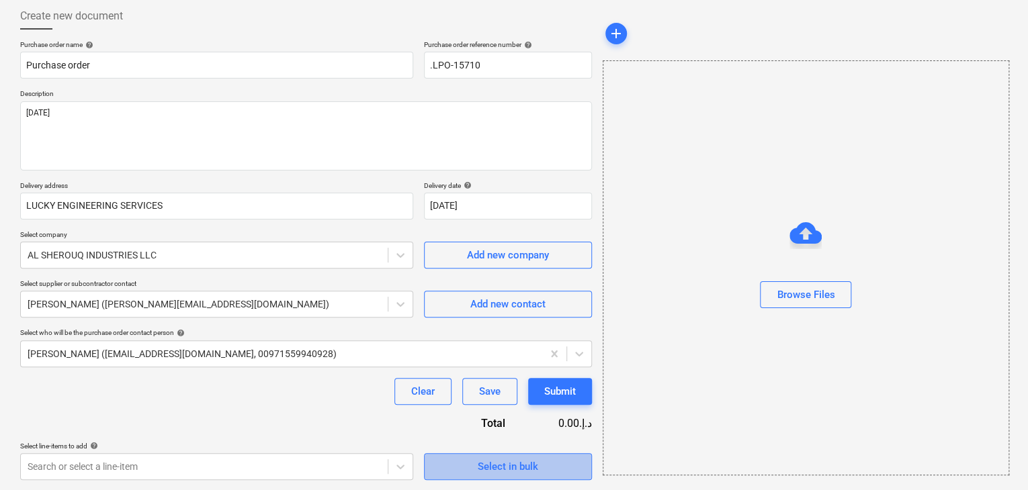
click at [473, 472] on span "Select in bulk" at bounding box center [508, 466] width 134 height 17
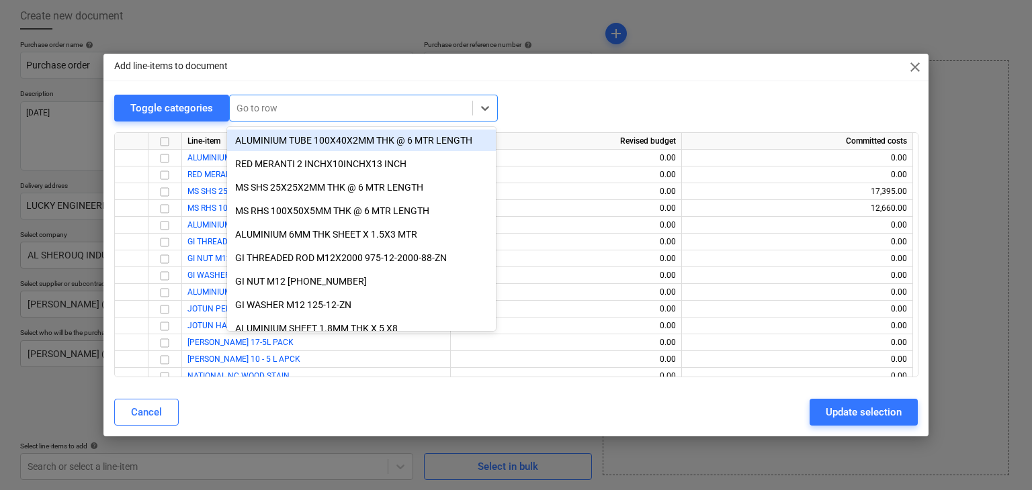
click at [275, 112] on div at bounding box center [350, 107] width 229 height 13
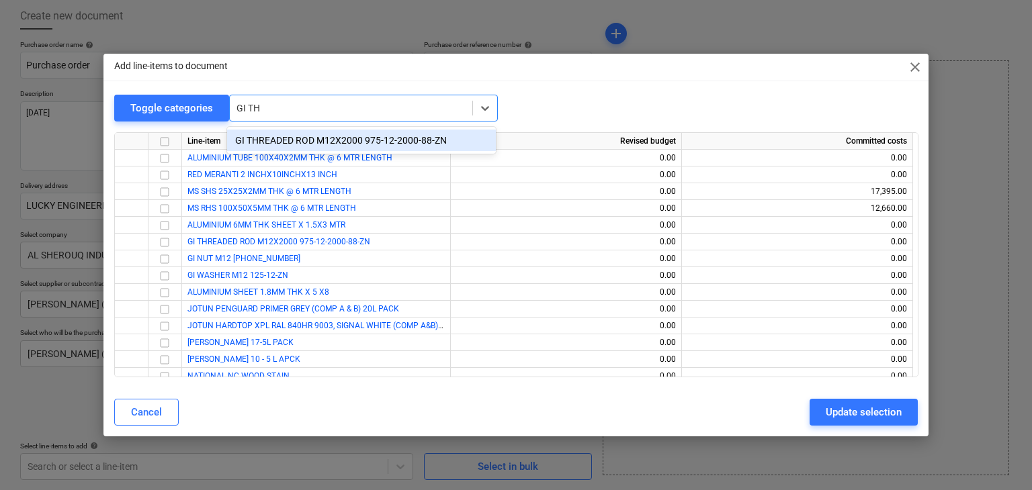
click at [276, 132] on div "GI THREADED ROD M12X2000 975-12-2000-88-ZN" at bounding box center [361, 140] width 269 height 21
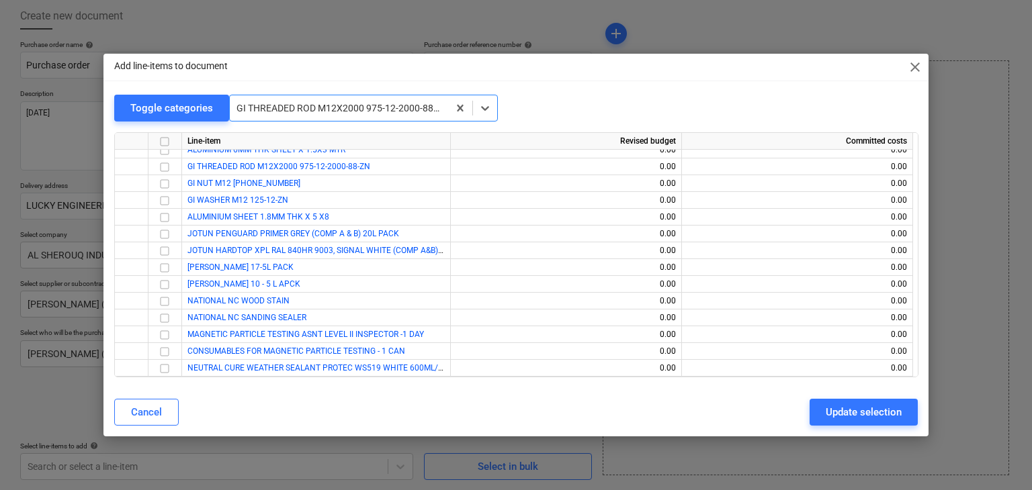
scroll to position [83, 0]
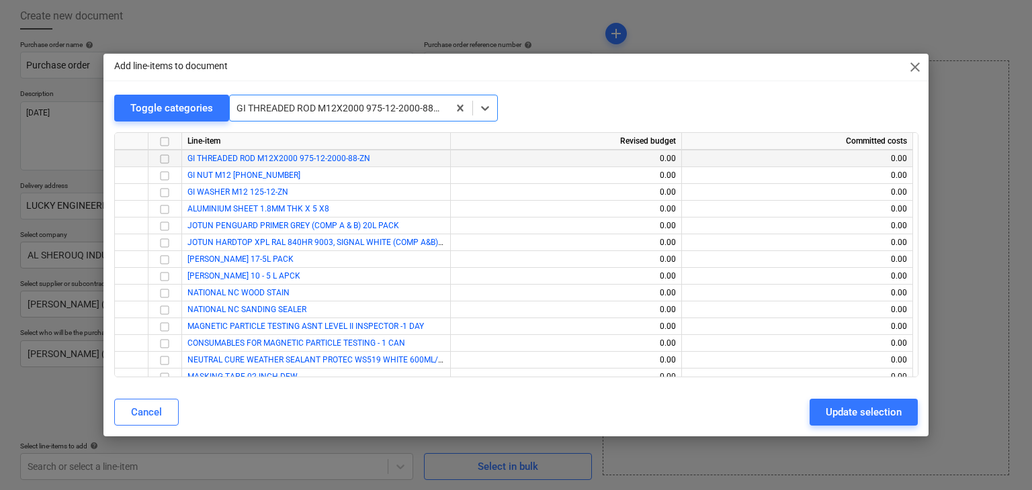
click at [161, 159] on input "checkbox" at bounding box center [165, 159] width 16 height 16
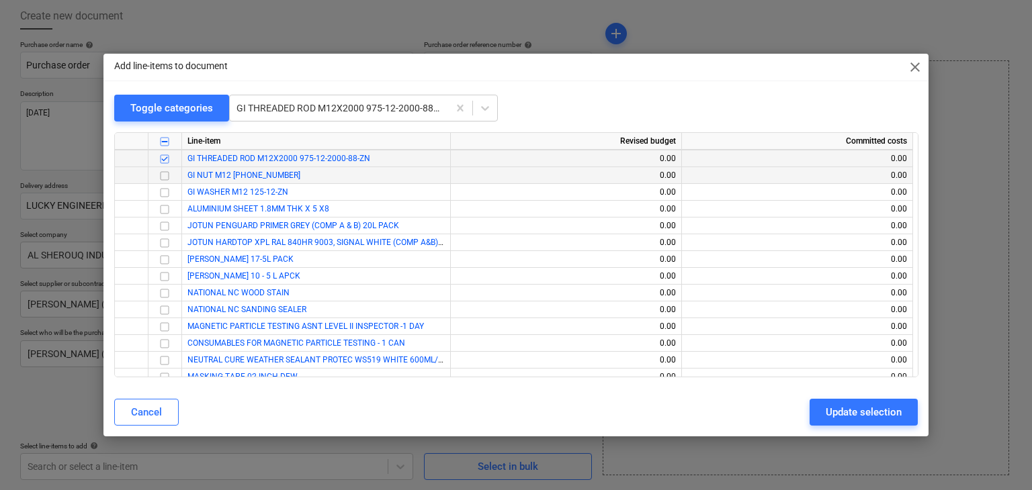
click at [165, 178] on input "checkbox" at bounding box center [165, 176] width 16 height 16
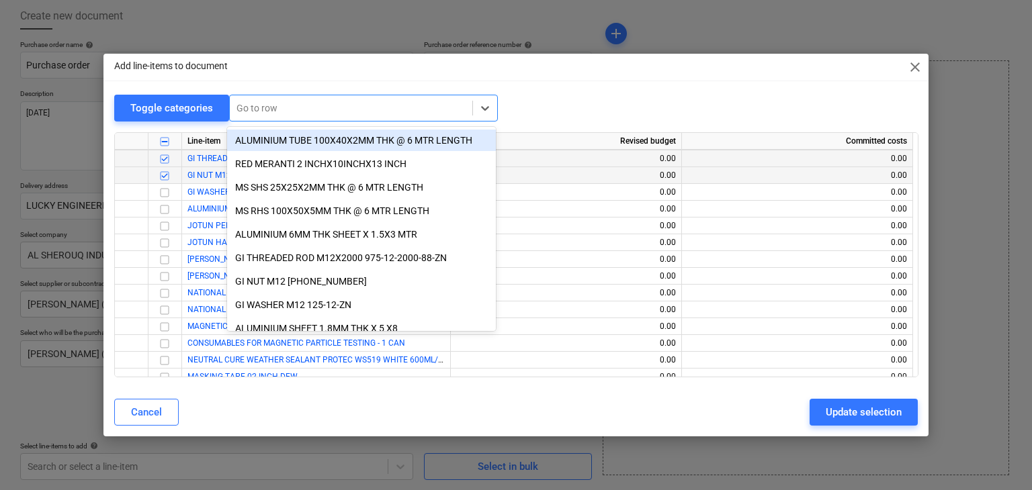
click at [261, 109] on div at bounding box center [350, 107] width 229 height 13
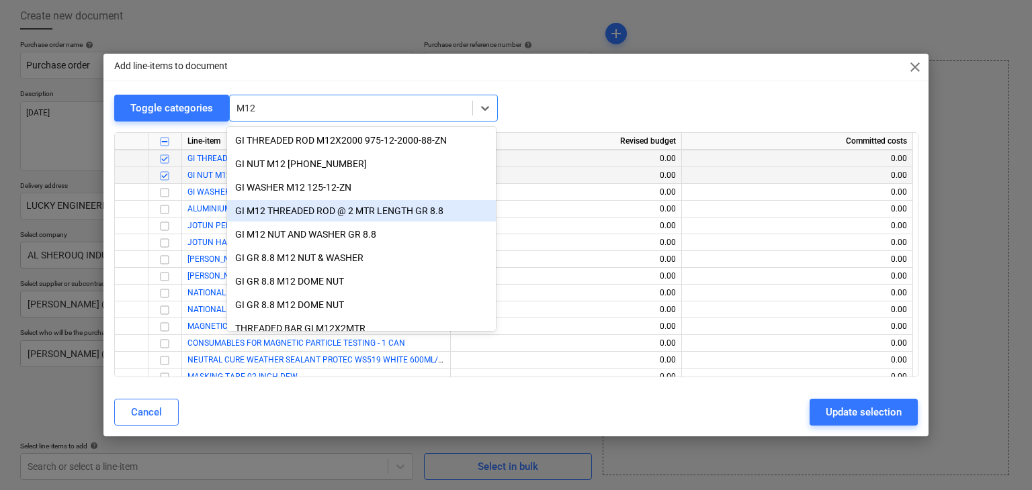
click at [288, 215] on div "GI M12 THREADED ROD @ 2 MTR LENGTH GR 8.8" at bounding box center [361, 210] width 269 height 21
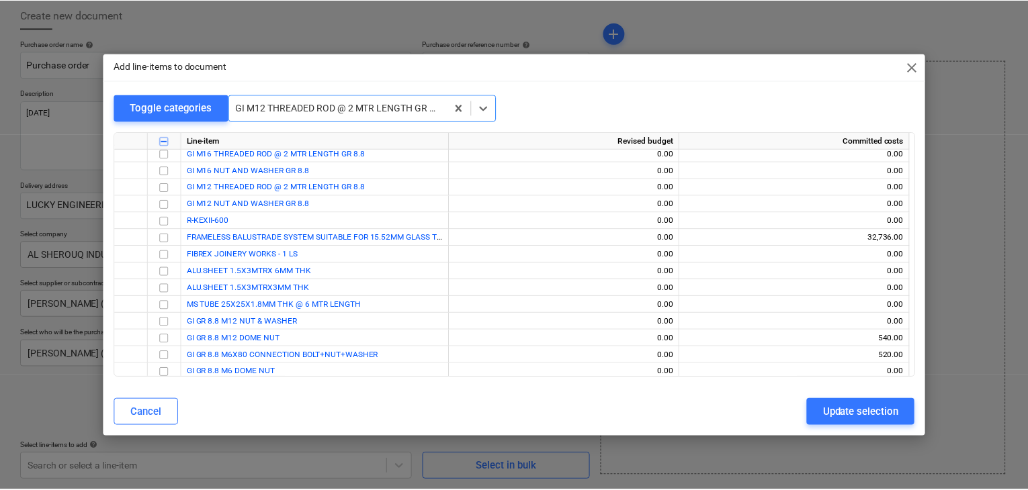
scroll to position [403, 0]
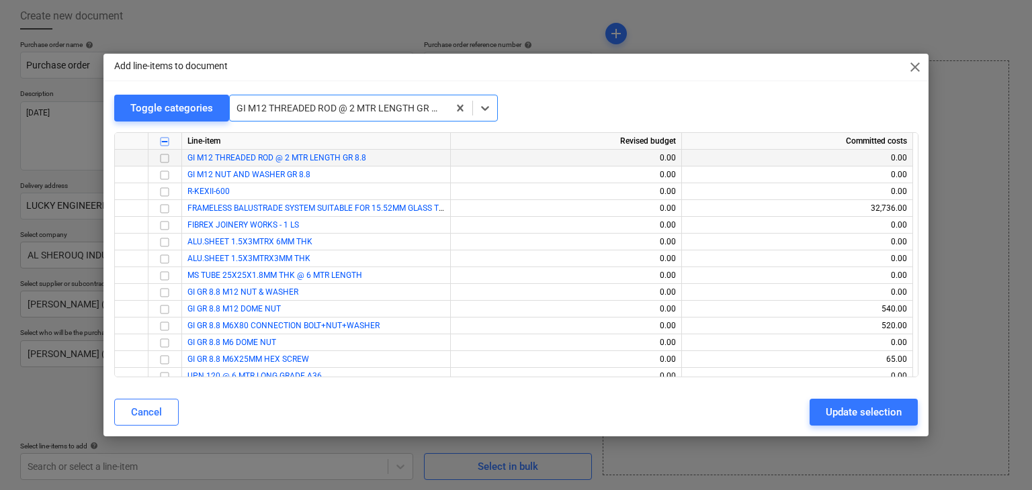
click at [168, 159] on input "checkbox" at bounding box center [165, 158] width 16 height 16
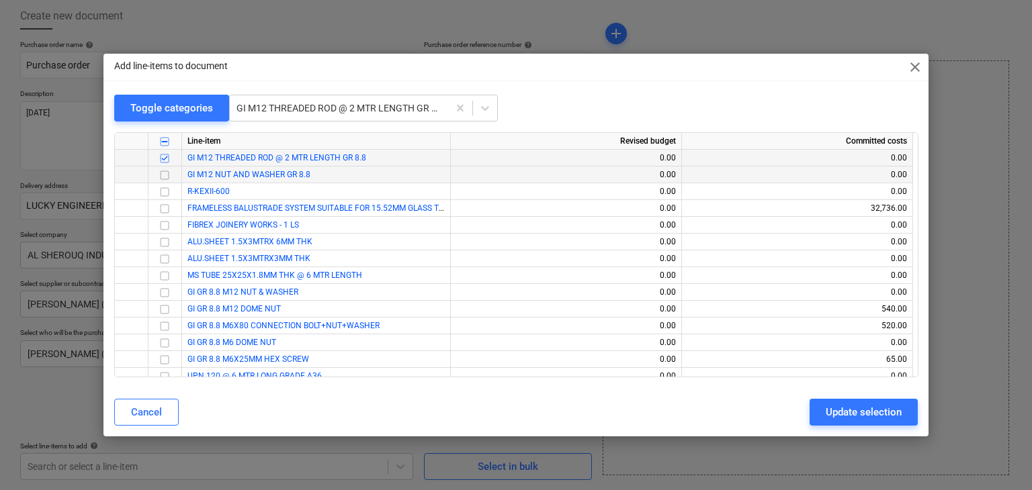
click at [164, 178] on input "checkbox" at bounding box center [165, 175] width 16 height 16
drag, startPoint x: 860, startPoint y: 406, endPoint x: 605, endPoint y: 384, distance: 256.2
click at [849, 408] on div "Update selection" at bounding box center [864, 412] width 76 height 17
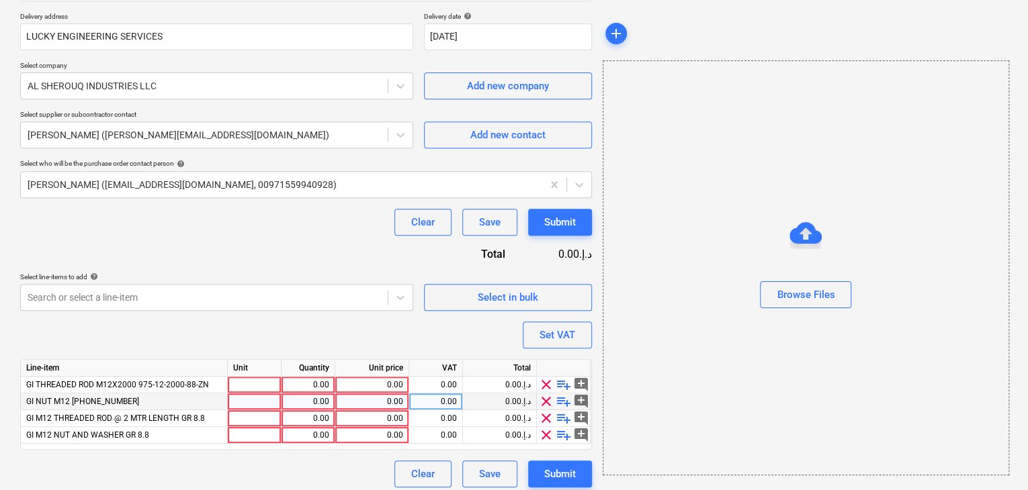
scroll to position [247, 0]
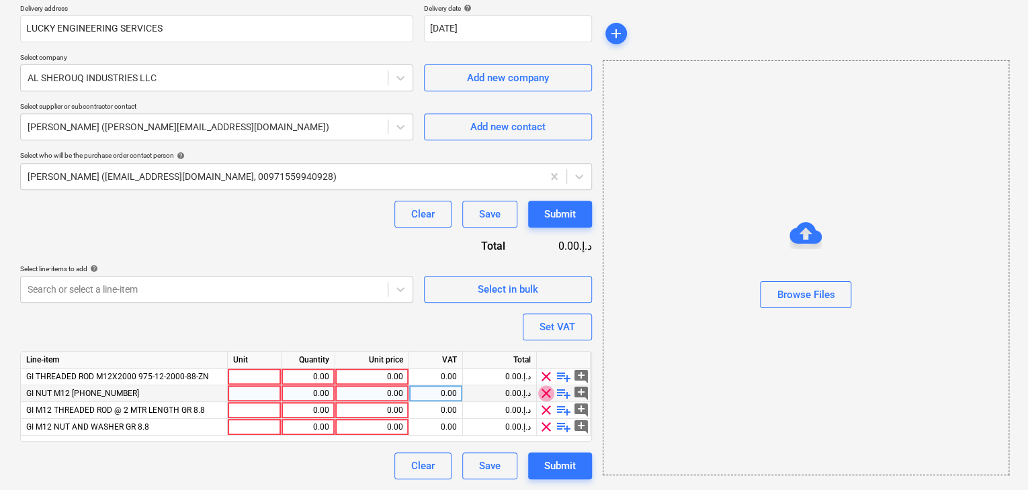
click at [546, 393] on span "clear" at bounding box center [546, 394] width 16 height 16
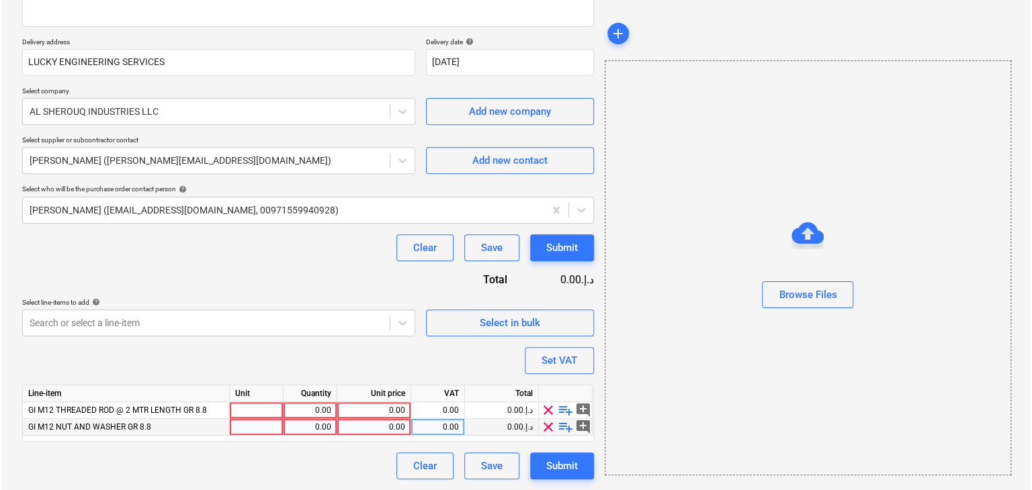
scroll to position [213, 0]
click at [247, 415] on div at bounding box center [255, 411] width 54 height 17
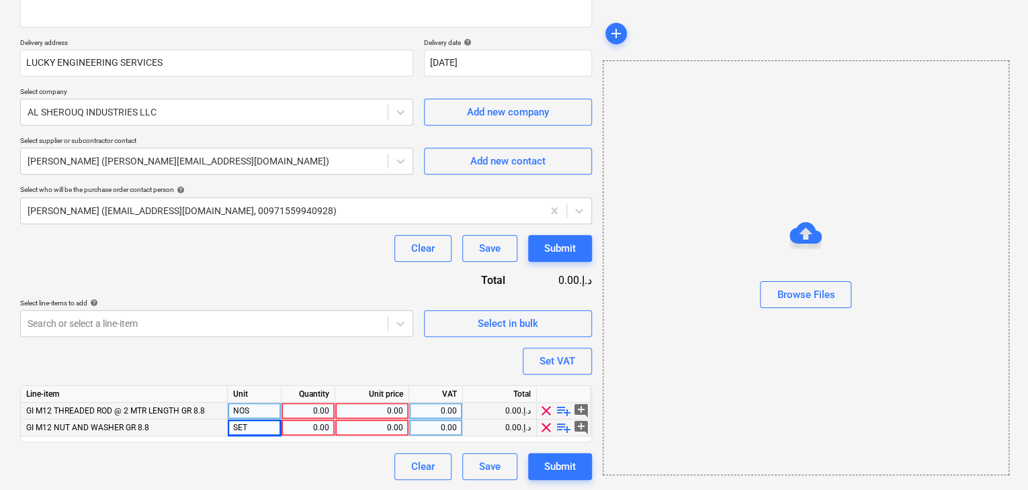
click at [296, 412] on div "0.00" at bounding box center [308, 411] width 42 height 17
click at [363, 403] on div "0.00" at bounding box center [372, 411] width 62 height 17
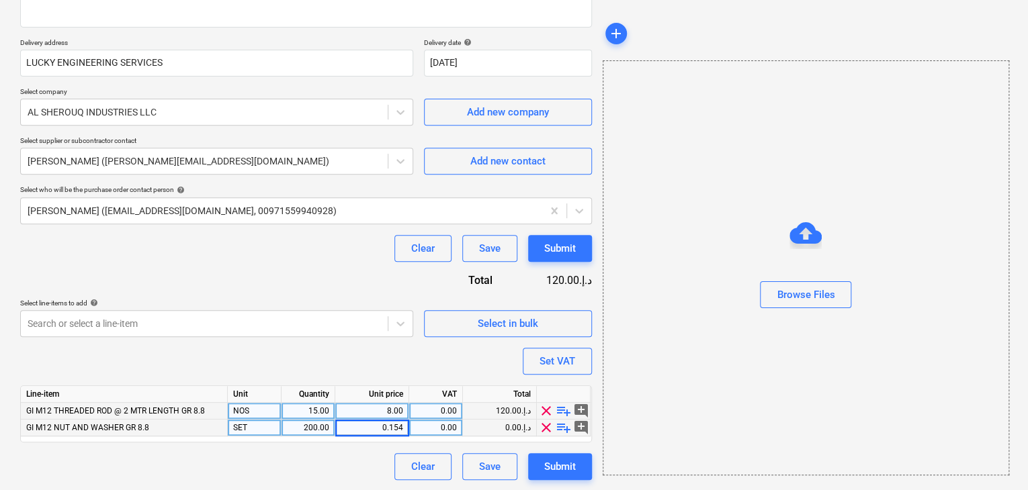
drag, startPoint x: 637, startPoint y: 337, endPoint x: 576, endPoint y: 344, distance: 61.6
click at [637, 337] on div "Browse Files" at bounding box center [806, 267] width 406 height 415
click at [548, 353] on div "Set VAT" at bounding box center [557, 361] width 36 height 17
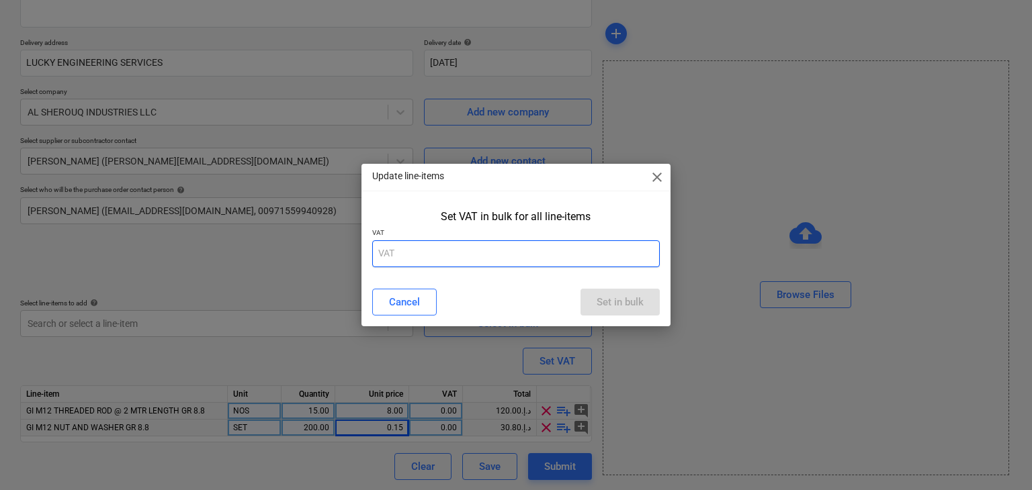
click at [461, 251] on input "text" at bounding box center [516, 253] width 288 height 27
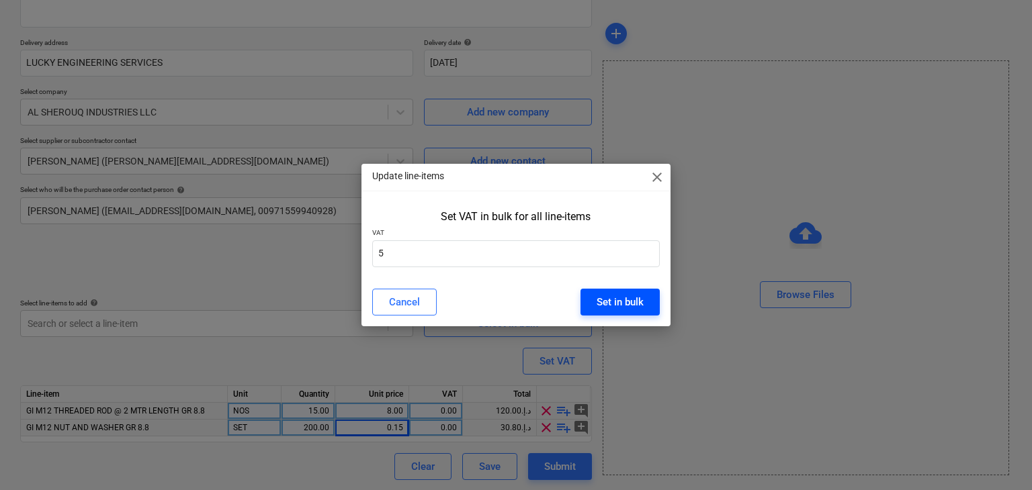
click at [618, 301] on div "Set in bulk" at bounding box center [620, 302] width 47 height 17
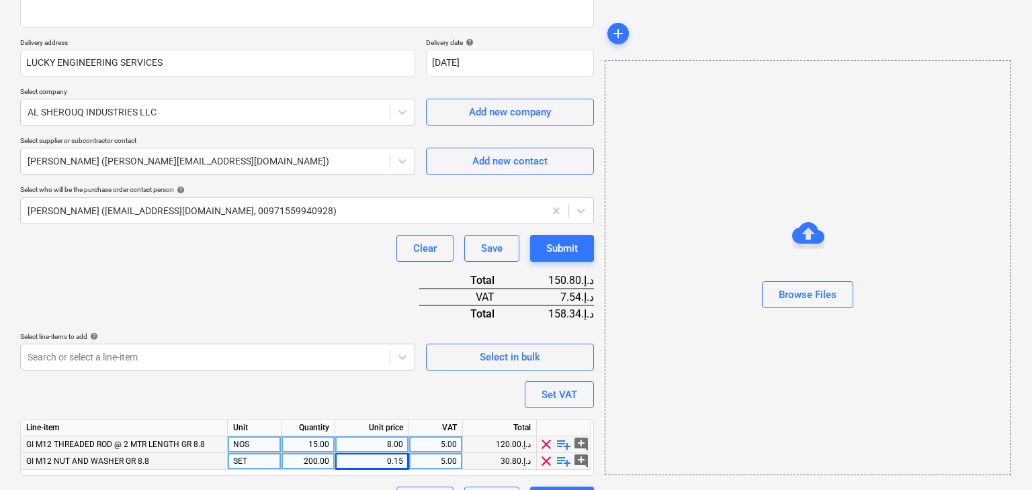
scroll to position [247, 0]
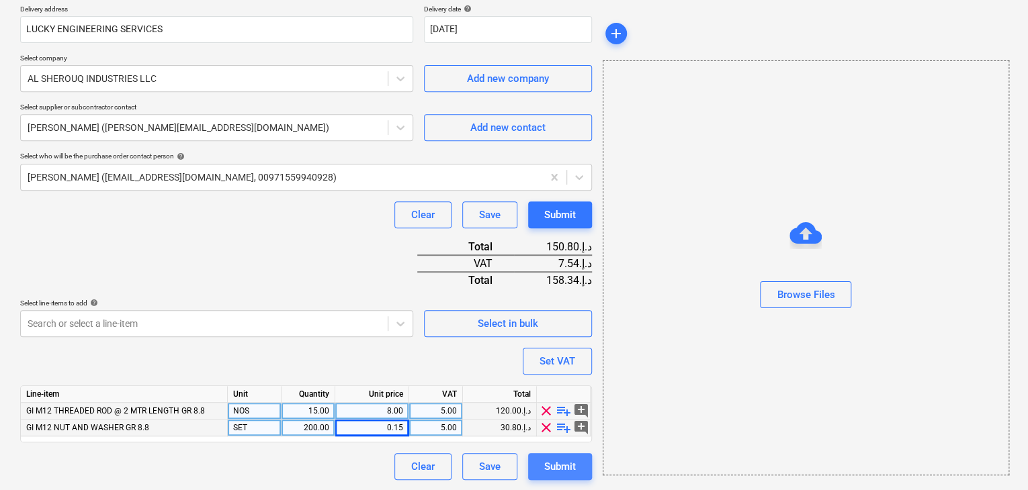
click at [564, 463] on div "Submit" at bounding box center [560, 466] width 32 height 17
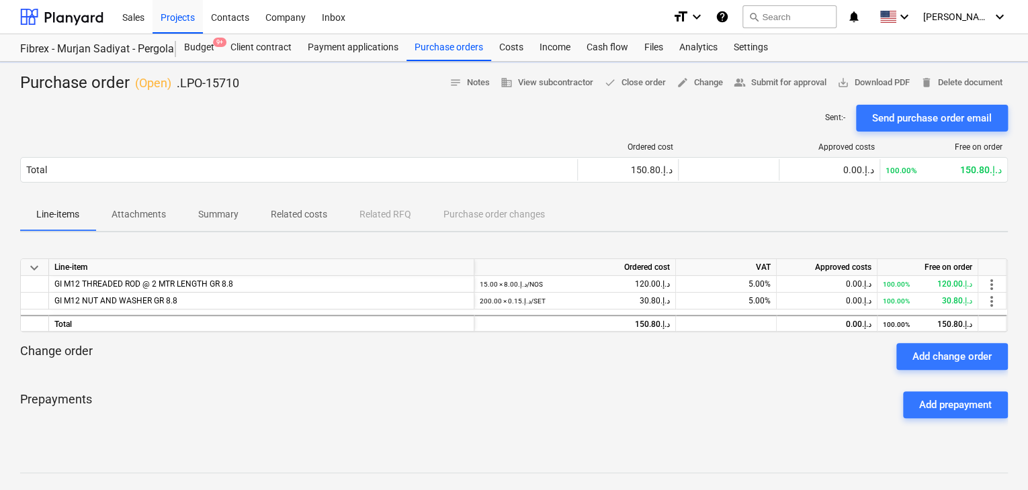
click at [868, 80] on span "save_alt Download PDF" at bounding box center [873, 82] width 73 height 15
drag, startPoint x: 178, startPoint y: 50, endPoint x: 194, endPoint y: 58, distance: 18.3
click at [178, 50] on div "Budget 9+" at bounding box center [199, 47] width 46 height 27
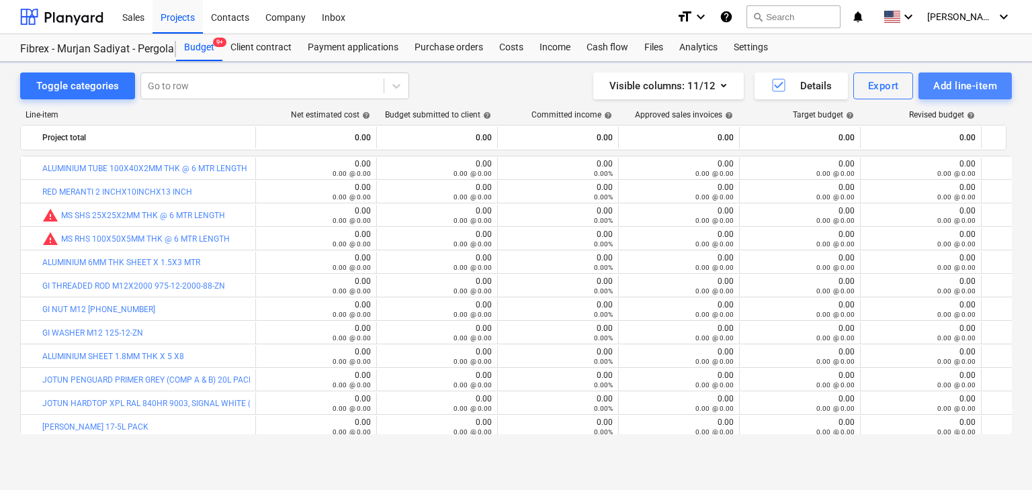
click at [940, 79] on div "Add line-item" at bounding box center [965, 85] width 64 height 17
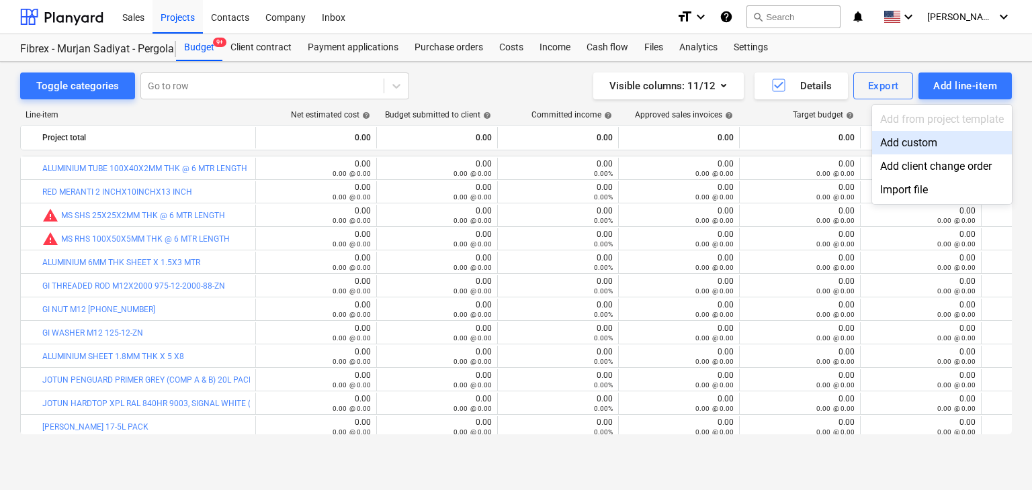
click at [903, 144] on div "Add custom" at bounding box center [942, 143] width 140 height 24
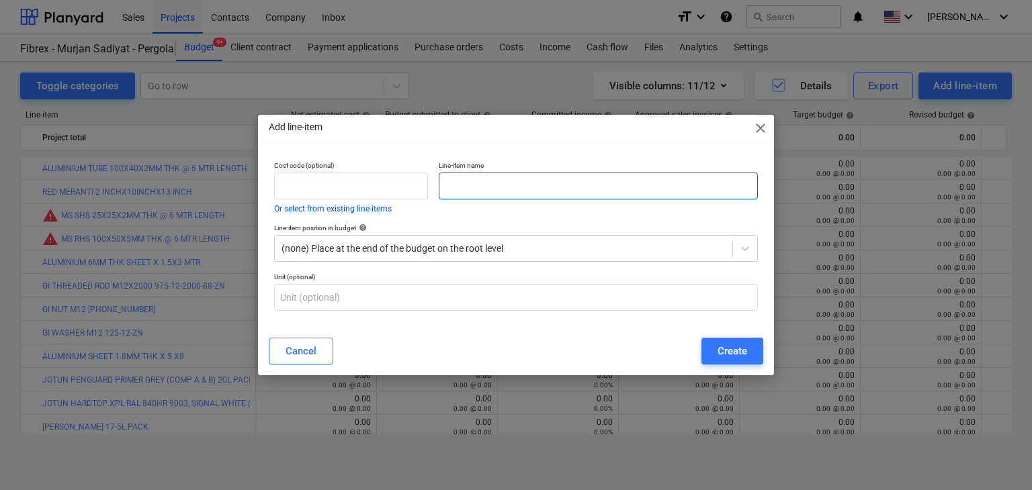
click at [482, 184] on input "text" at bounding box center [598, 186] width 319 height 27
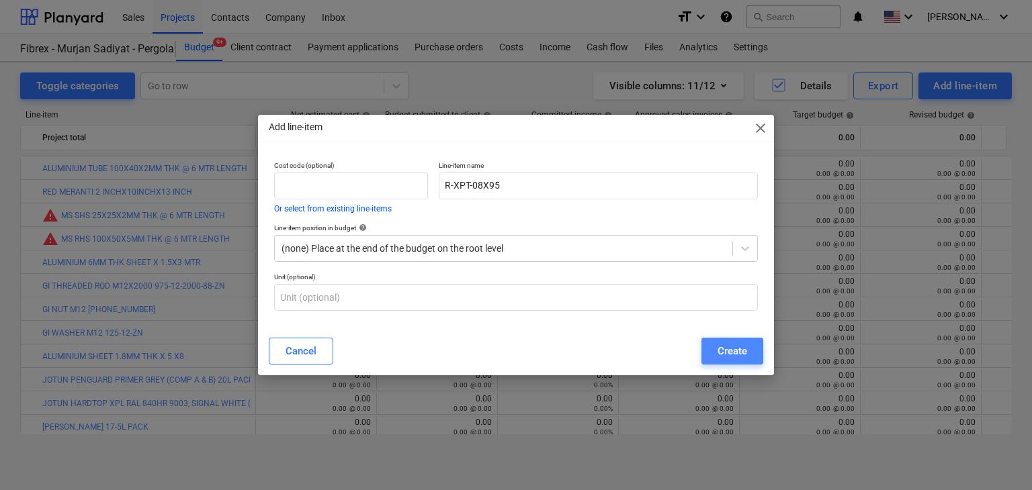
click at [742, 353] on div "Create" at bounding box center [732, 351] width 30 height 17
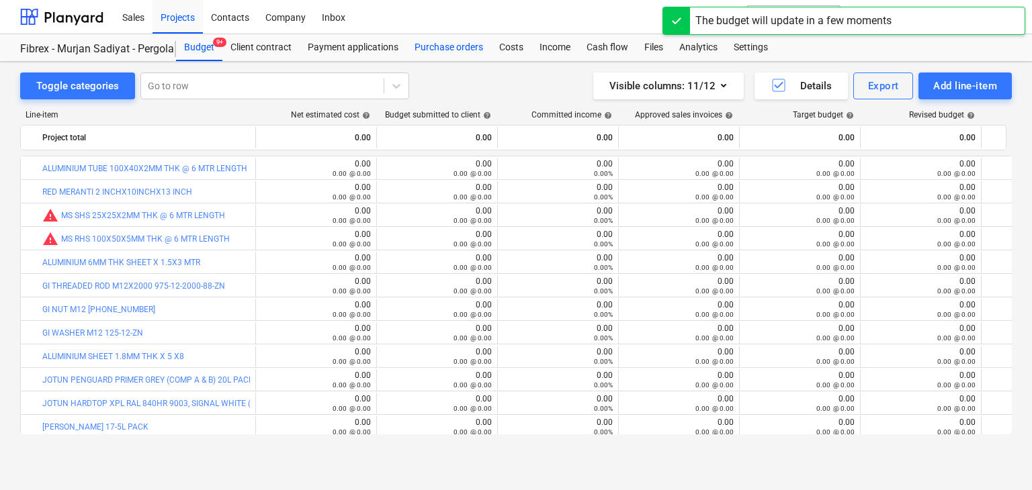
click at [439, 50] on div "Purchase orders" at bounding box center [448, 47] width 85 height 27
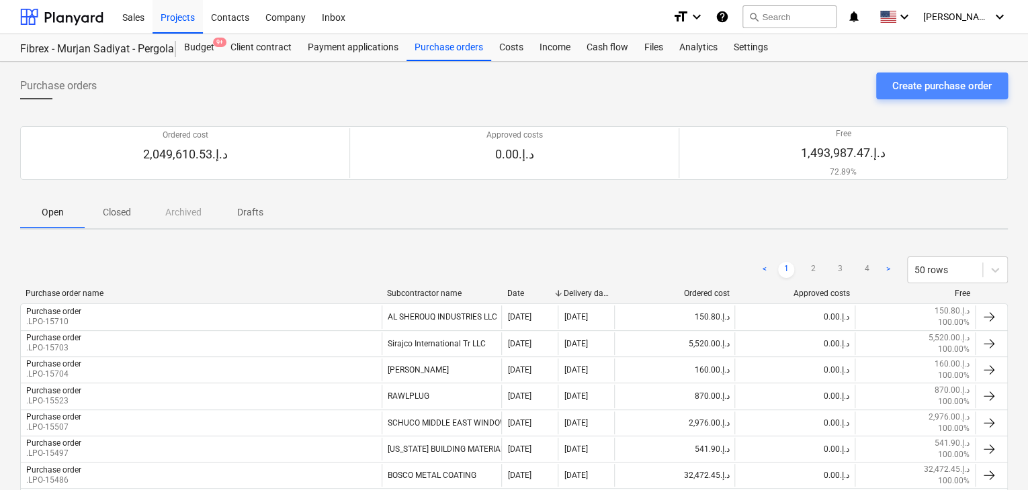
click at [918, 89] on div "Create purchase order" at bounding box center [941, 85] width 99 height 17
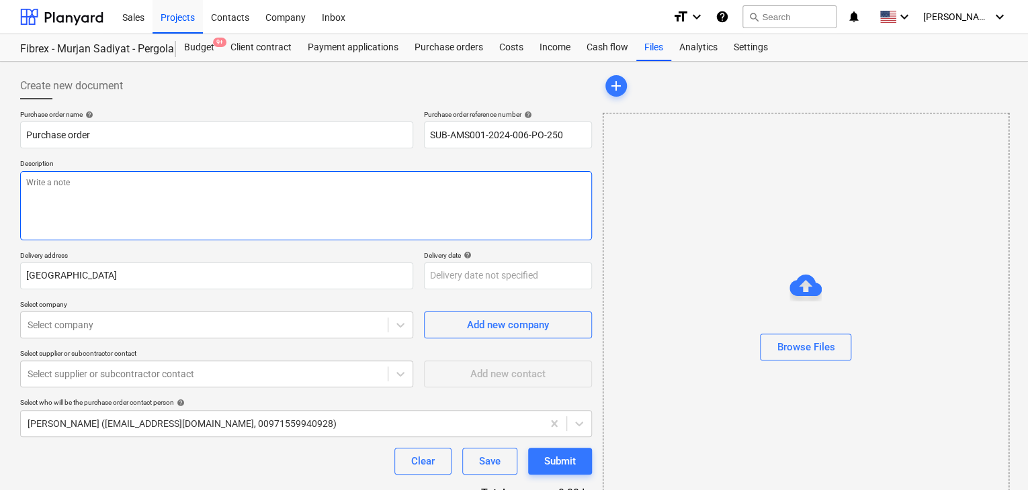
click at [423, 212] on textarea at bounding box center [306, 205] width 572 height 69
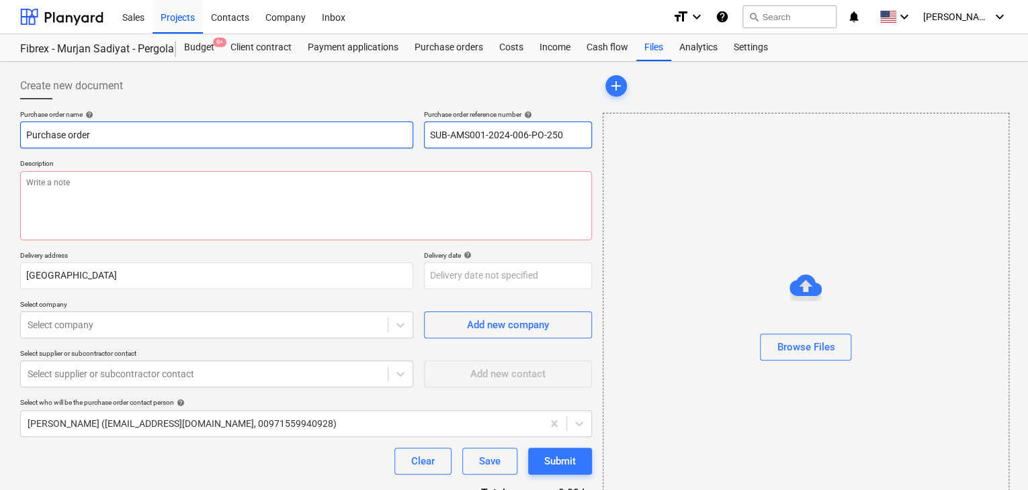
drag, startPoint x: 574, startPoint y: 136, endPoint x: 401, endPoint y: 136, distance: 172.6
click at [401, 136] on div "Purchase order name help Purchase order Purchase order reference number help SU…" at bounding box center [306, 129] width 572 height 38
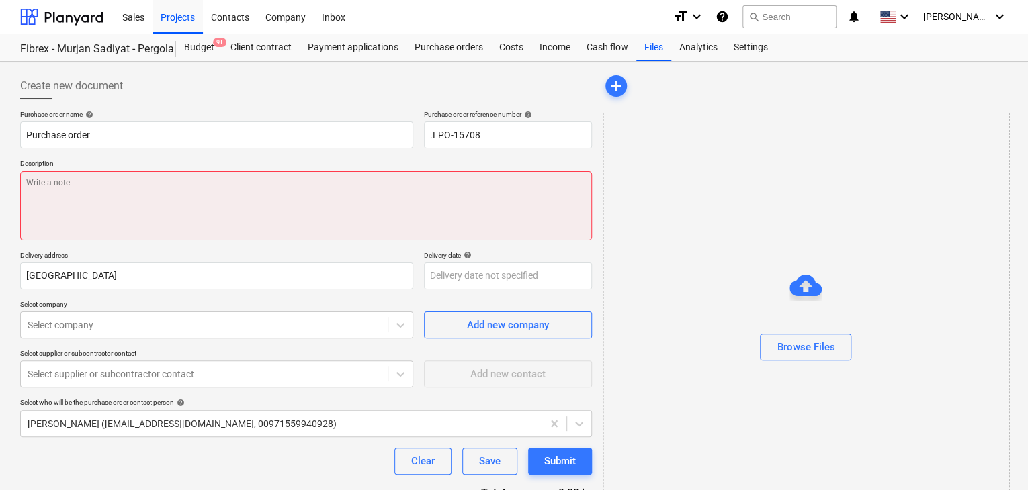
click at [40, 203] on textarea at bounding box center [306, 205] width 572 height 69
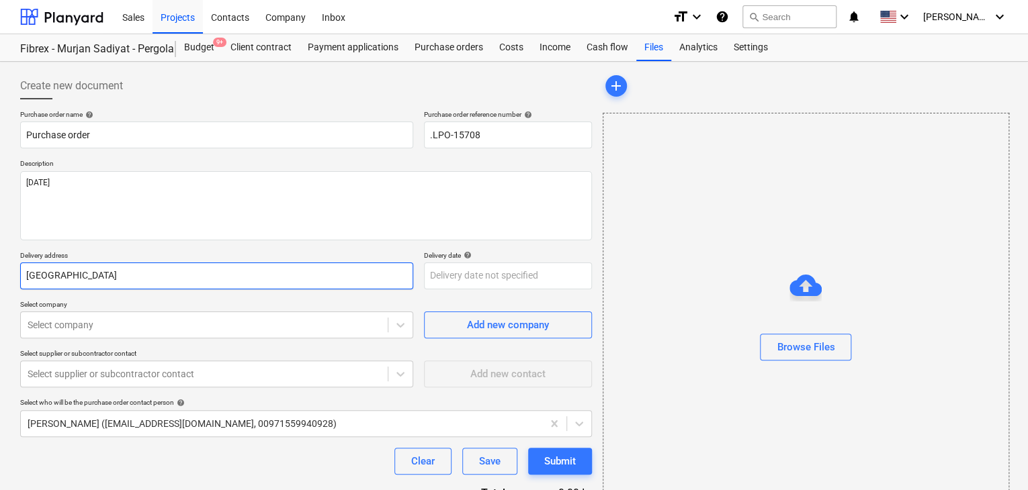
drag, startPoint x: 90, startPoint y: 267, endPoint x: 0, endPoint y: 277, distance: 90.7
click at [0, 277] on div "Create new document Purchase order name help Purchase order Purchase order refe…" at bounding box center [514, 311] width 1028 height 499
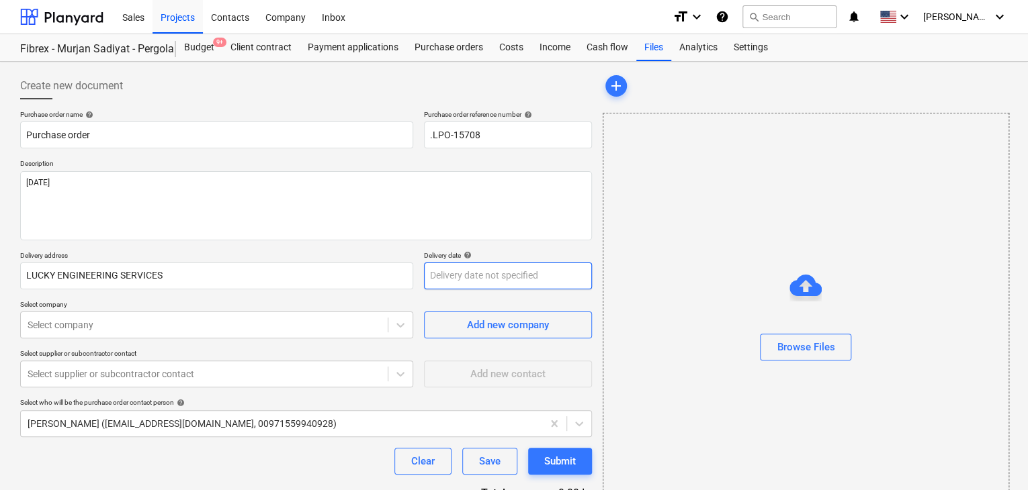
click at [451, 276] on body "Sales Projects Contacts Company Inbox format_size keyboard_arrow_down help sear…" at bounding box center [514, 245] width 1028 height 490
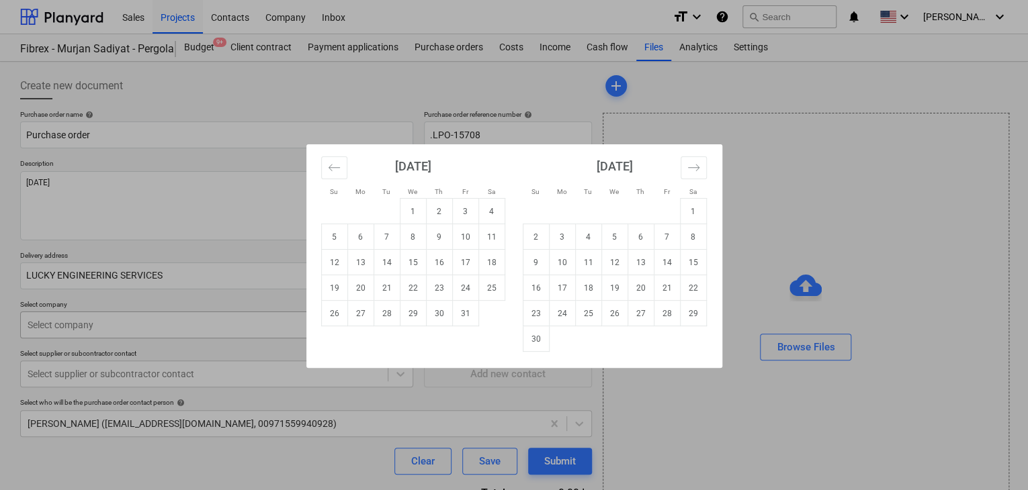
drag, startPoint x: 408, startPoint y: 321, endPoint x: 165, endPoint y: 316, distance: 243.2
click at [400, 321] on td "29" at bounding box center [413, 314] width 26 height 26
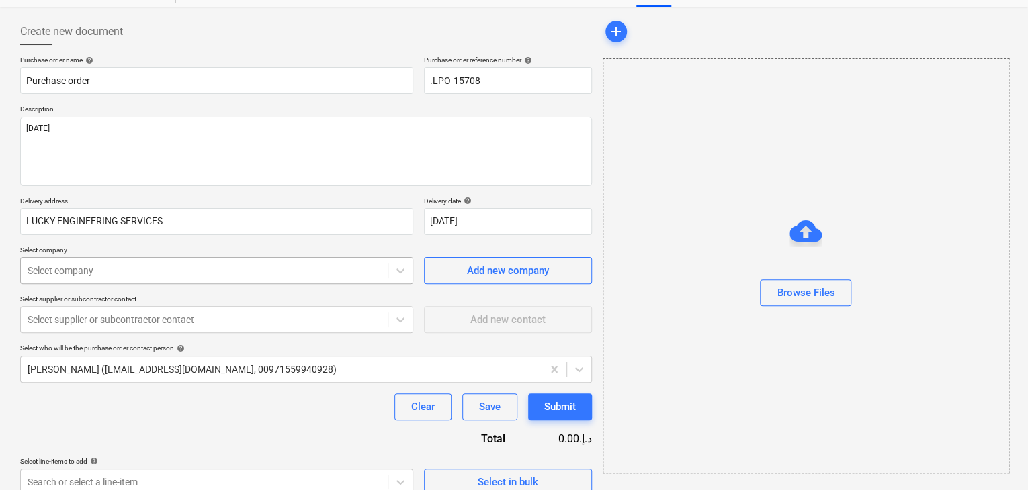
click at [110, 327] on body "Sales Projects Contacts Company Inbox format_size keyboard_arrow_down help sear…" at bounding box center [514, 191] width 1028 height 490
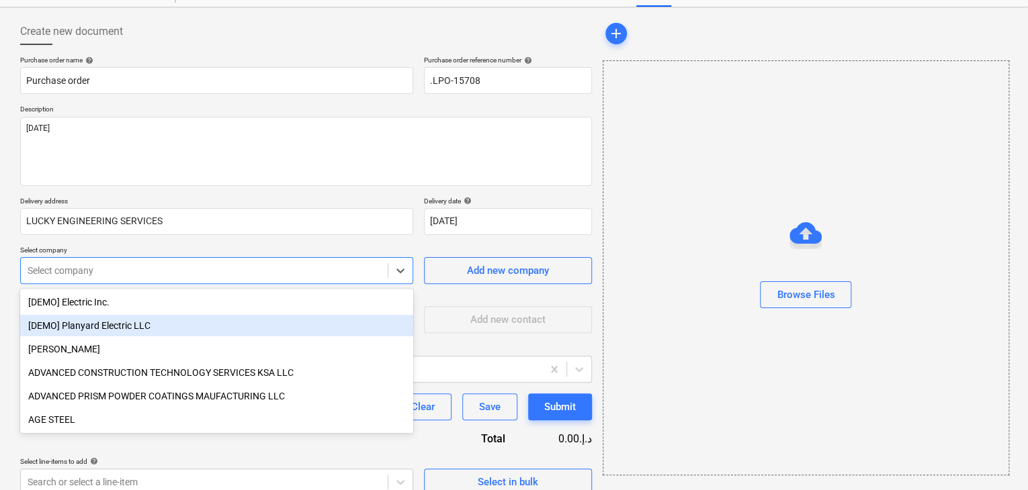
scroll to position [62, 0]
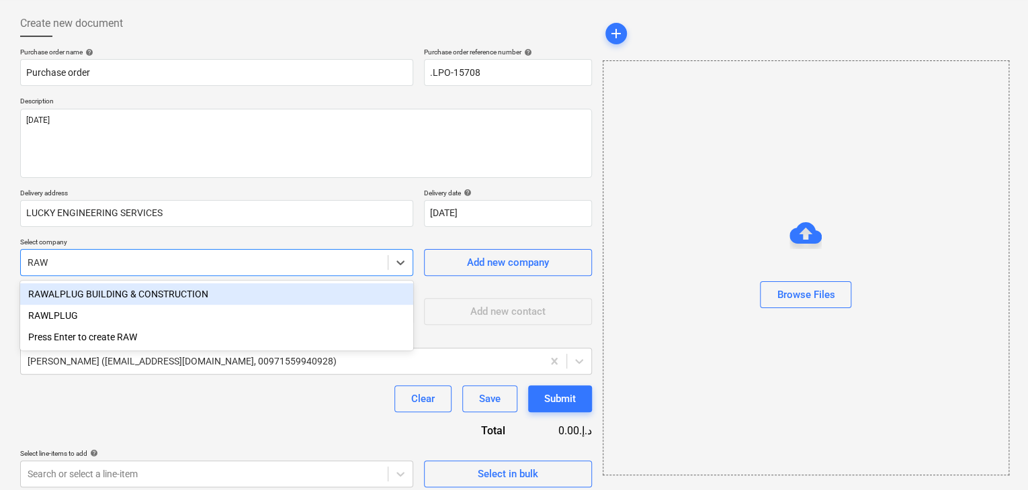
click at [102, 294] on div "RAWALPLUG BUILDING & CONSTRUCTION" at bounding box center [216, 293] width 393 height 21
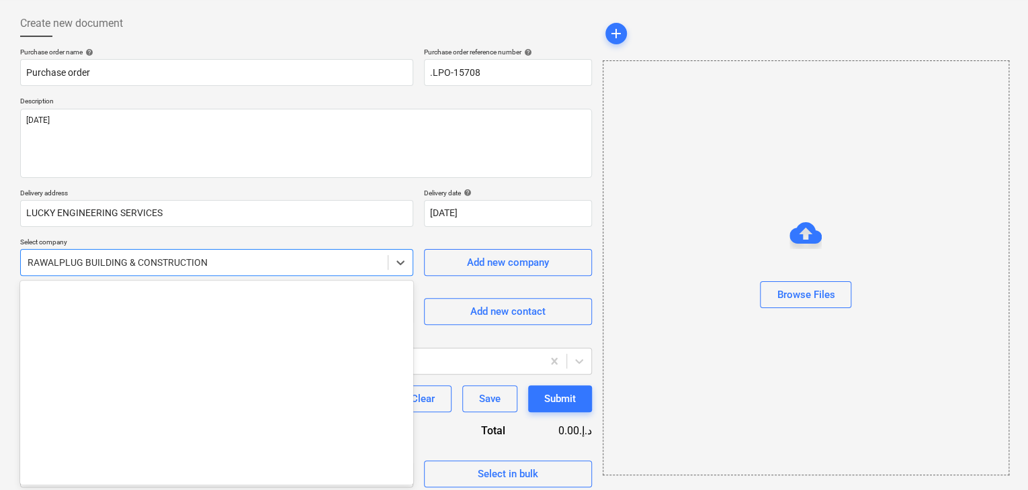
click at [219, 259] on div at bounding box center [204, 262] width 353 height 13
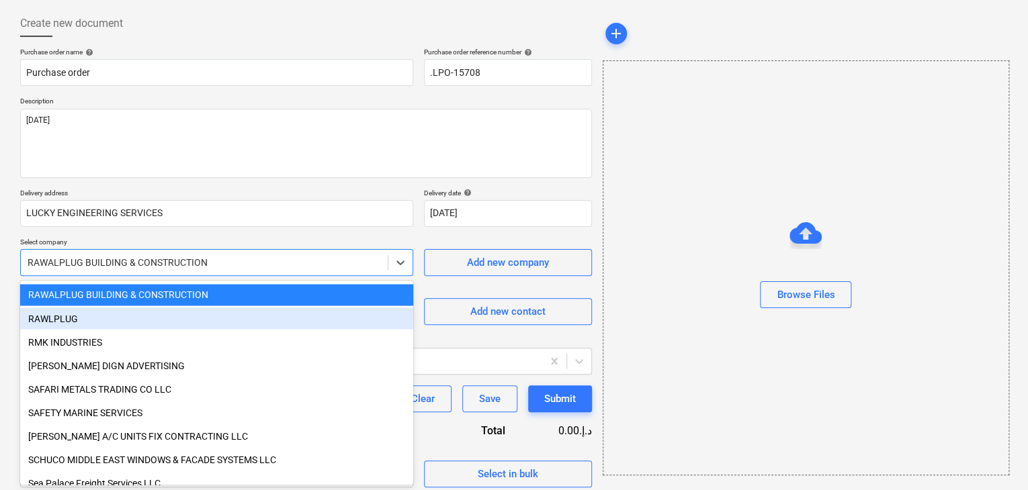
click at [54, 320] on div "RAWLPLUG" at bounding box center [216, 318] width 393 height 21
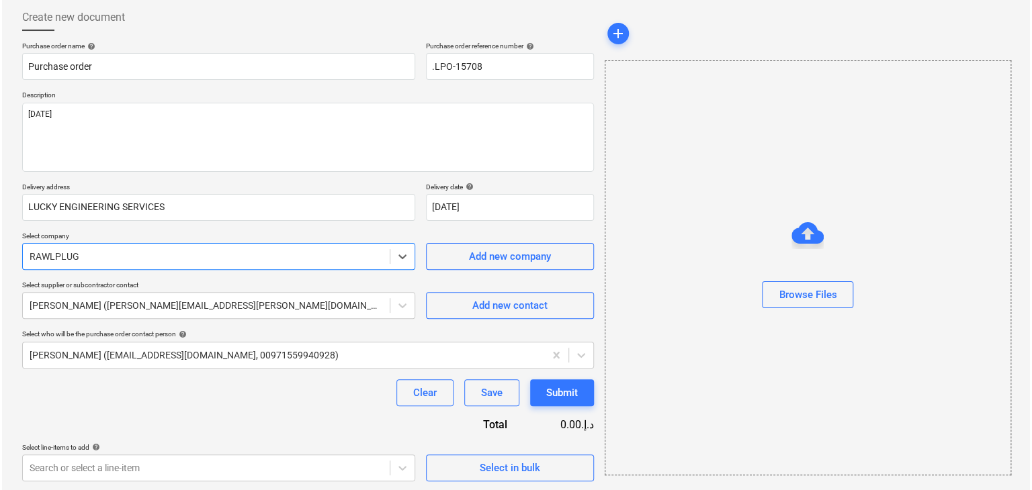
scroll to position [70, 0]
click at [451, 461] on span "Select in bulk" at bounding box center [508, 466] width 134 height 17
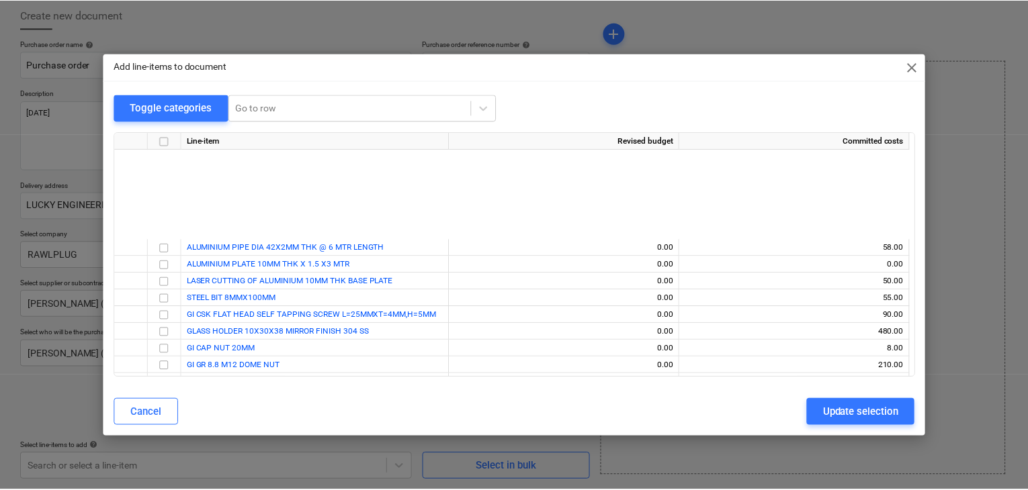
scroll to position [6524, 0]
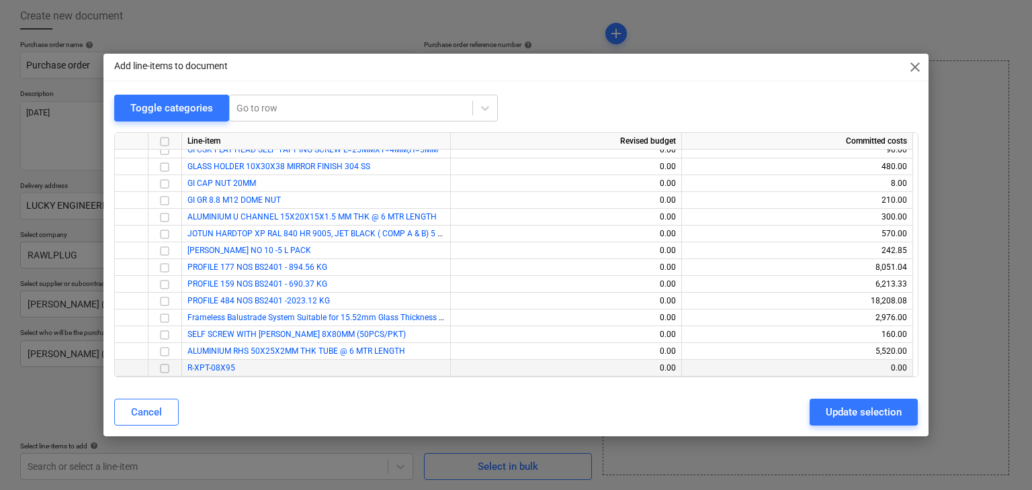
click at [165, 370] on input "checkbox" at bounding box center [165, 369] width 16 height 16
click at [845, 419] on div "Update selection" at bounding box center [864, 412] width 76 height 17
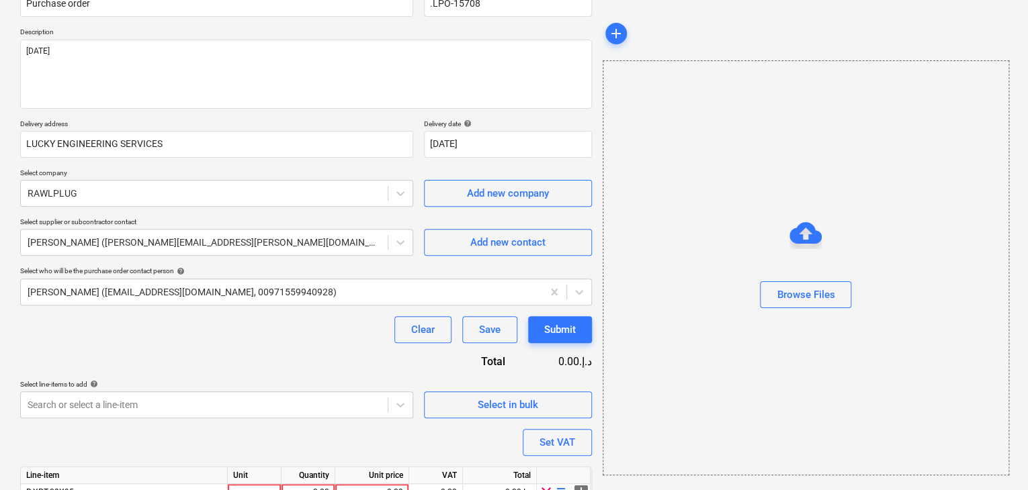
scroll to position [196, 0]
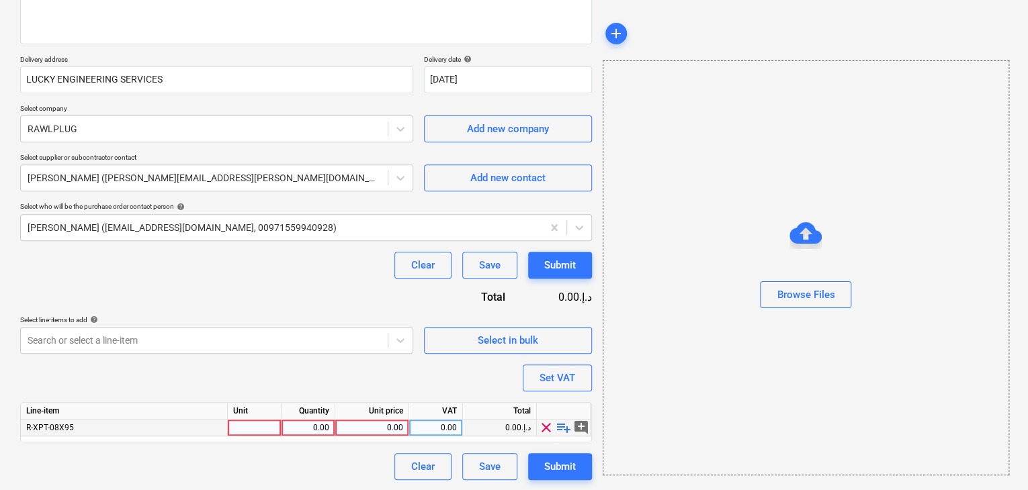
click at [238, 433] on div at bounding box center [255, 428] width 54 height 17
click at [313, 423] on div "0.00" at bounding box center [308, 428] width 42 height 17
click at [390, 429] on div "0.00" at bounding box center [372, 428] width 62 height 17
click at [629, 299] on div "Browse Files" at bounding box center [805, 268] width 405 height 102
click at [548, 376] on div "Set VAT" at bounding box center [557, 377] width 36 height 17
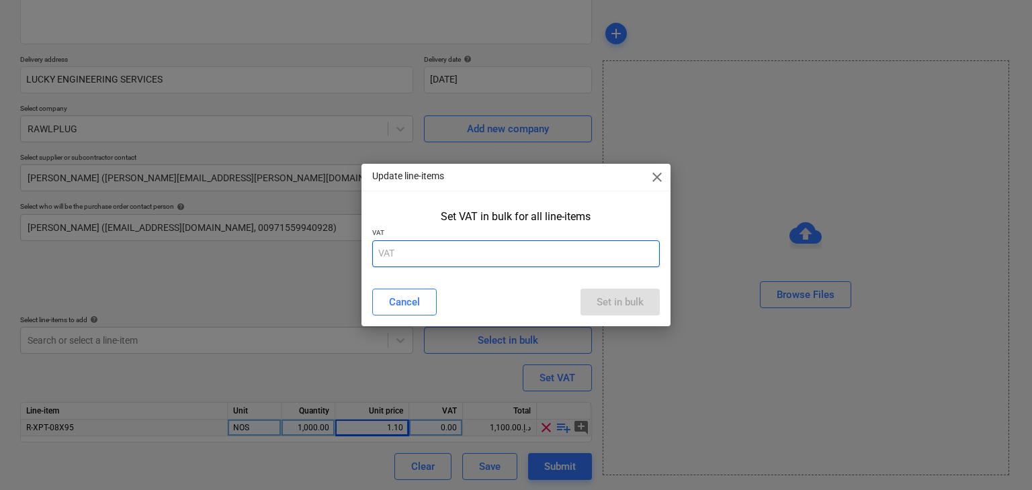
click at [450, 251] on input "text" at bounding box center [516, 253] width 288 height 27
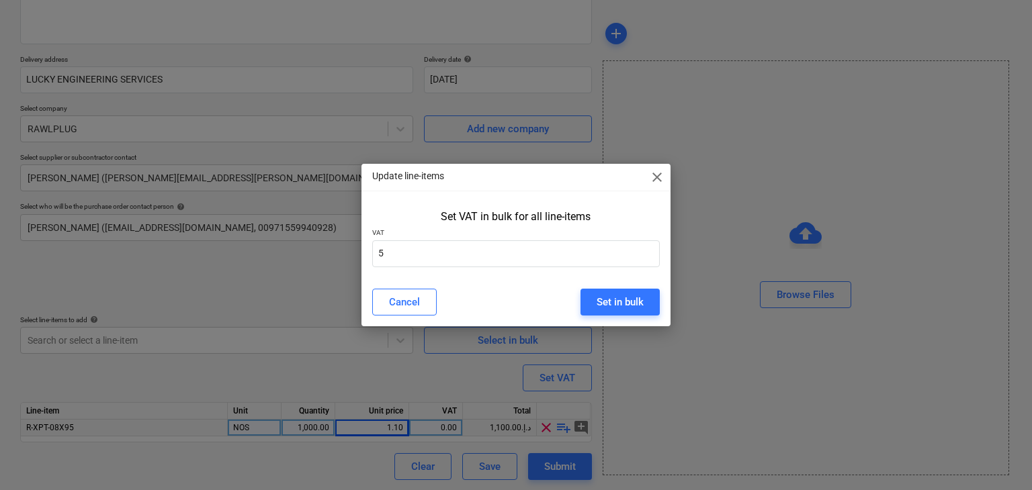
drag, startPoint x: 631, startPoint y: 318, endPoint x: 624, endPoint y: 285, distance: 33.1
click at [631, 316] on div "Cancel Set in bulk" at bounding box center [516, 302] width 304 height 38
click at [624, 285] on div "Cancel Set in bulk" at bounding box center [516, 302] width 304 height 38
click at [623, 297] on div "Set in bulk" at bounding box center [620, 302] width 47 height 17
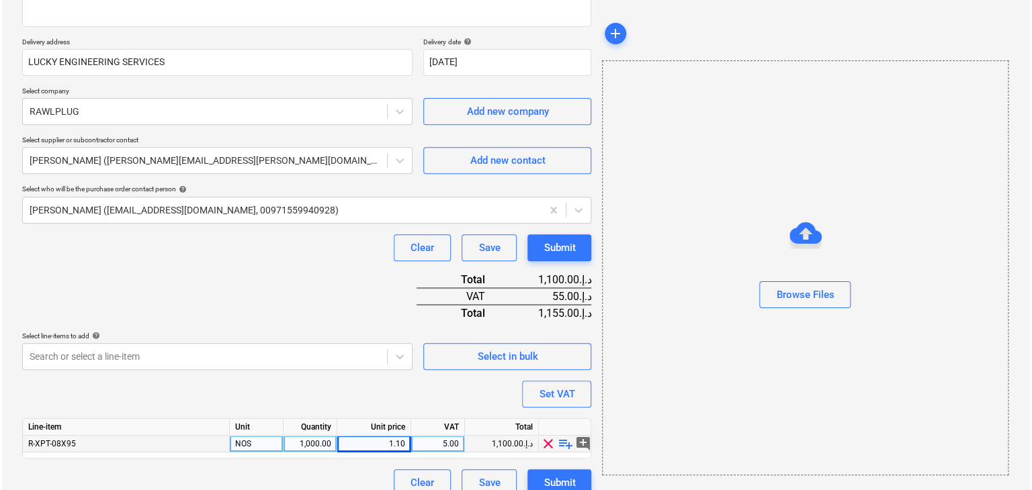
scroll to position [230, 0]
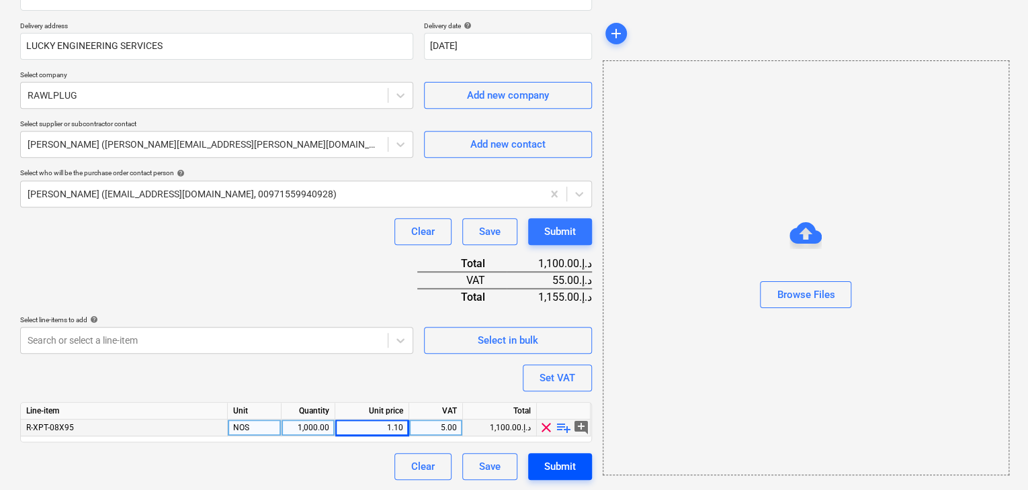
click at [564, 468] on div "Submit" at bounding box center [560, 466] width 32 height 17
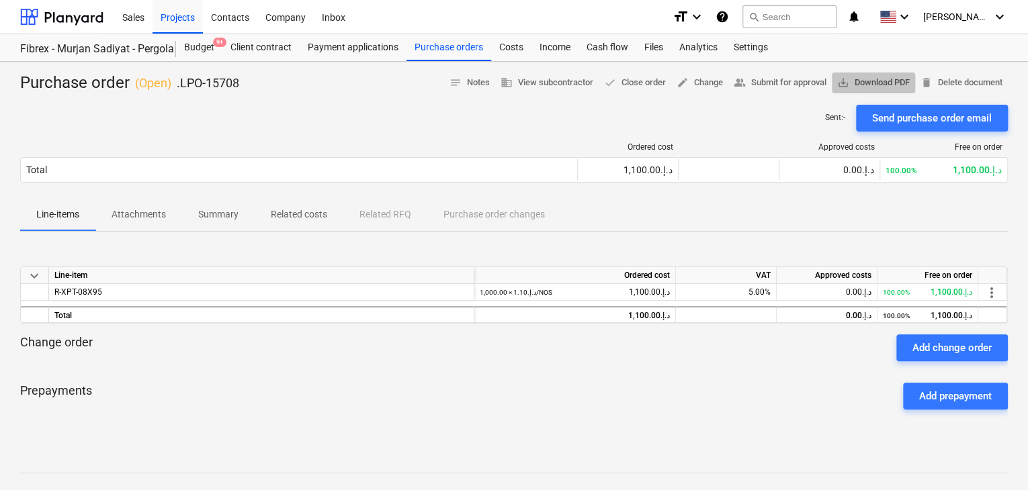
click at [878, 87] on span "save_alt Download PDF" at bounding box center [873, 82] width 73 height 15
